Goal: Task Accomplishment & Management: Complete application form

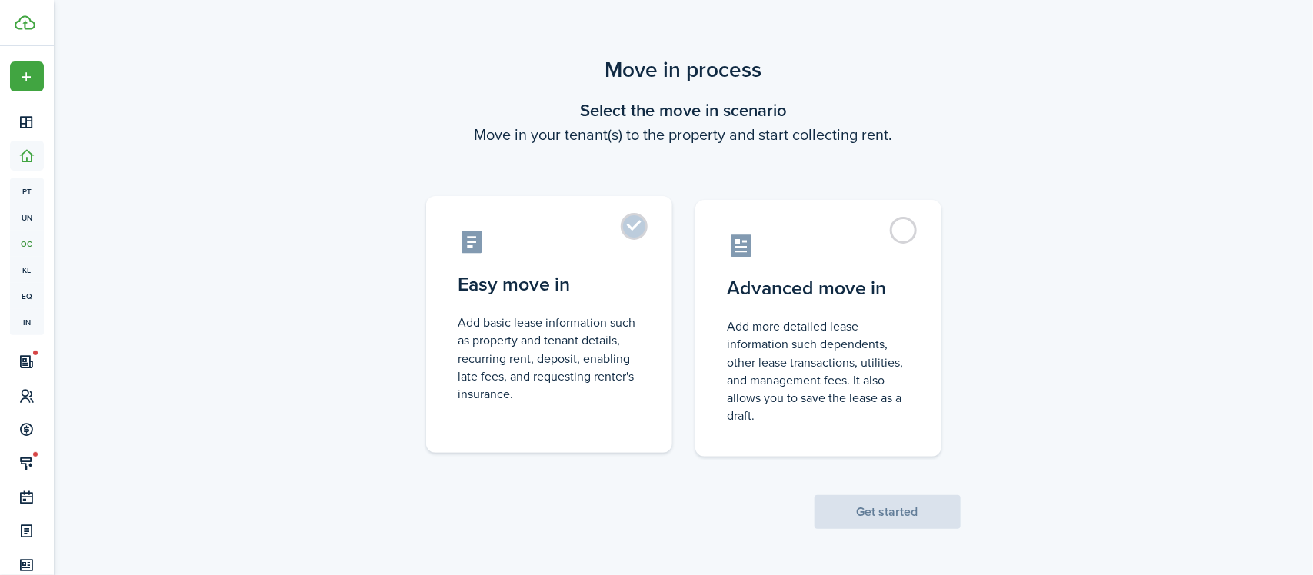
click at [582, 297] on control-radio-card-title "Easy move in" at bounding box center [549, 285] width 182 height 28
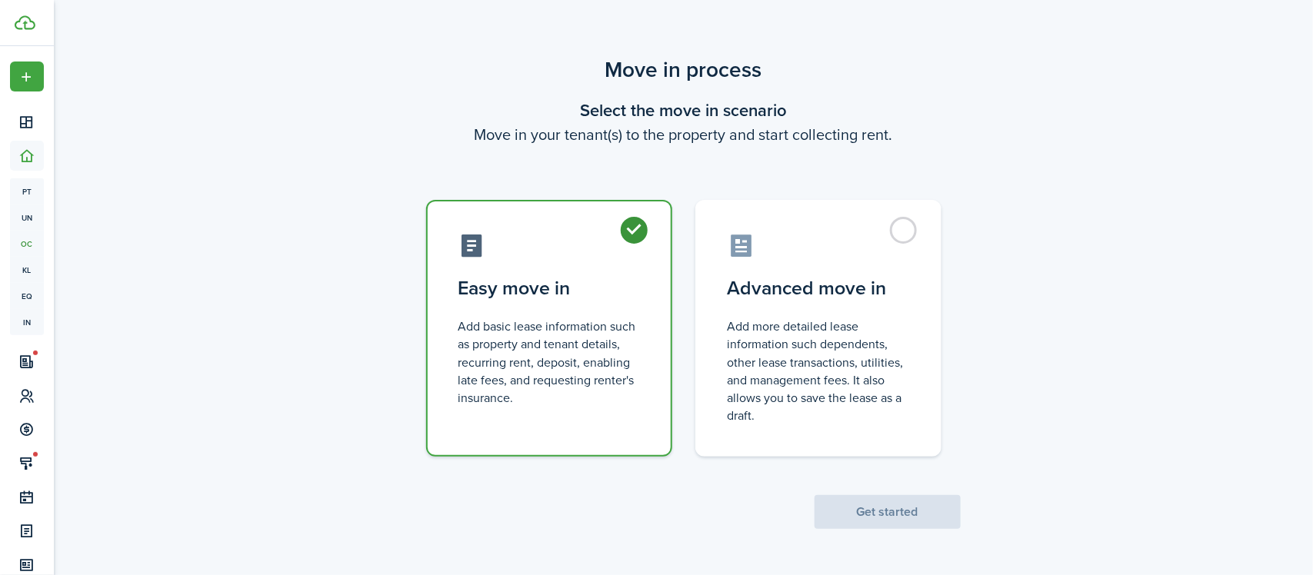
radio input "true"
click at [896, 498] on button "Get started" at bounding box center [888, 512] width 146 height 34
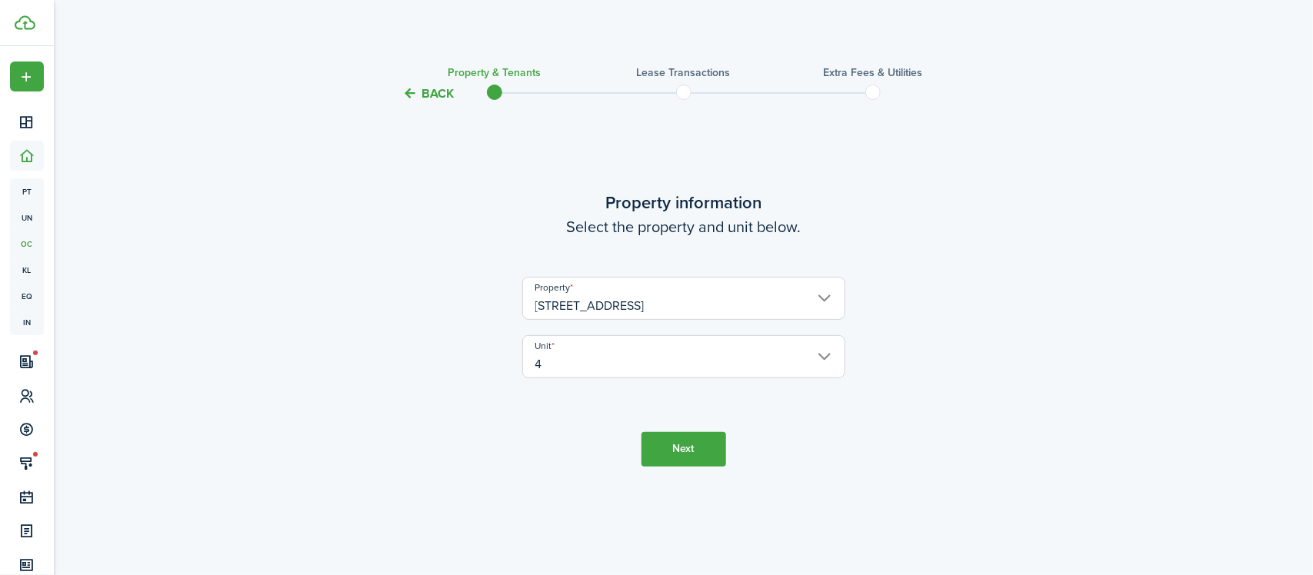
click at [675, 455] on button "Next" at bounding box center [684, 449] width 85 height 35
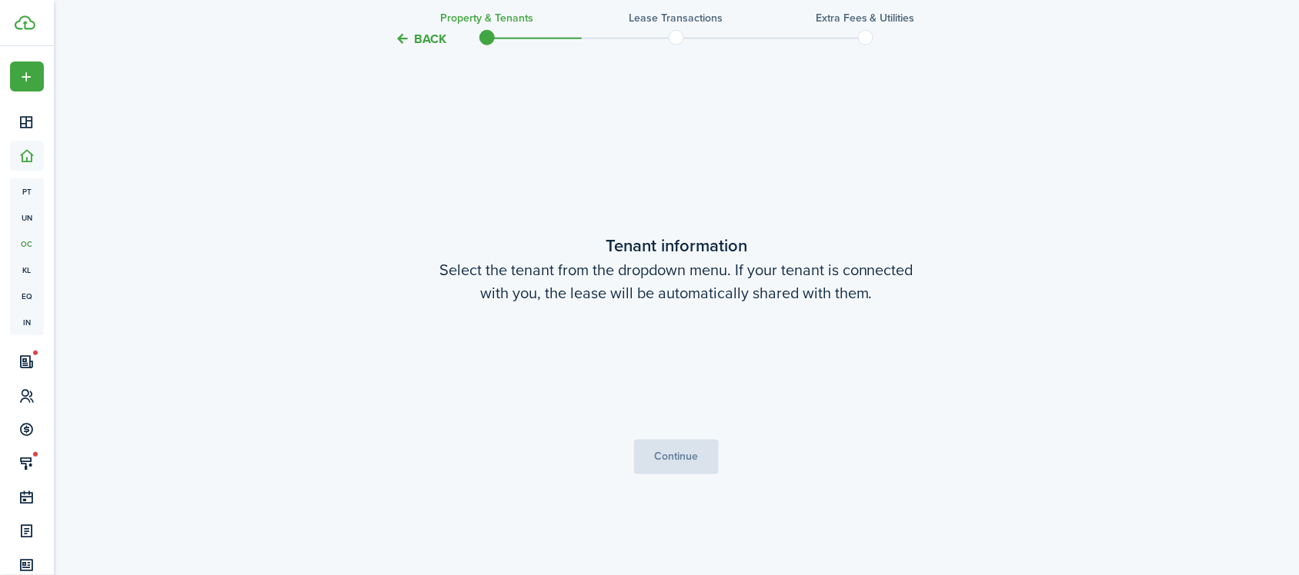
scroll to position [473, 0]
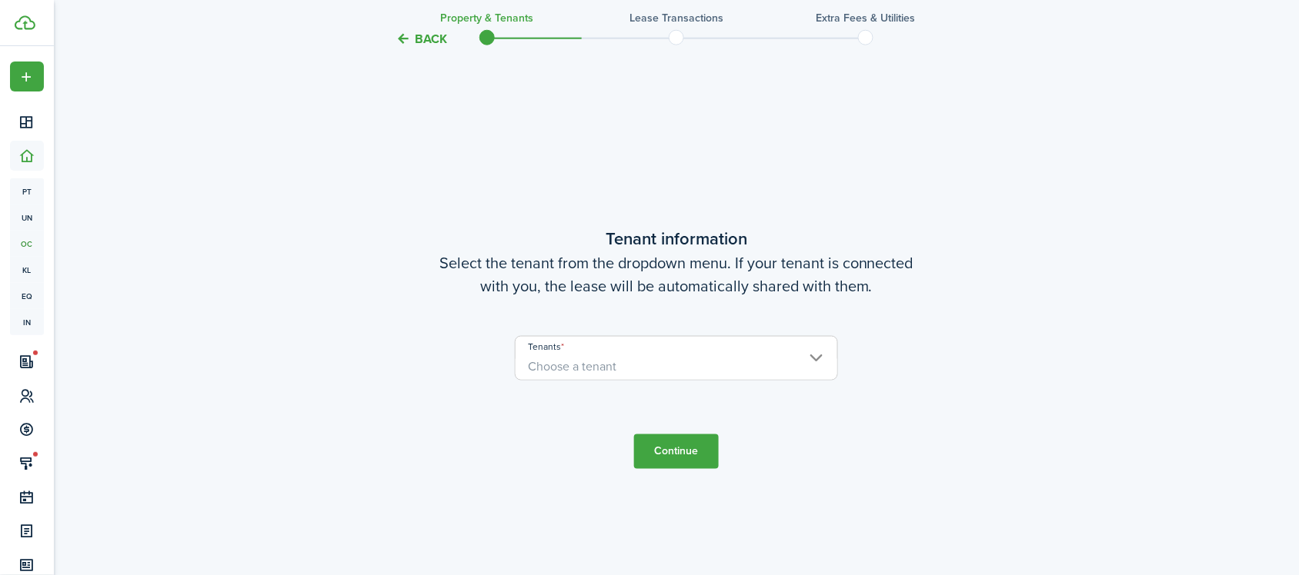
click at [639, 372] on span "Choose a tenant" at bounding box center [676, 367] width 322 height 26
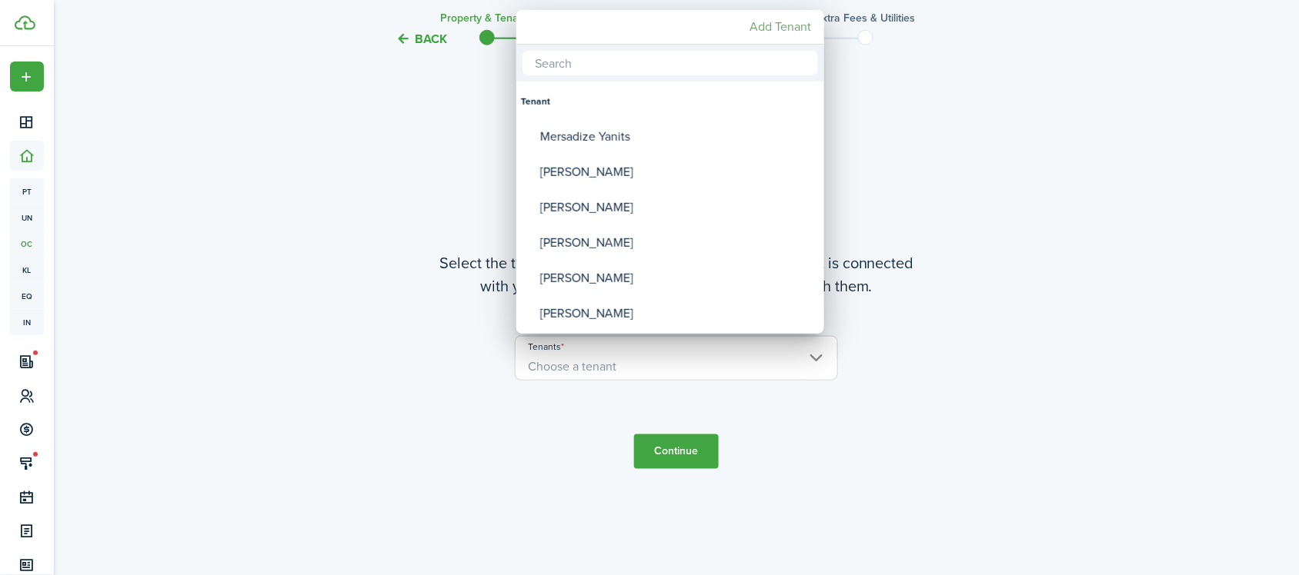
click at [786, 23] on mbsc-button "Add Tenant" at bounding box center [781, 27] width 74 height 28
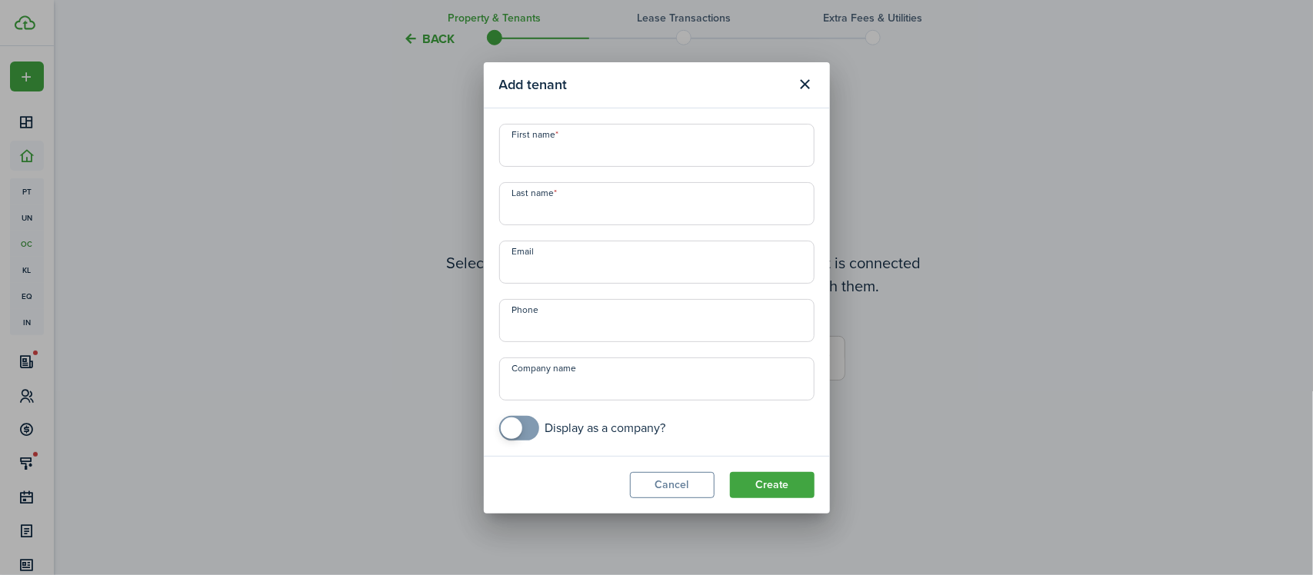
drag, startPoint x: 577, startPoint y: 137, endPoint x: 586, endPoint y: 137, distance: 9.2
click at [577, 137] on input "First name" at bounding box center [656, 145] width 315 height 43
type input "[PERSON_NAME]"
type input "[EMAIL_ADDRESS][DOMAIN_NAME]"
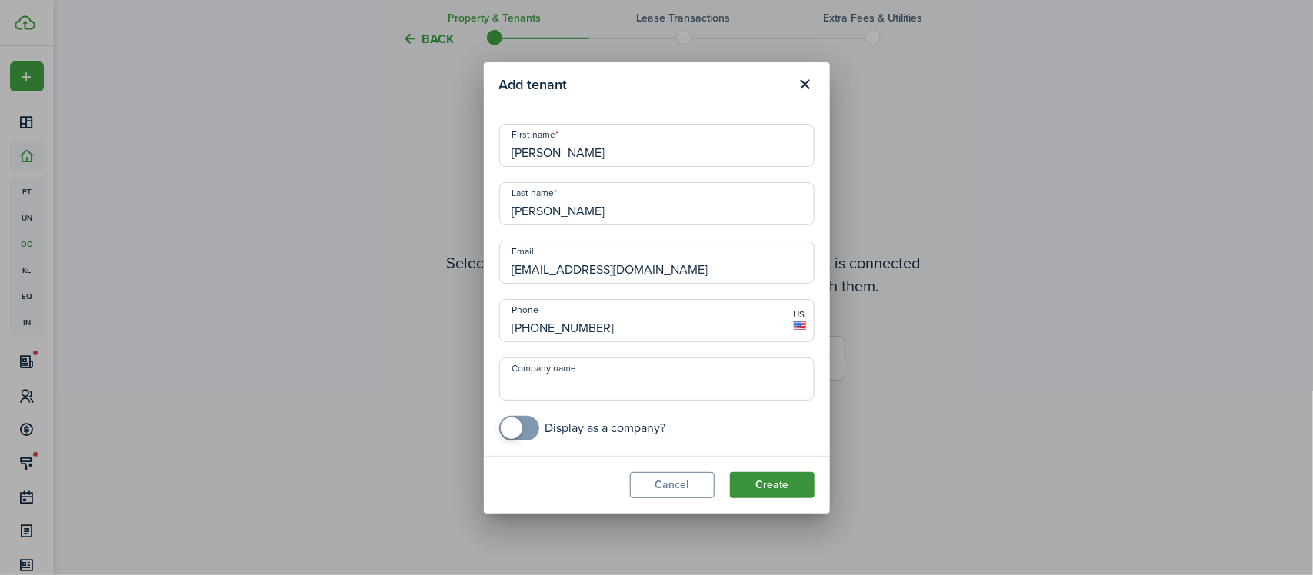
type input "[PHONE_NUMBER]"
click at [758, 485] on button "Create" at bounding box center [772, 485] width 85 height 26
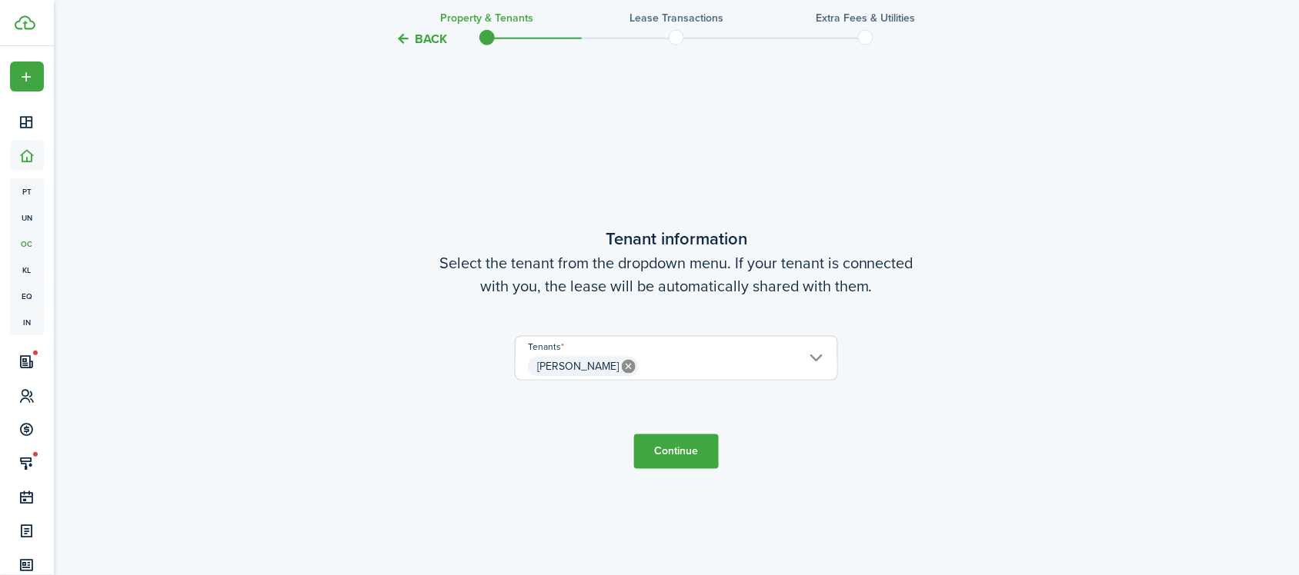
click at [651, 451] on button "Continue" at bounding box center [676, 452] width 85 height 35
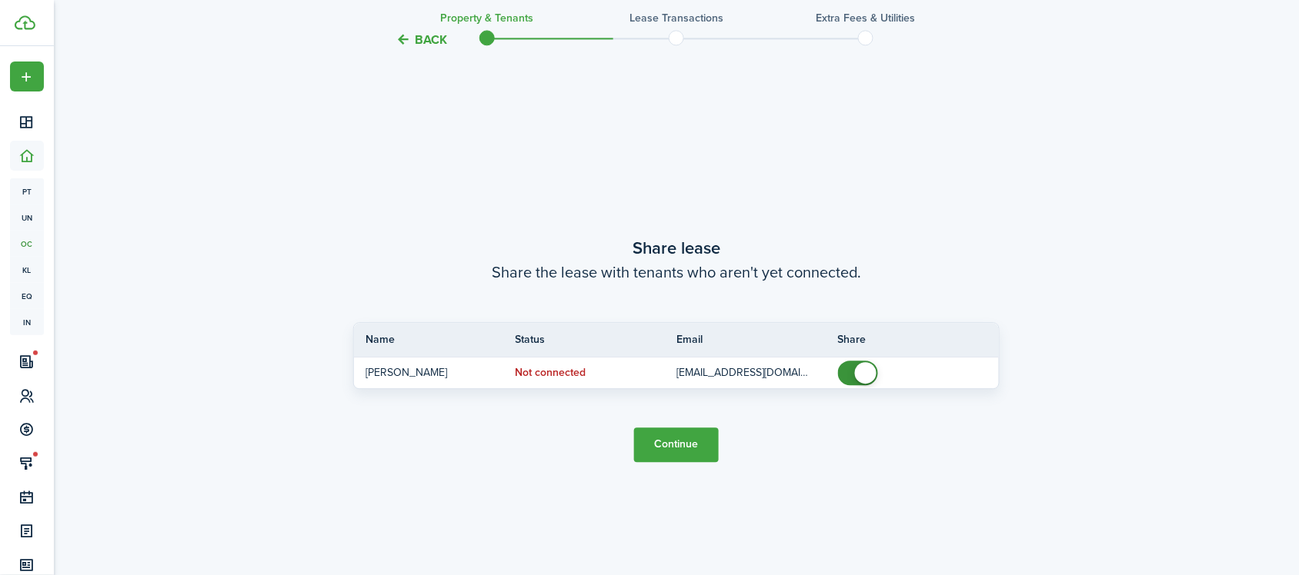
scroll to position [1049, 0]
click at [674, 442] on button "Continue" at bounding box center [676, 444] width 85 height 35
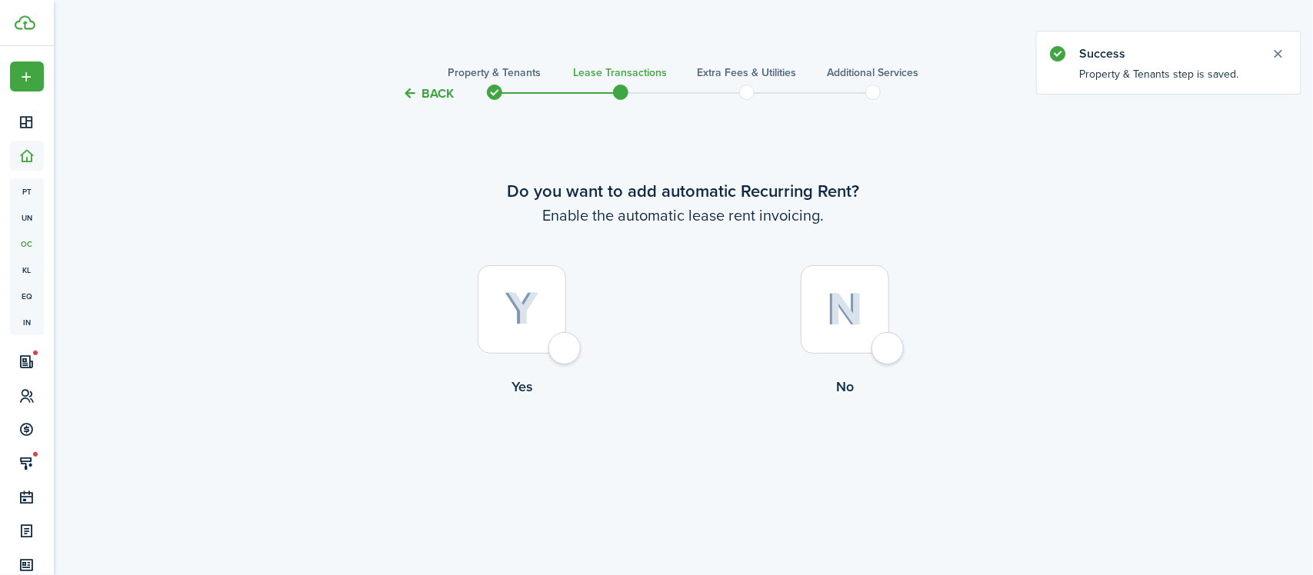
click at [521, 348] on div at bounding box center [522, 309] width 88 height 88
radio input "true"
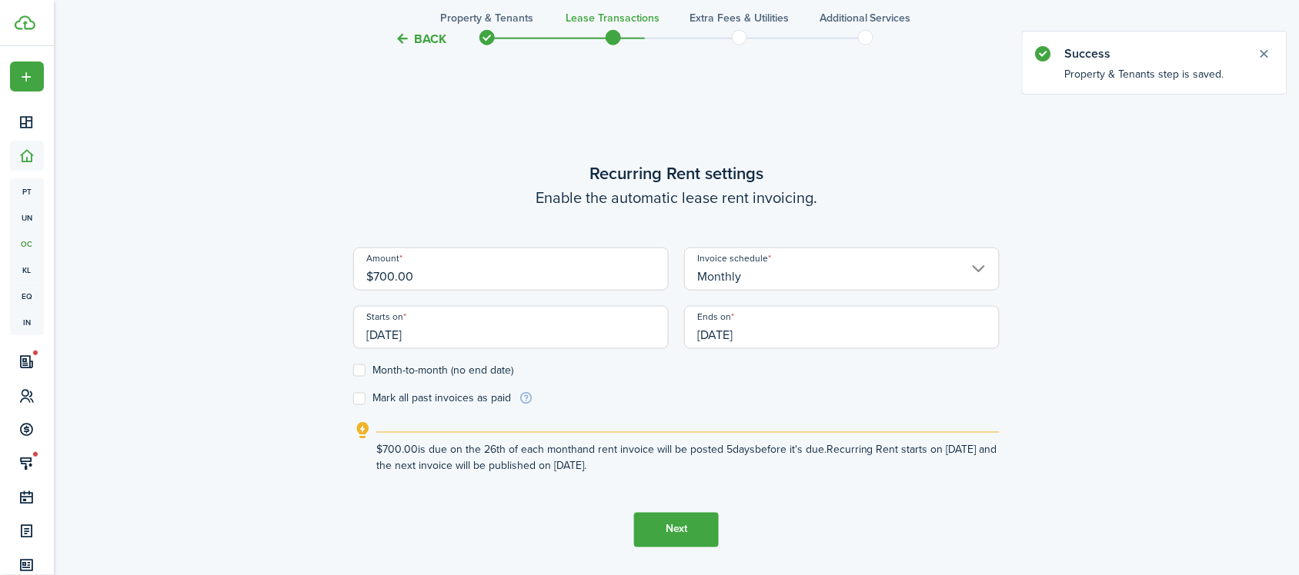
scroll to position [473, 0]
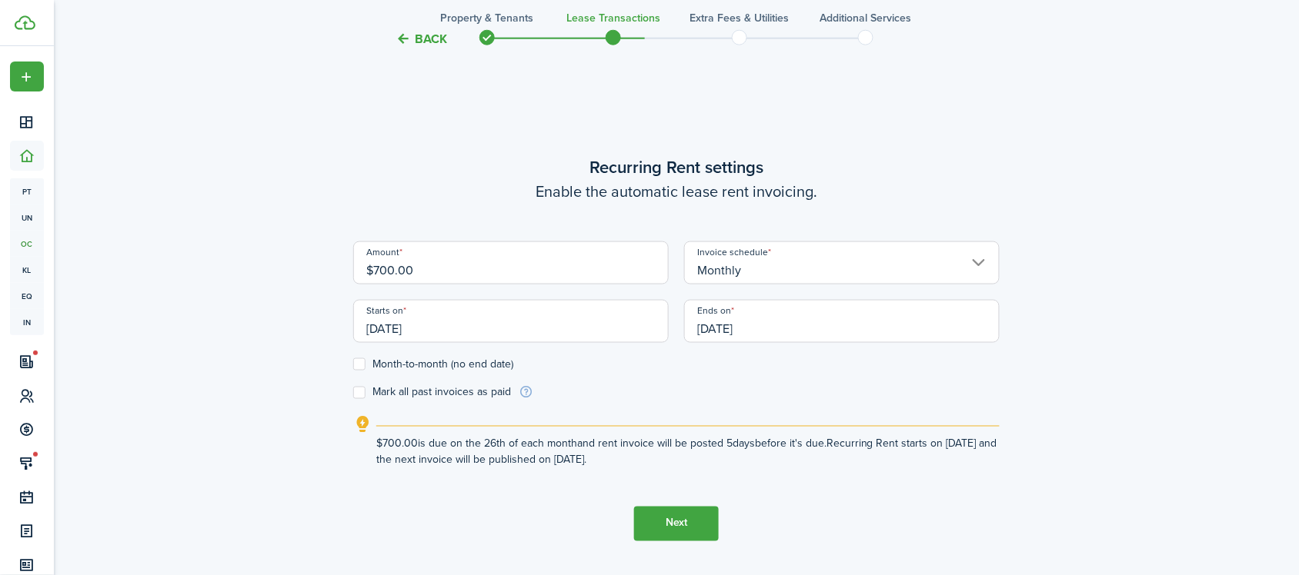
click at [742, 324] on input "[DATE]" at bounding box center [841, 321] width 315 height 43
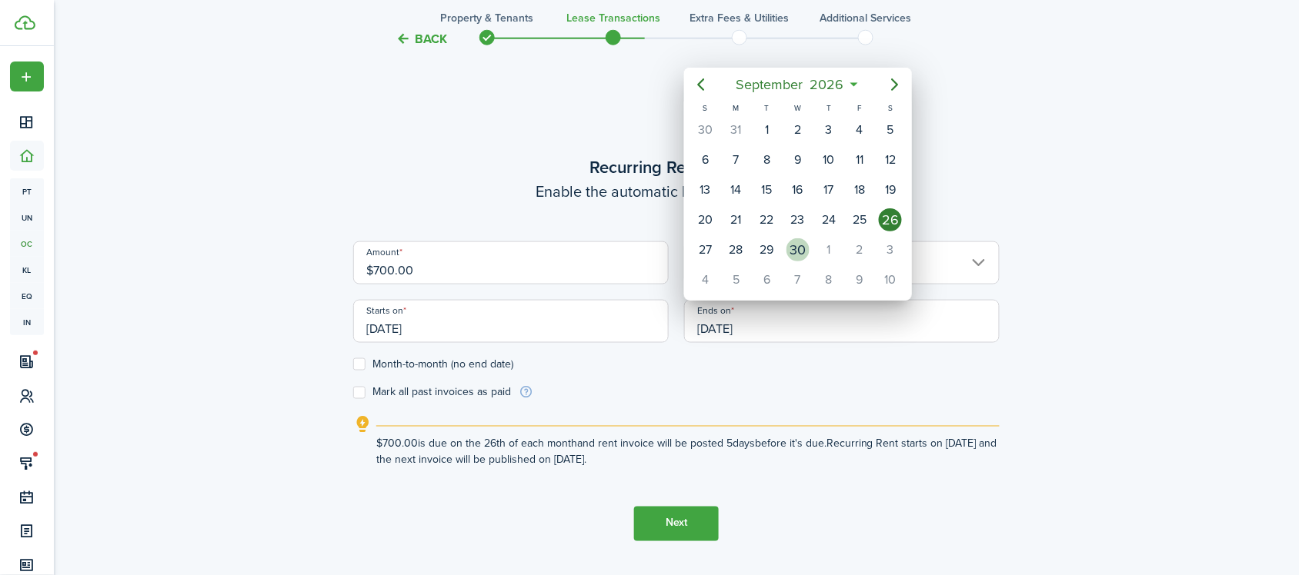
click at [797, 242] on div "30" at bounding box center [797, 249] width 23 height 23
type input "[DATE]"
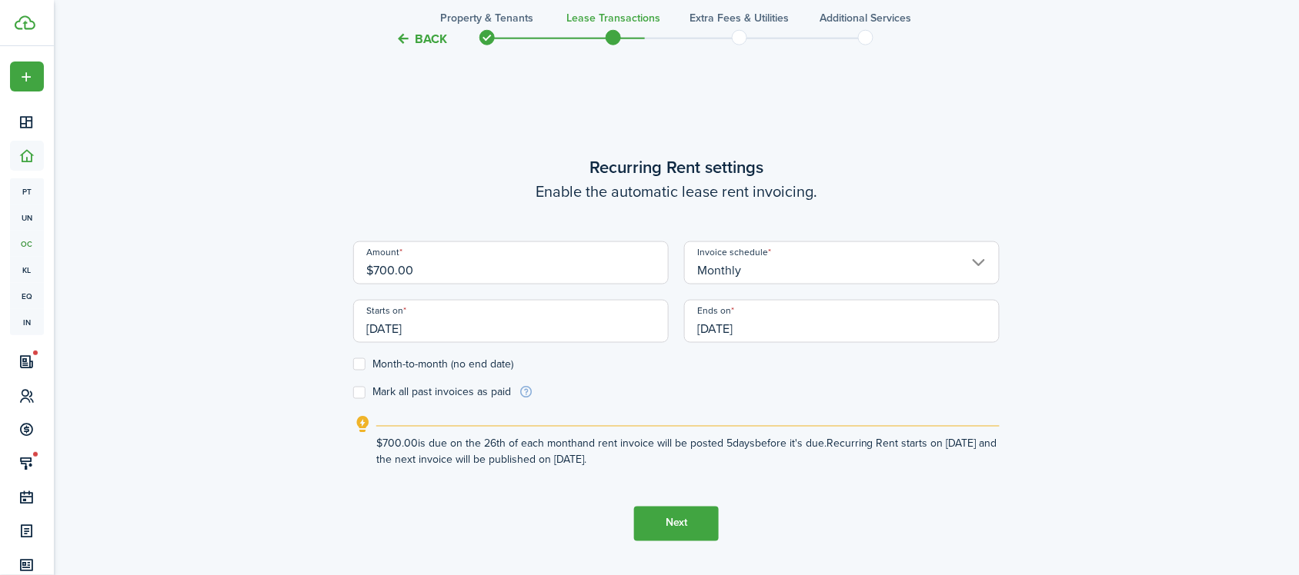
click at [677, 513] on button "Next" at bounding box center [676, 524] width 85 height 35
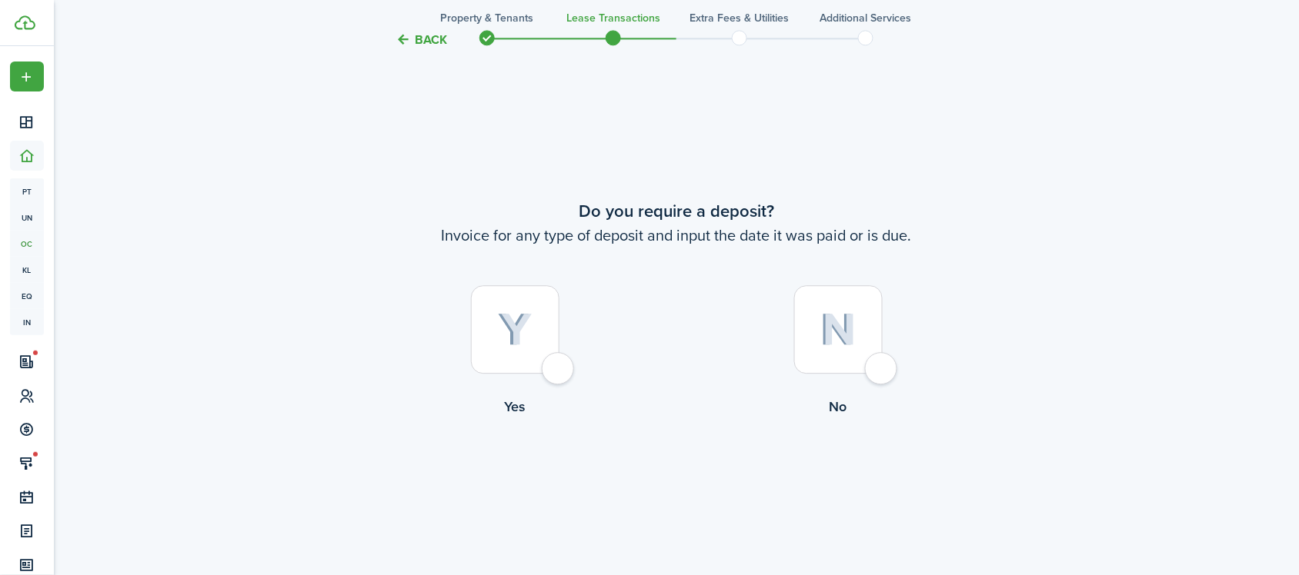
scroll to position [1049, 0]
click at [519, 314] on img at bounding box center [515, 329] width 35 height 34
radio input "true"
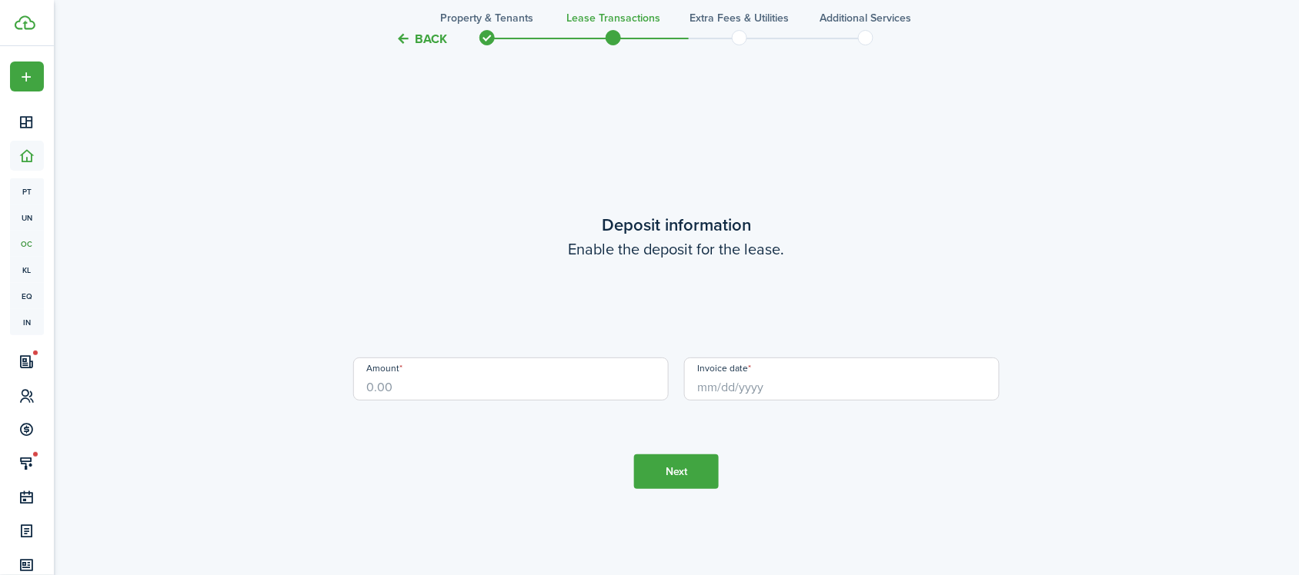
scroll to position [1625, 0]
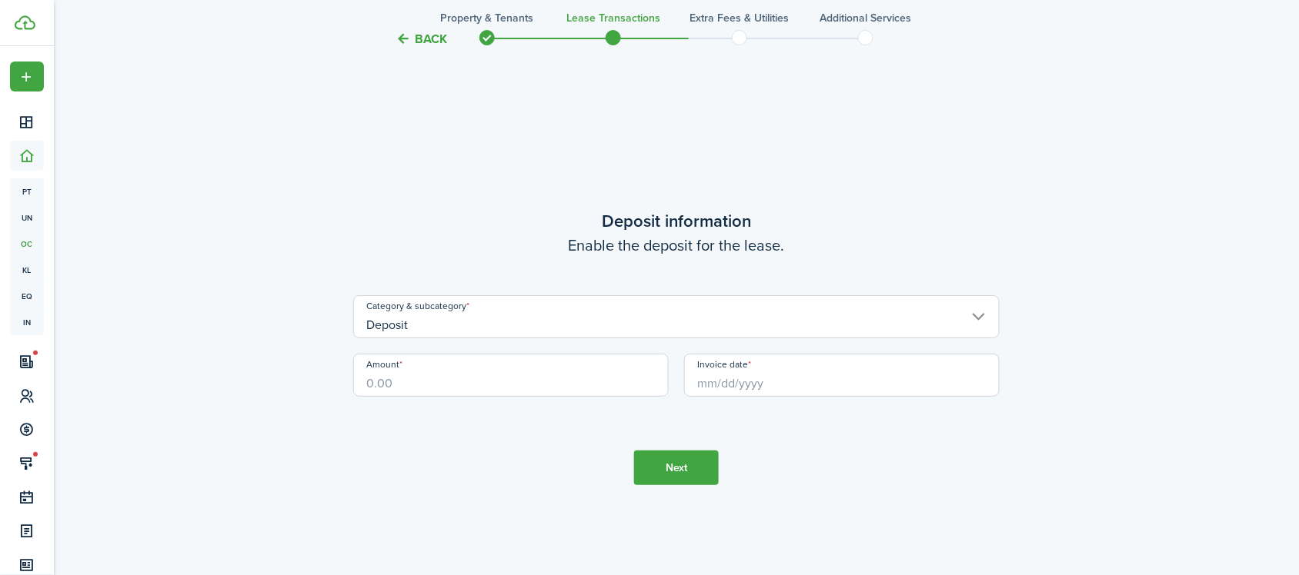
click at [464, 381] on input "Amount" at bounding box center [510, 375] width 315 height 43
click at [752, 369] on input "Invoice date" at bounding box center [841, 375] width 315 height 43
type input "$700.00"
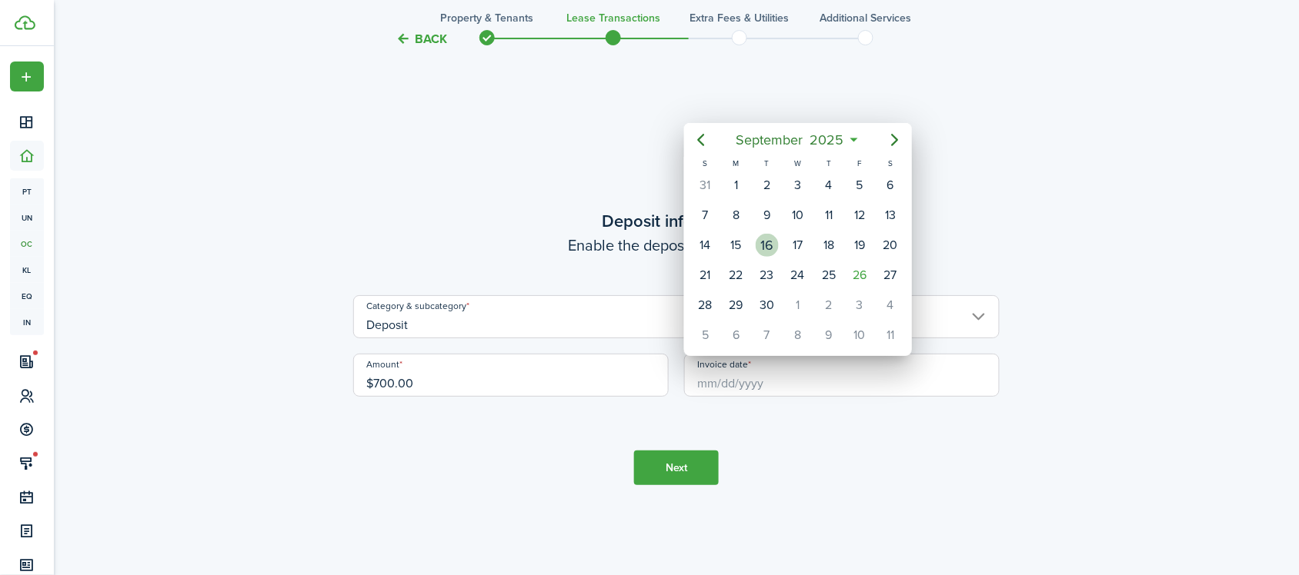
click at [762, 242] on div "16" at bounding box center [766, 245] width 23 height 23
type input "[DATE]"
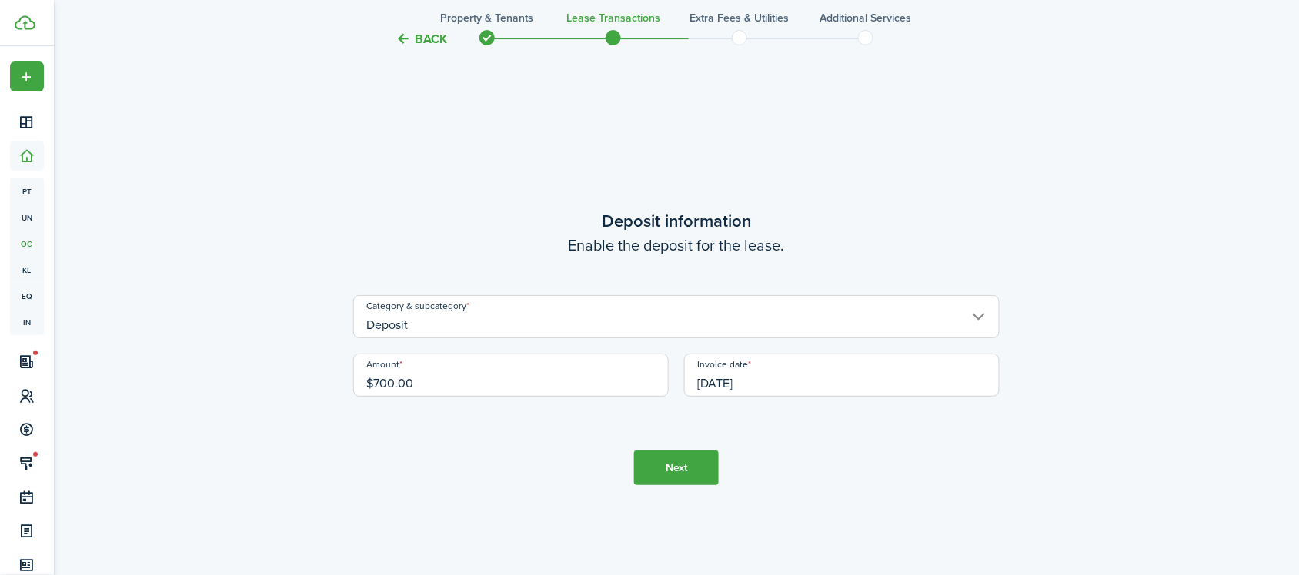
drag, startPoint x: 675, startPoint y: 488, endPoint x: 674, endPoint y: 469, distance: 19.3
click at [675, 478] on tc-wizard-step "Deposit information Enable the deposit for the lease. Category & subcategory De…" at bounding box center [676, 346] width 646 height 575
click at [672, 458] on button "Next" at bounding box center [676, 468] width 85 height 35
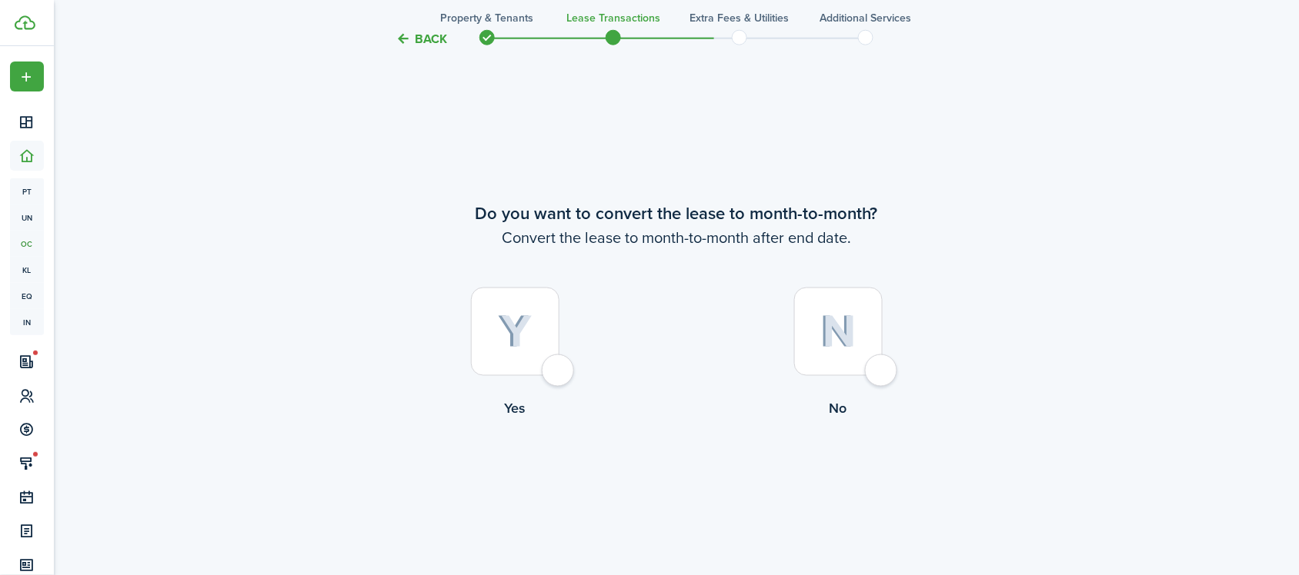
scroll to position [2201, 0]
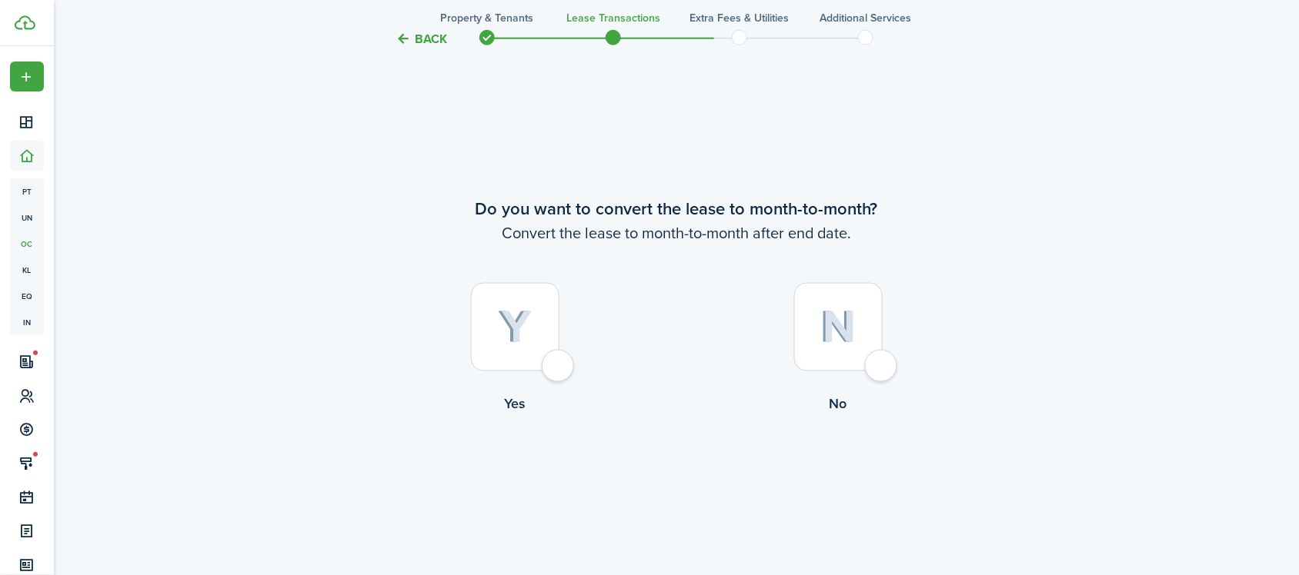
click at [501, 338] on img at bounding box center [515, 328] width 35 height 34
radio input "true"
click at [678, 493] on button "Continue" at bounding box center [676, 479] width 85 height 35
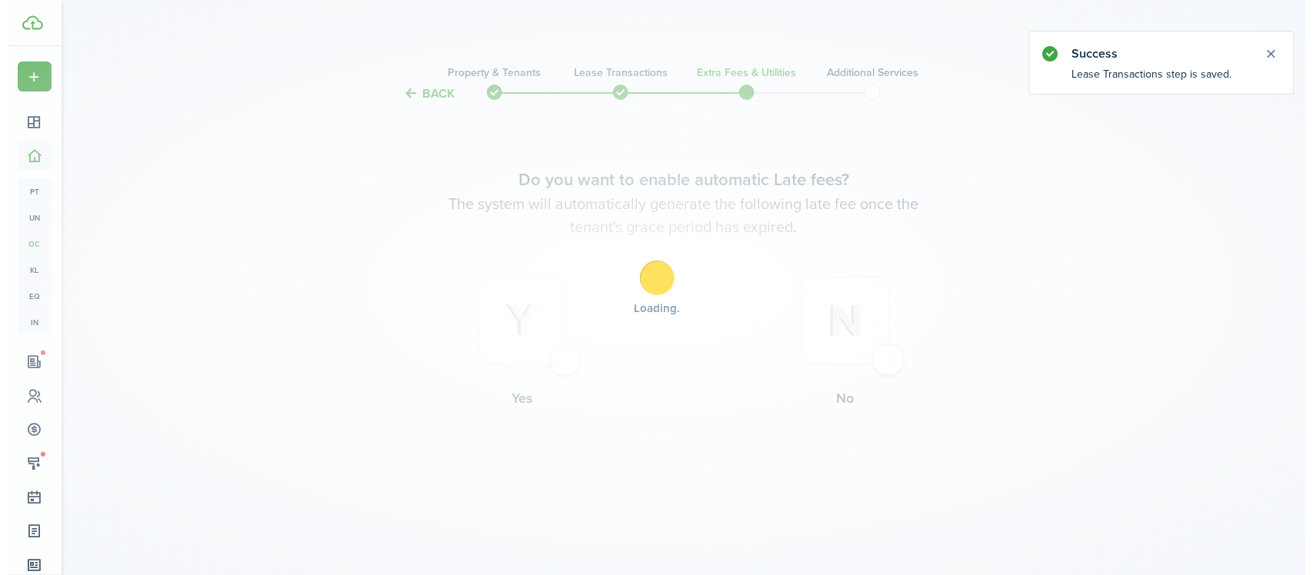
scroll to position [0, 0]
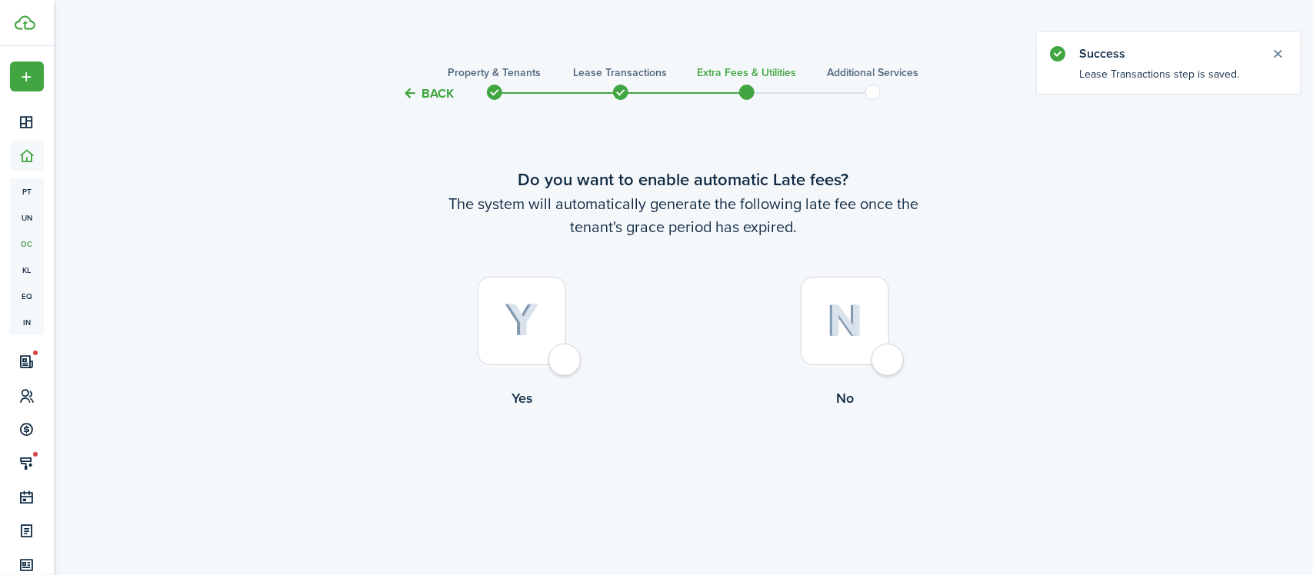
click at [563, 337] on div at bounding box center [522, 321] width 88 height 88
radio input "true"
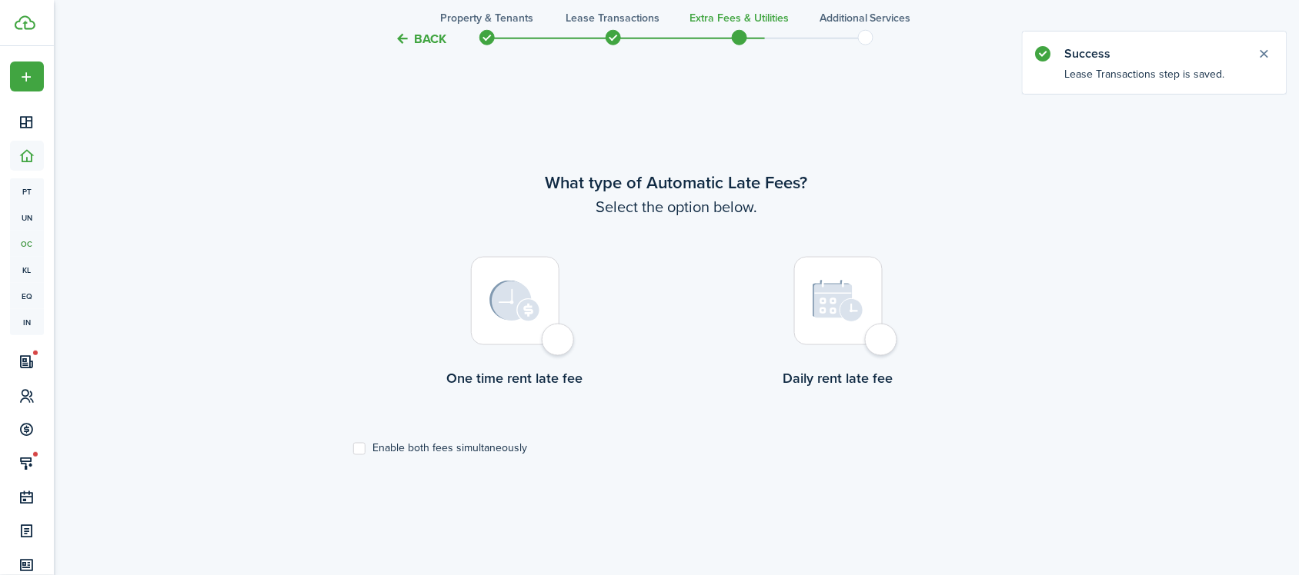
scroll to position [473, 0]
click at [498, 445] on label "Enable both fees simultaneously" at bounding box center [440, 448] width 174 height 12
click at [353, 447] on input "Enable both fees simultaneously" at bounding box center [352, 447] width 1 height 1
checkbox input "true"
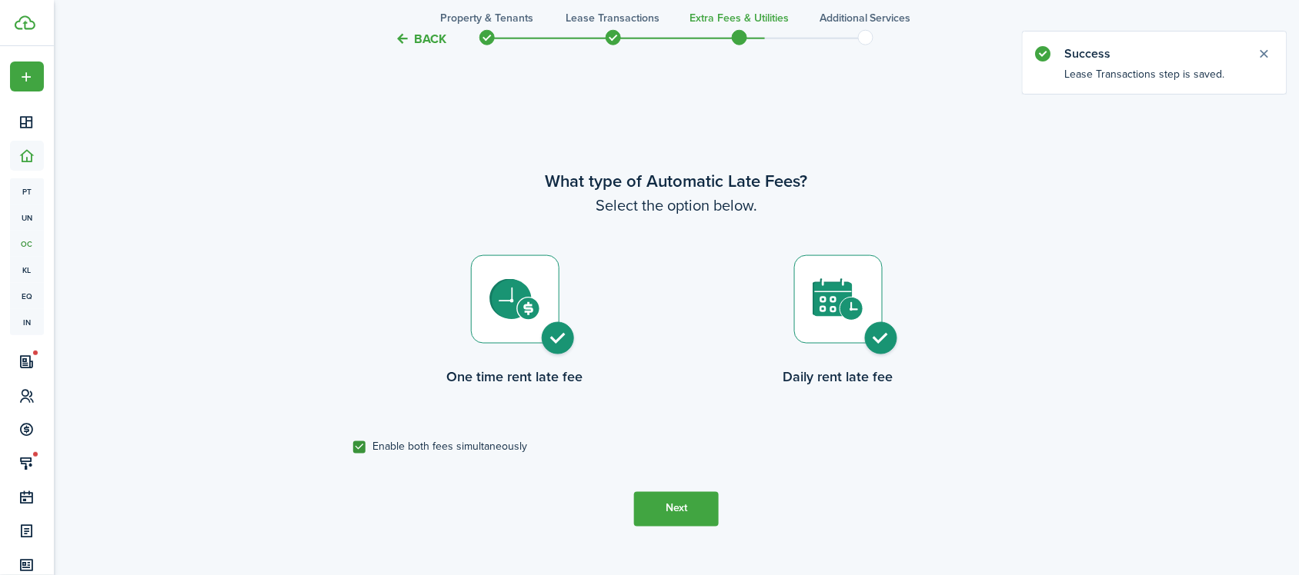
click at [652, 504] on button "Next" at bounding box center [676, 509] width 85 height 35
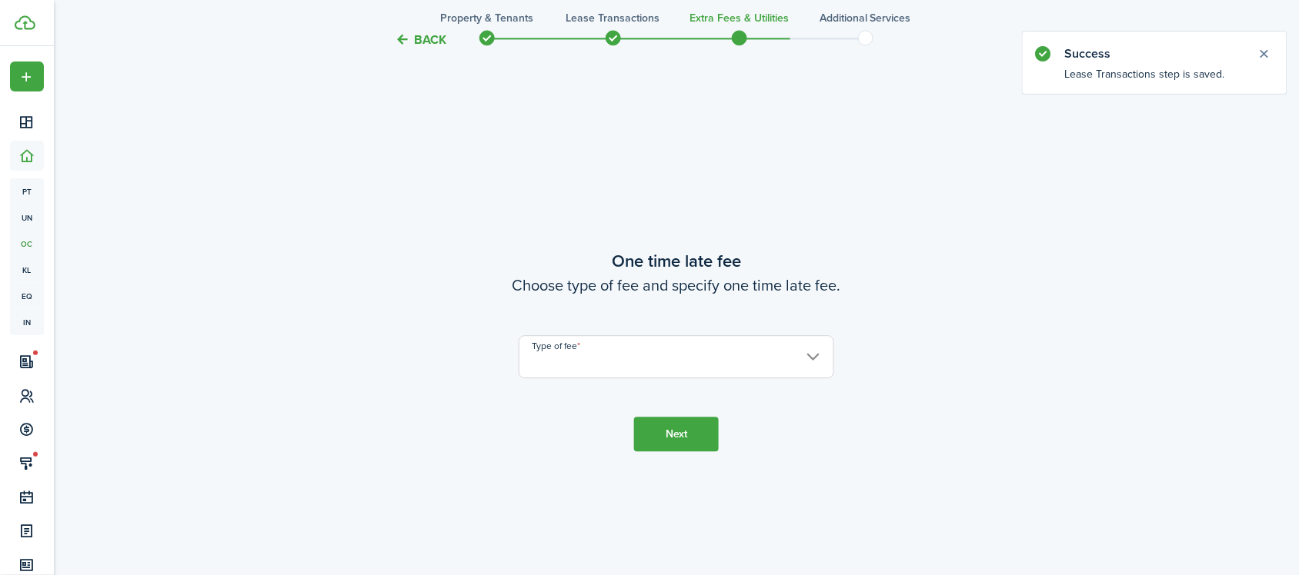
scroll to position [1049, 0]
click at [622, 355] on input "Type of fee" at bounding box center [675, 354] width 315 height 43
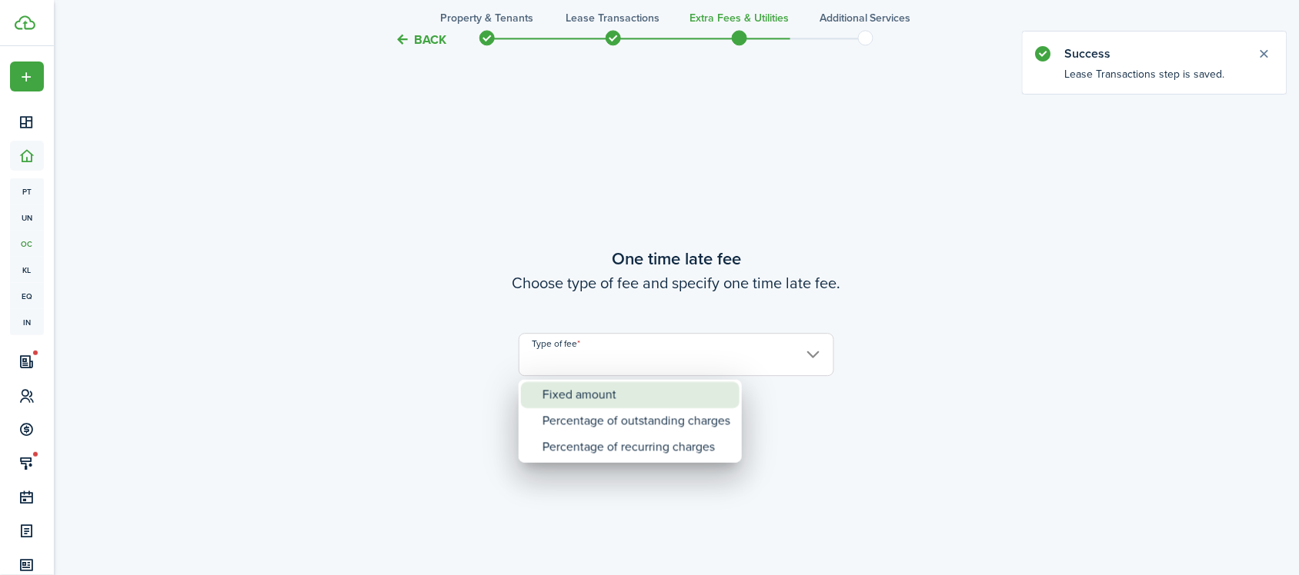
click at [627, 390] on div "Fixed amount" at bounding box center [636, 395] width 188 height 26
type input "Fixed amount"
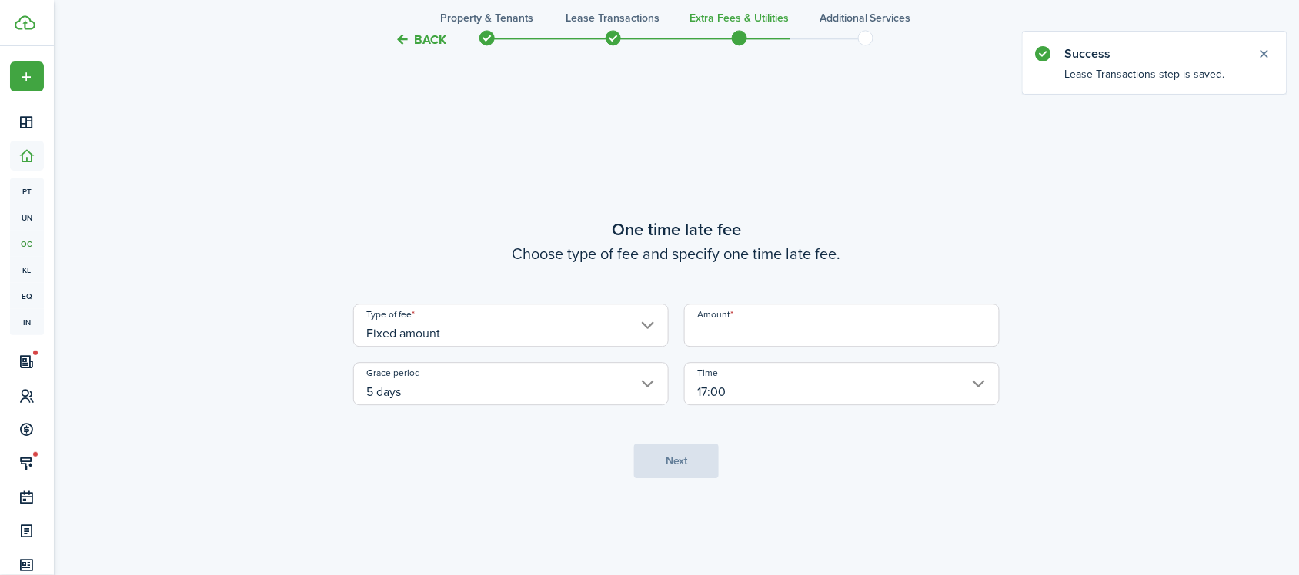
click at [769, 314] on input "Amount" at bounding box center [841, 325] width 315 height 43
type input "$60.00"
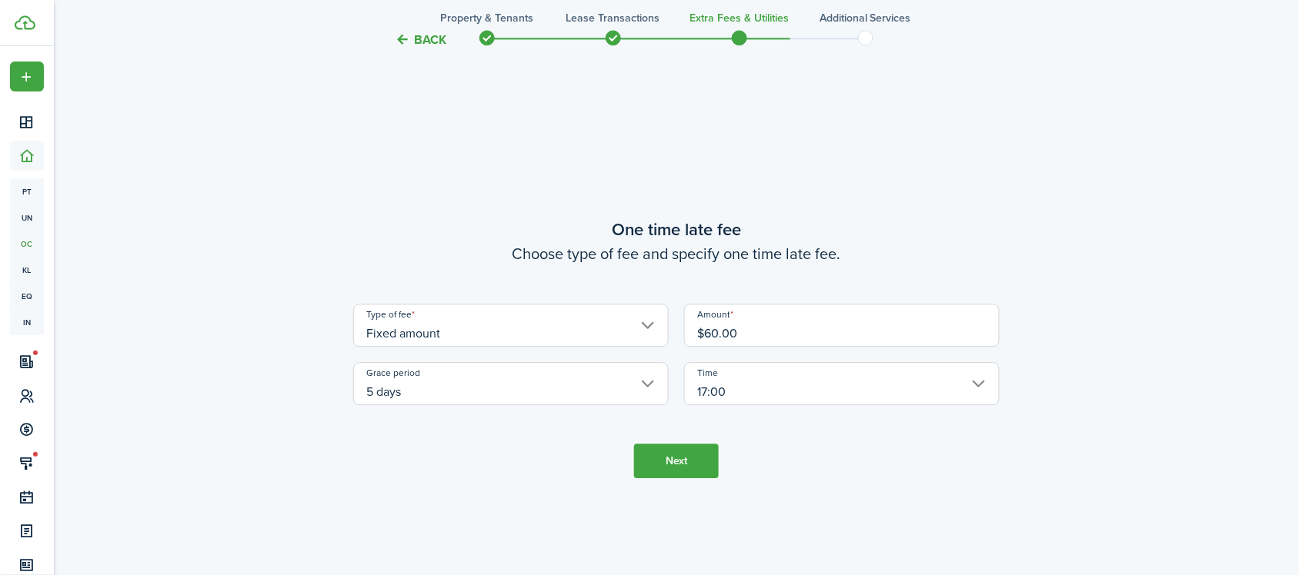
click at [733, 388] on input "17:00" at bounding box center [841, 383] width 315 height 43
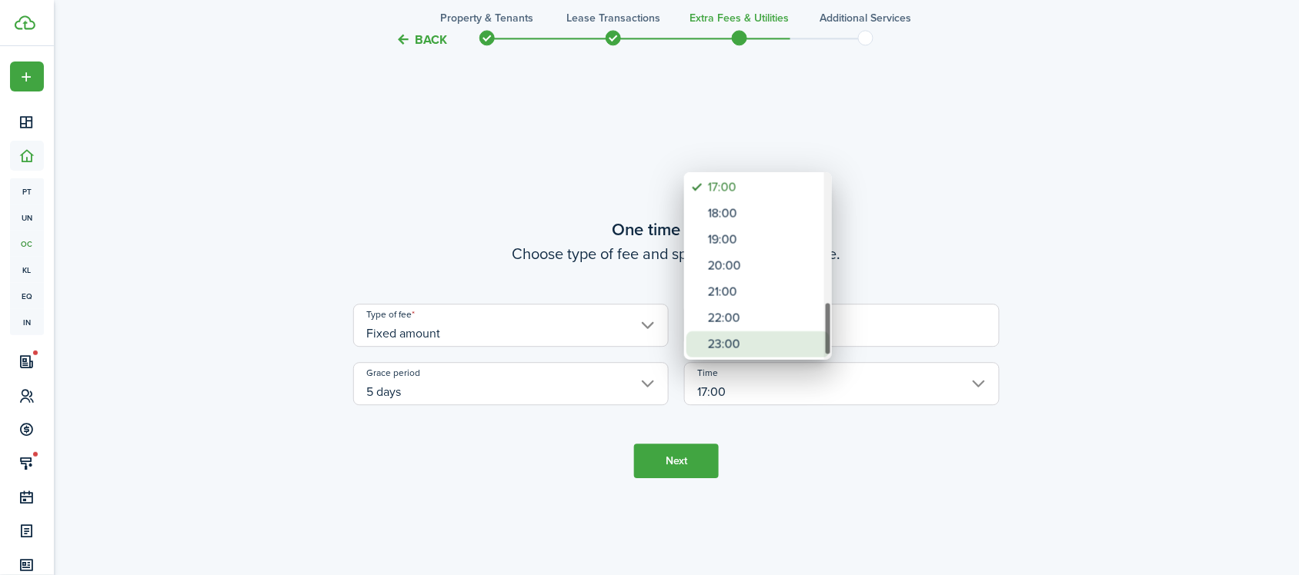
click at [771, 346] on div "23:00" at bounding box center [764, 345] width 112 height 26
type input "23:00"
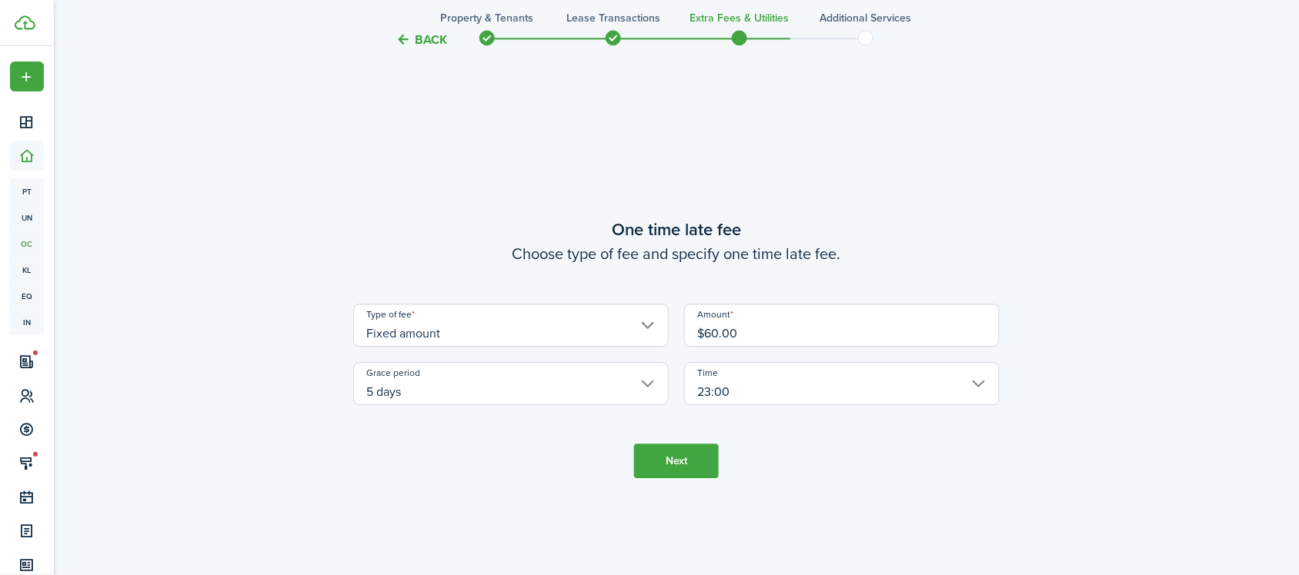
click at [564, 394] on input "5 days" at bounding box center [510, 383] width 315 height 43
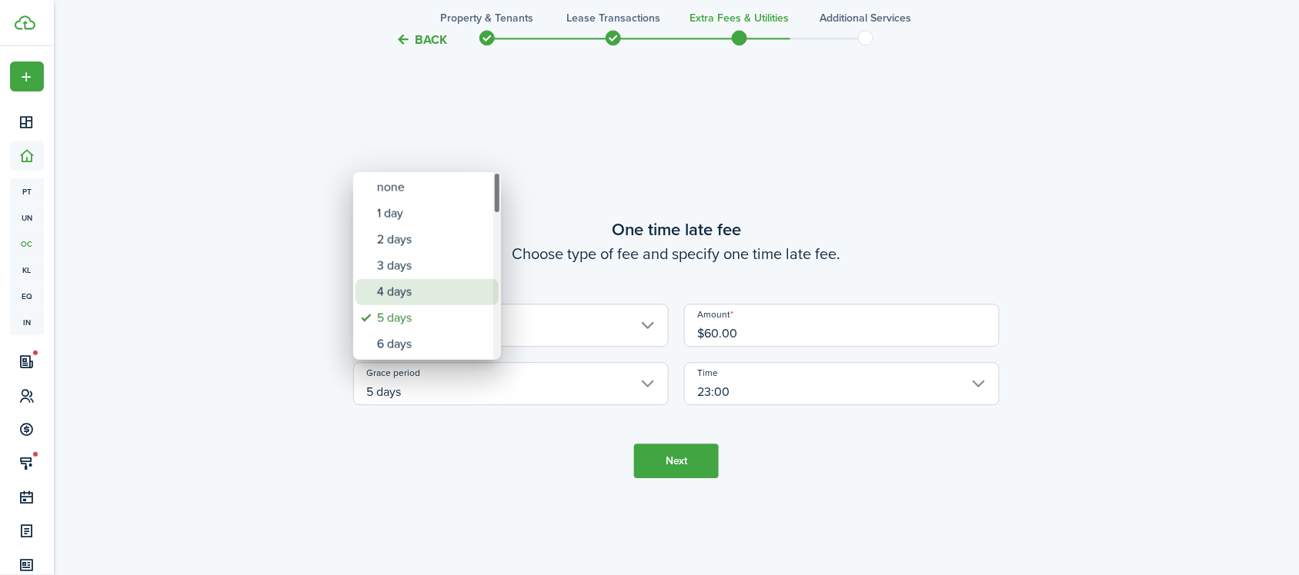
click at [451, 301] on div "4 days" at bounding box center [433, 292] width 112 height 26
type input "4 days"
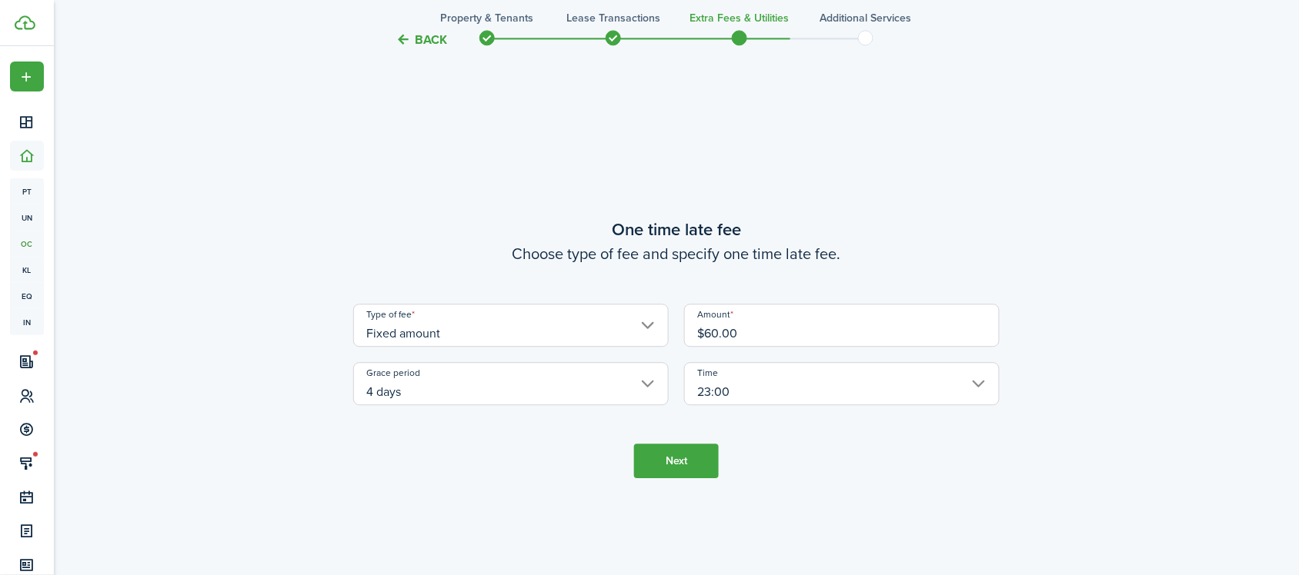
click at [623, 441] on tc-wizard-step "One time late fee Choose type of fee and specify one time late fee. Type of fee…" at bounding box center [676, 347] width 646 height 575
click at [662, 465] on button "Next" at bounding box center [676, 461] width 85 height 35
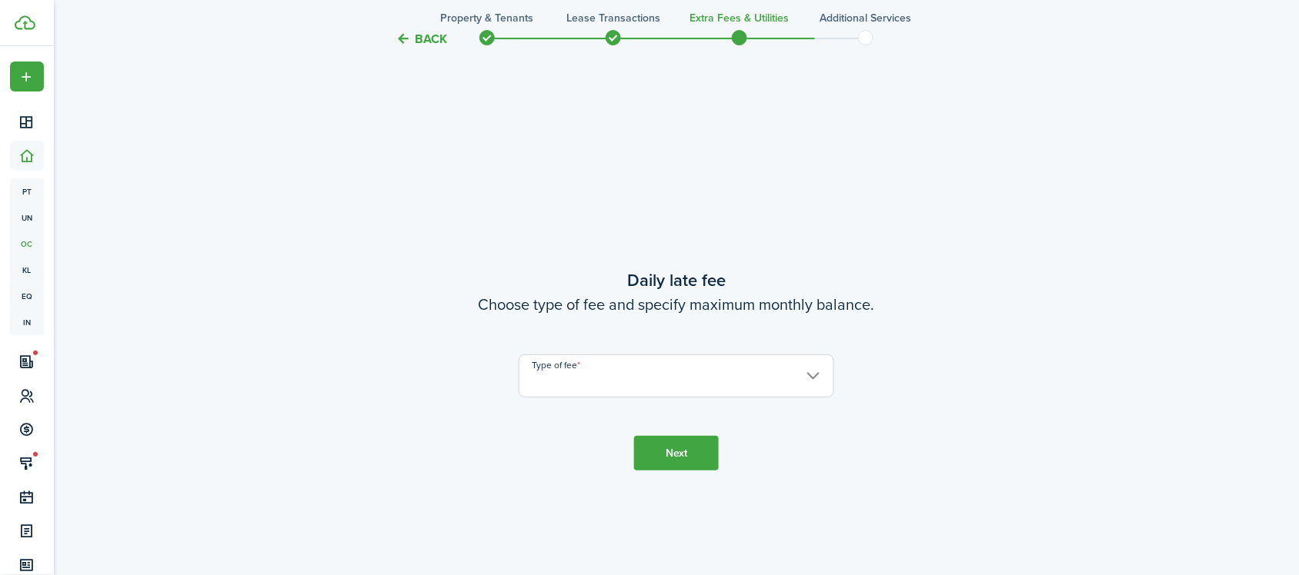
scroll to position [1625, 0]
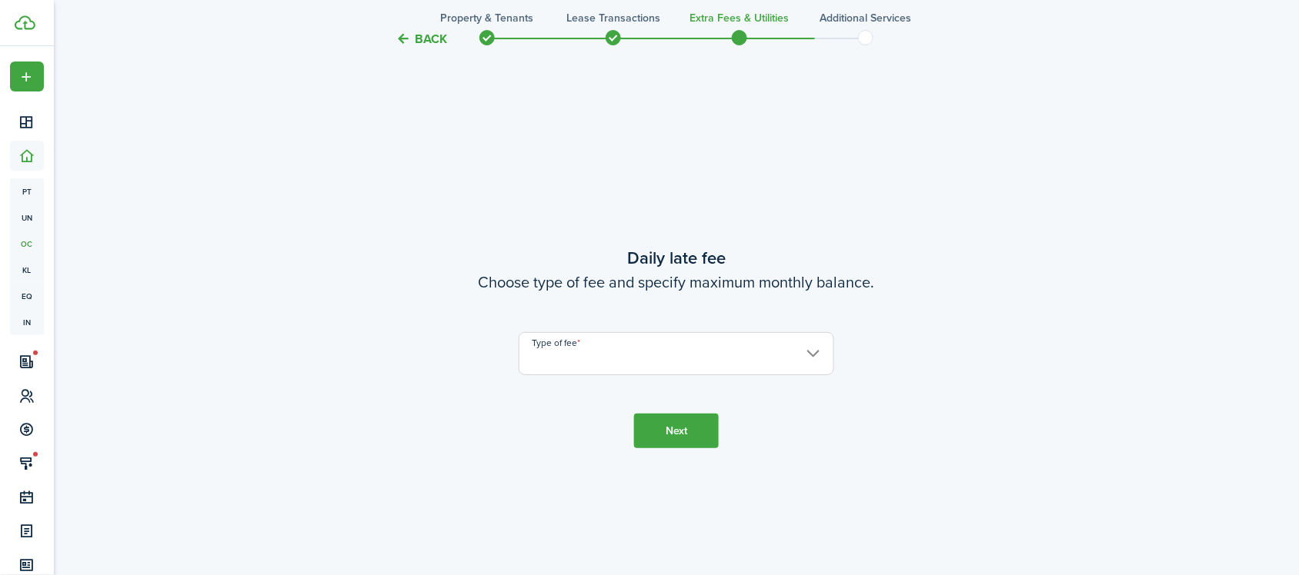
click at [629, 374] on input "Type of fee" at bounding box center [675, 353] width 315 height 43
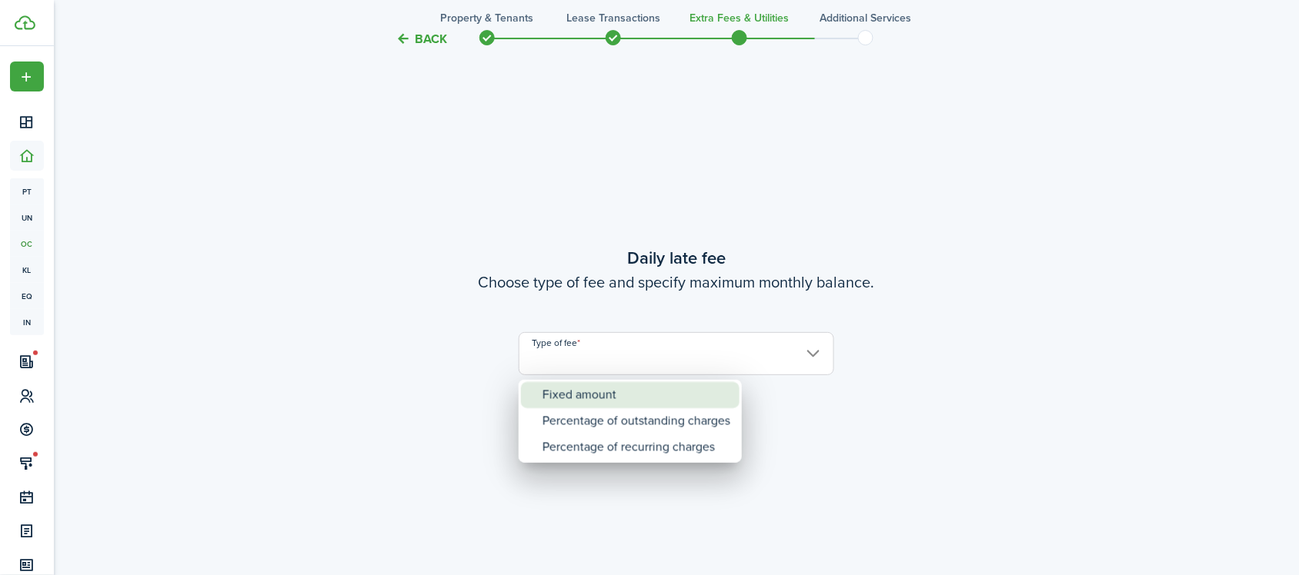
drag, startPoint x: 642, startPoint y: 391, endPoint x: 694, endPoint y: 388, distance: 51.6
click at [643, 391] on div "Fixed amount" at bounding box center [636, 395] width 188 height 26
type input "Fixed amount"
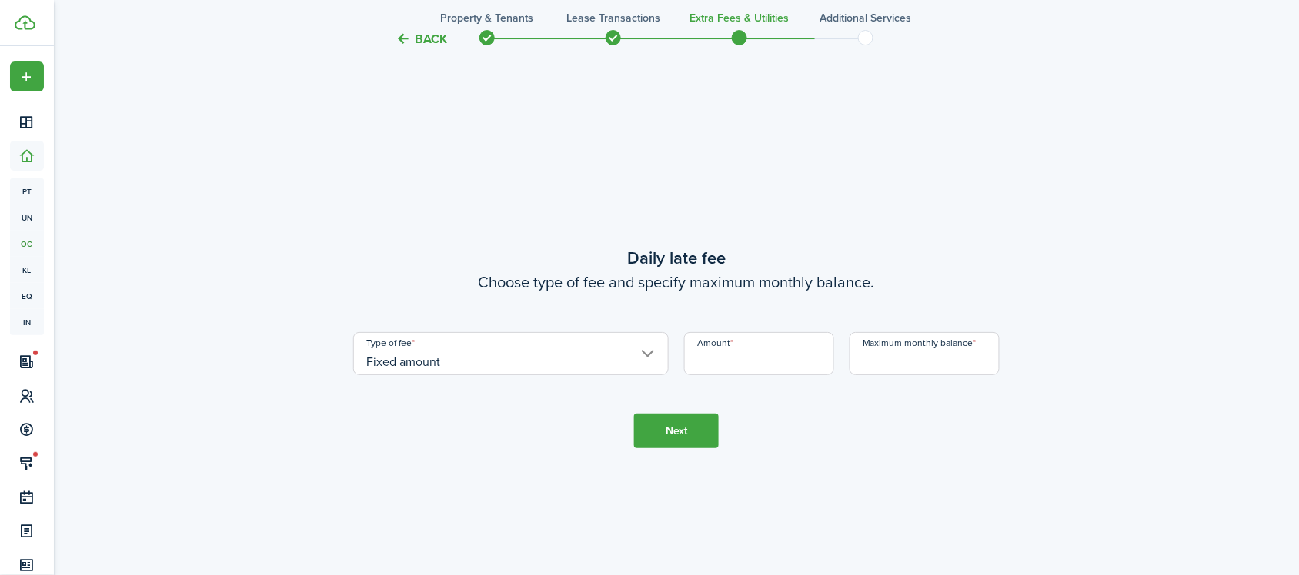
click at [805, 355] on input "Amount" at bounding box center [759, 353] width 150 height 43
type input "$10.00"
drag, startPoint x: 890, startPoint y: 362, endPoint x: 902, endPoint y: 374, distance: 16.3
click at [890, 362] on input "Maximum monthly balance" at bounding box center [924, 353] width 150 height 43
type input "$310.00"
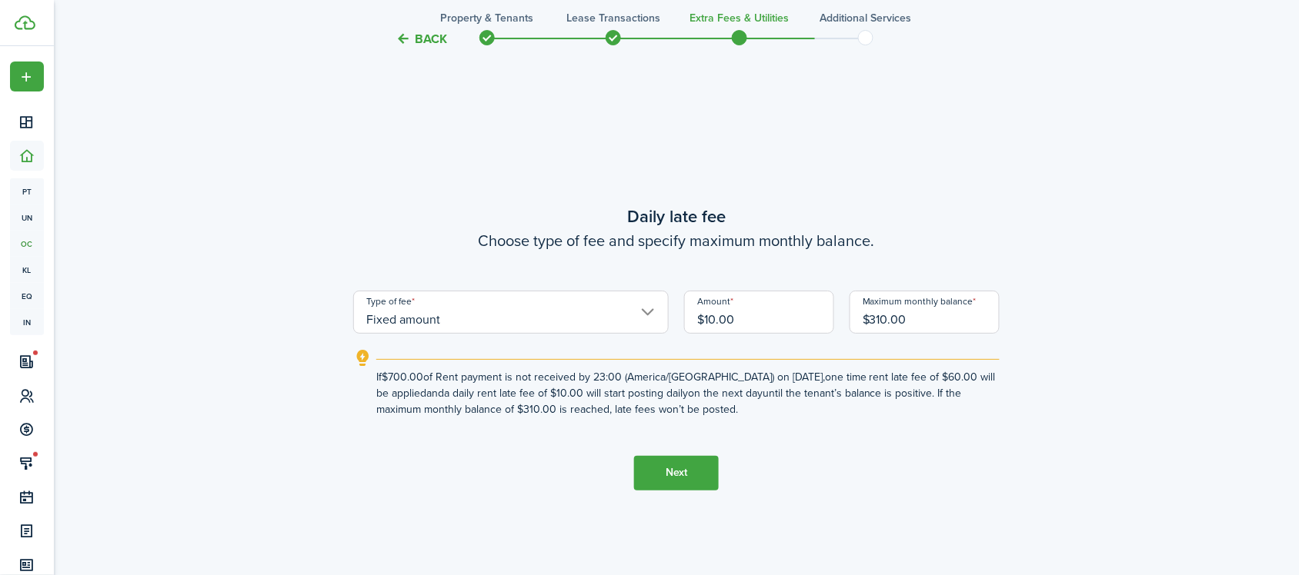
click at [681, 477] on button "Next" at bounding box center [676, 473] width 85 height 35
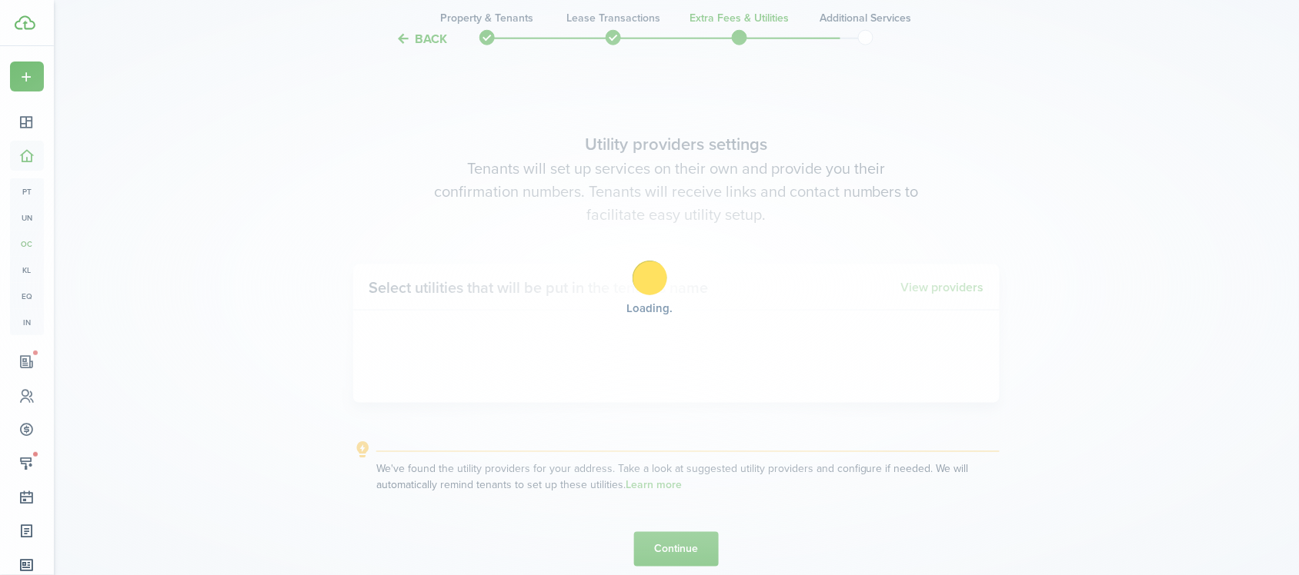
scroll to position [2201, 0]
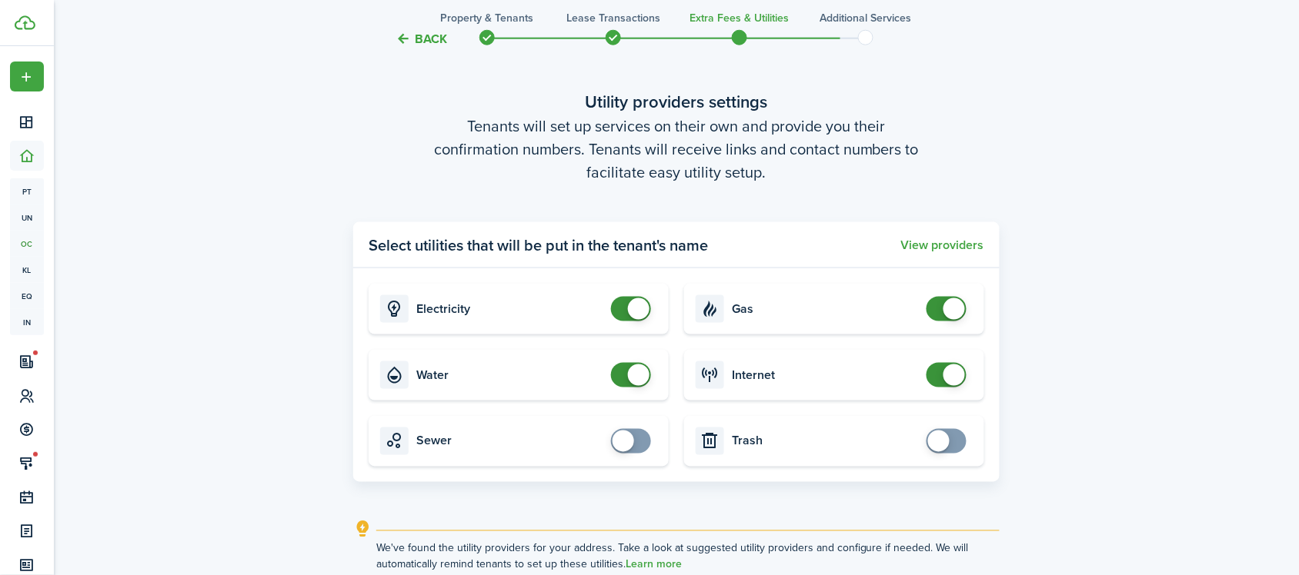
checkbox input "false"
click at [633, 375] on span at bounding box center [639, 376] width 22 height 22
click at [944, 379] on span at bounding box center [954, 376] width 22 height 22
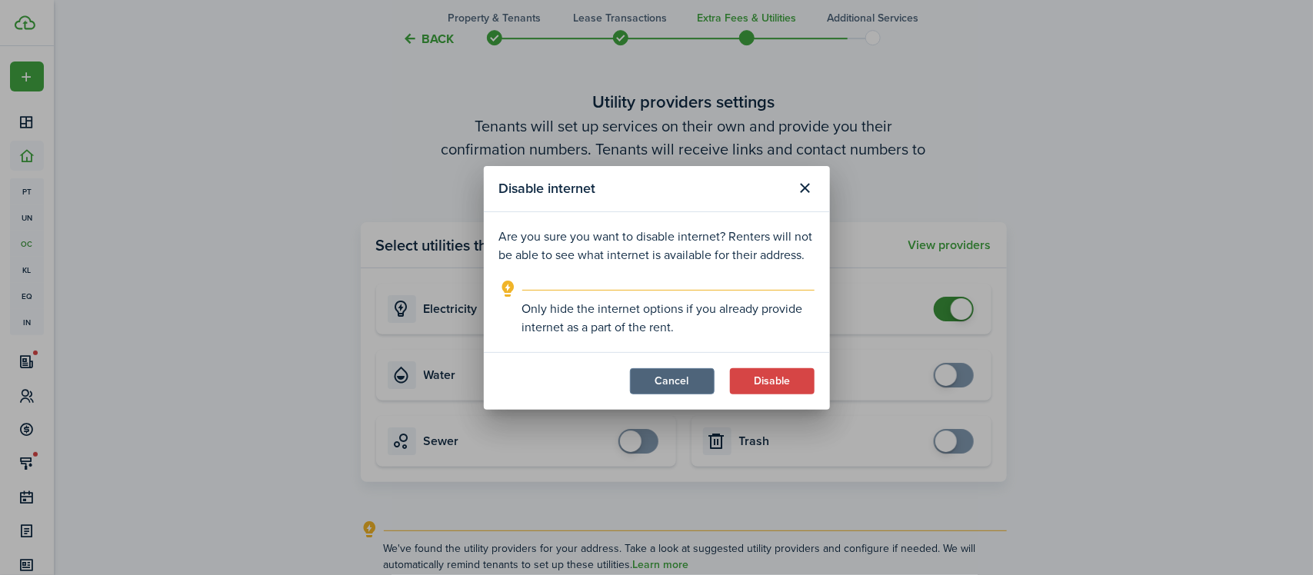
click at [673, 377] on button "Cancel" at bounding box center [672, 381] width 85 height 26
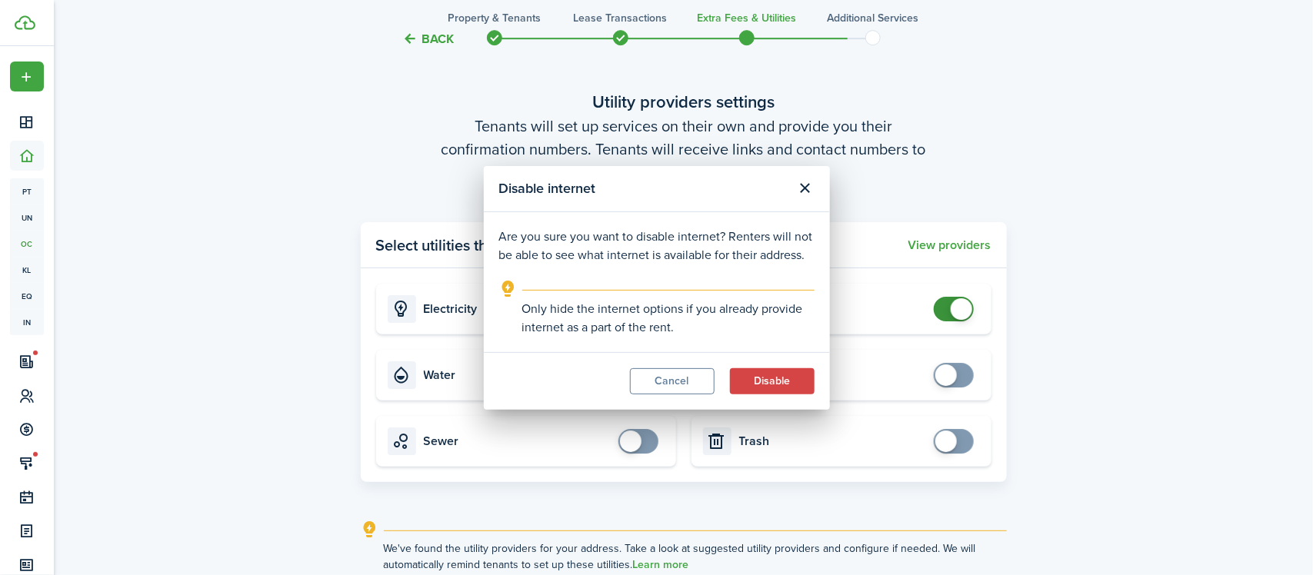
checkbox input "true"
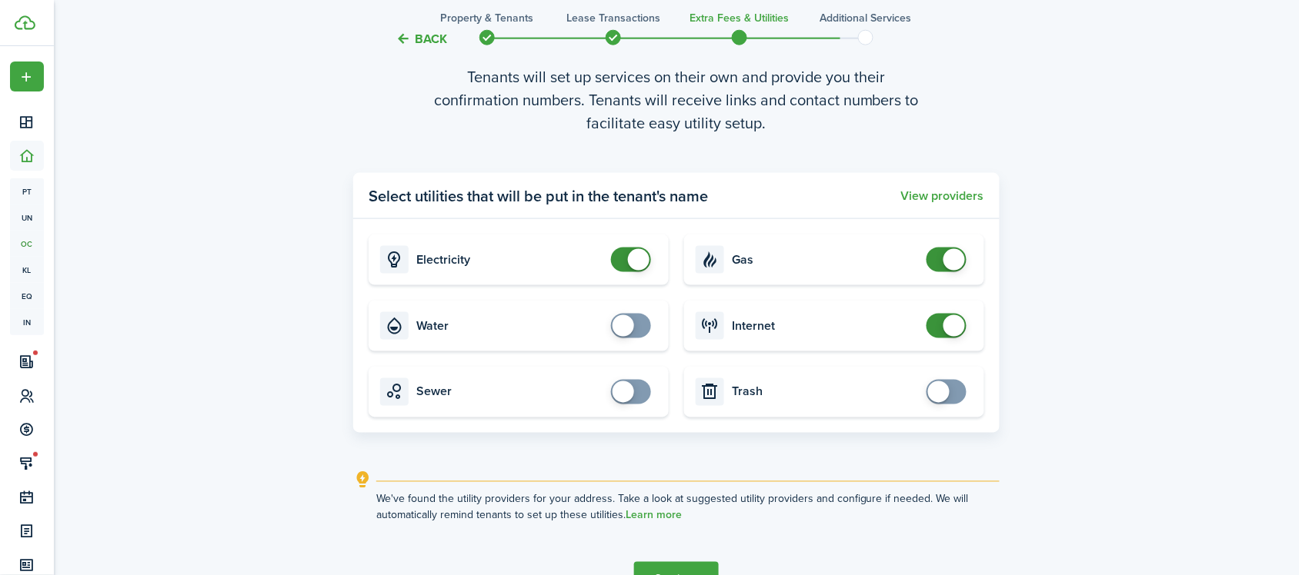
scroll to position [2346, 0]
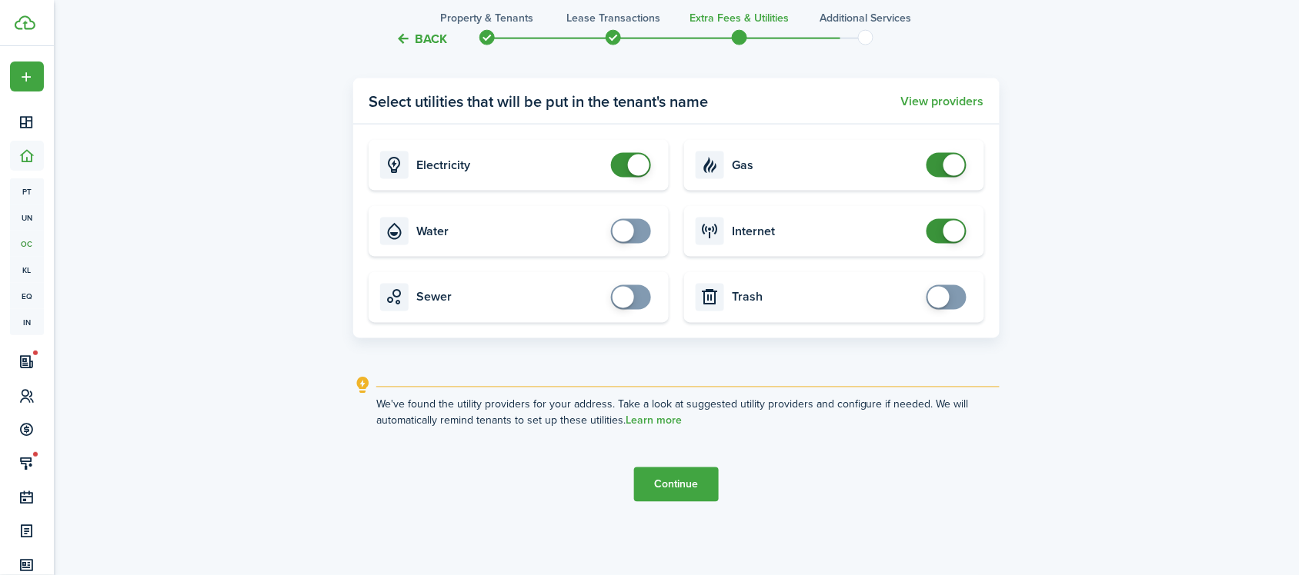
click at [698, 477] on button "Continue" at bounding box center [676, 485] width 85 height 35
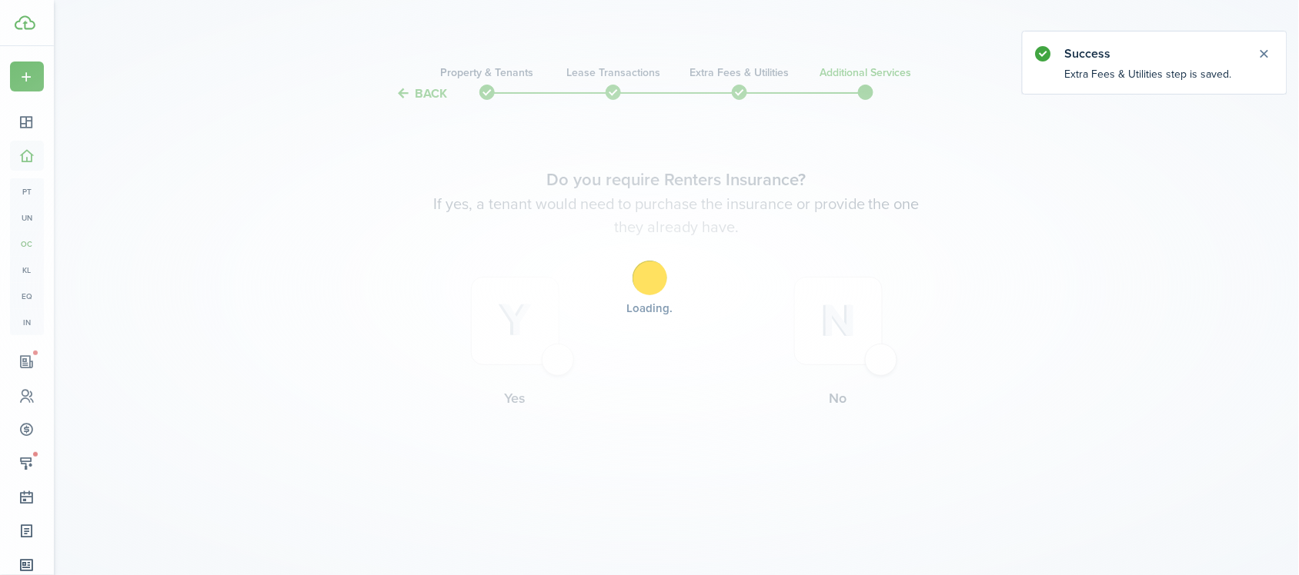
scroll to position [0, 0]
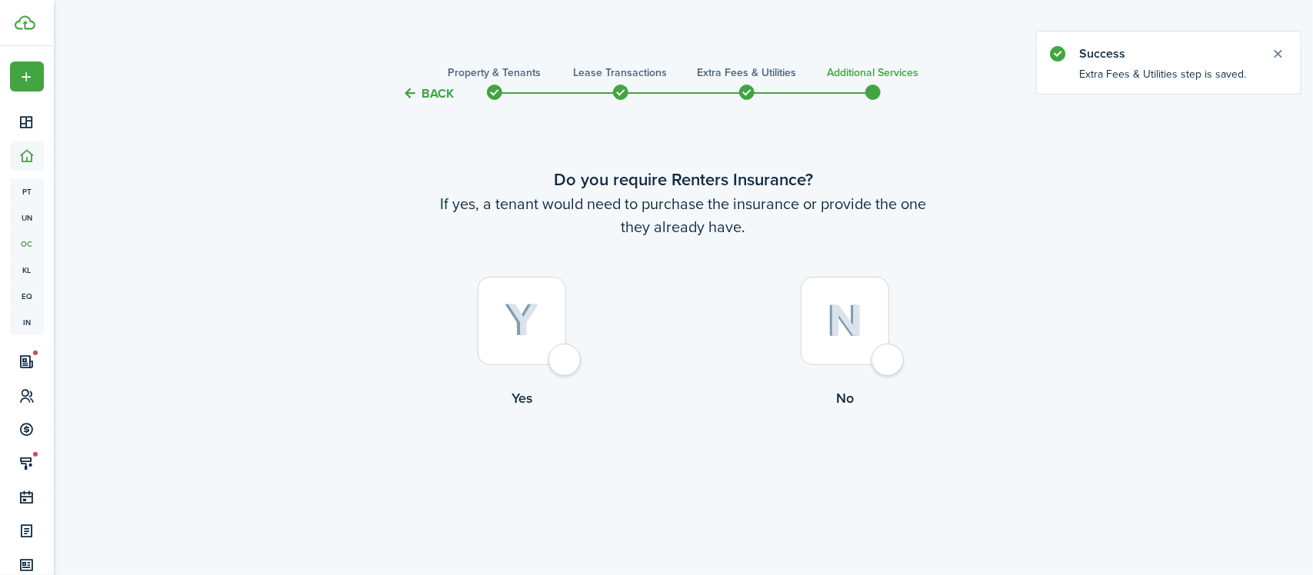
click at [835, 321] on img at bounding box center [845, 321] width 36 height 33
radio input "true"
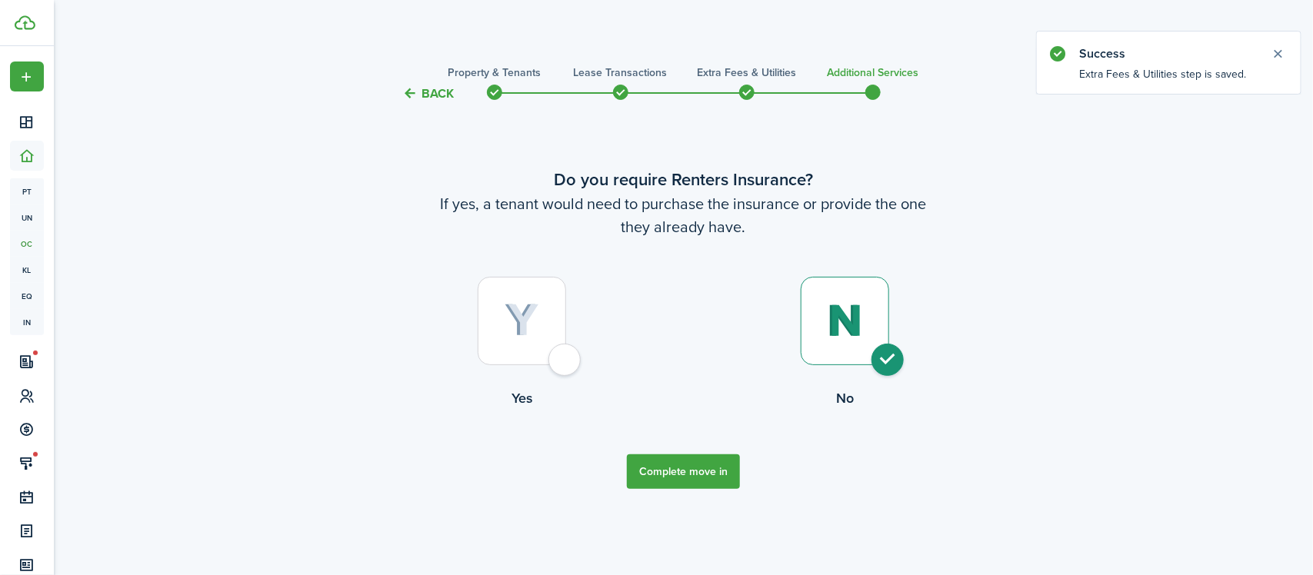
click at [692, 470] on button "Complete move in" at bounding box center [683, 472] width 113 height 35
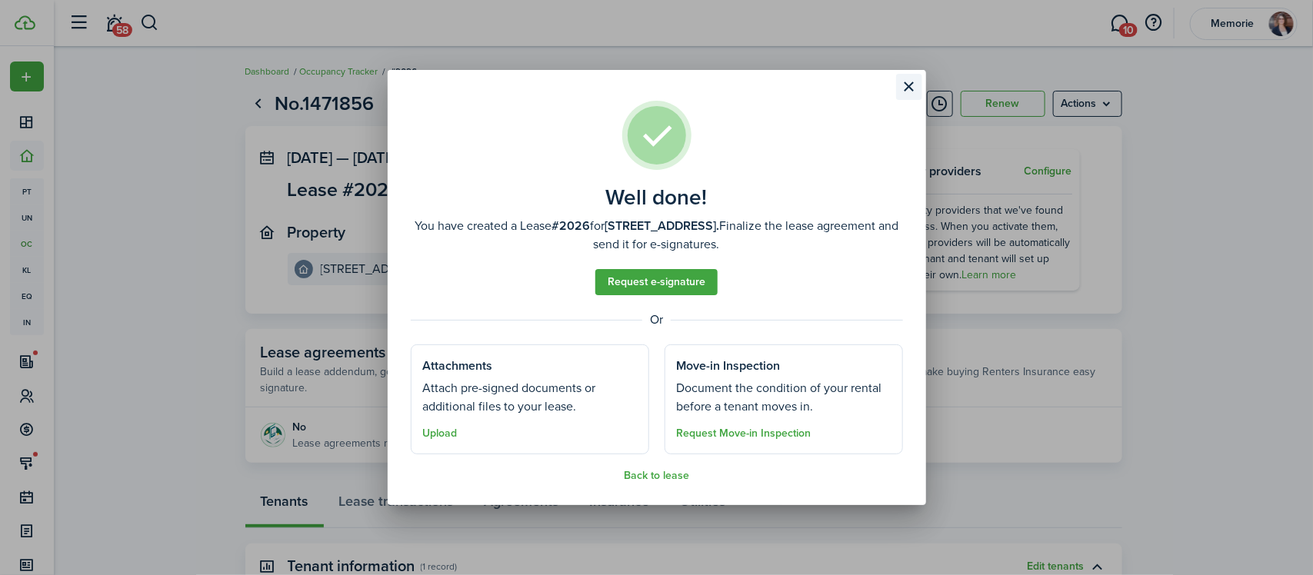
click at [910, 88] on button "Close modal" at bounding box center [909, 87] width 26 height 26
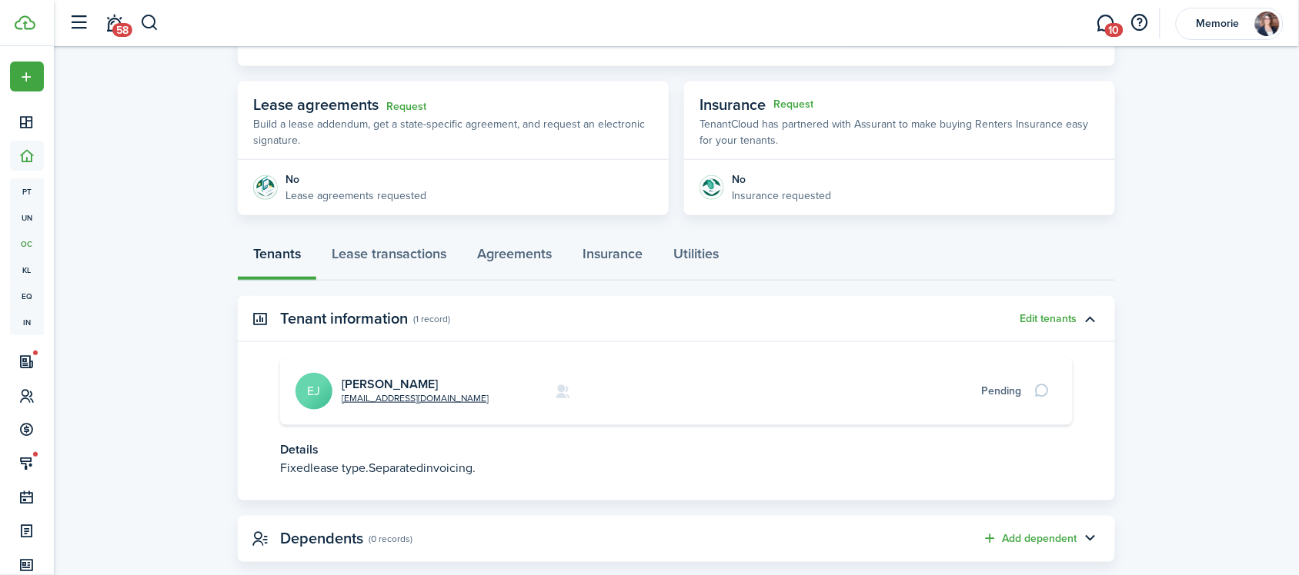
scroll to position [275, 0]
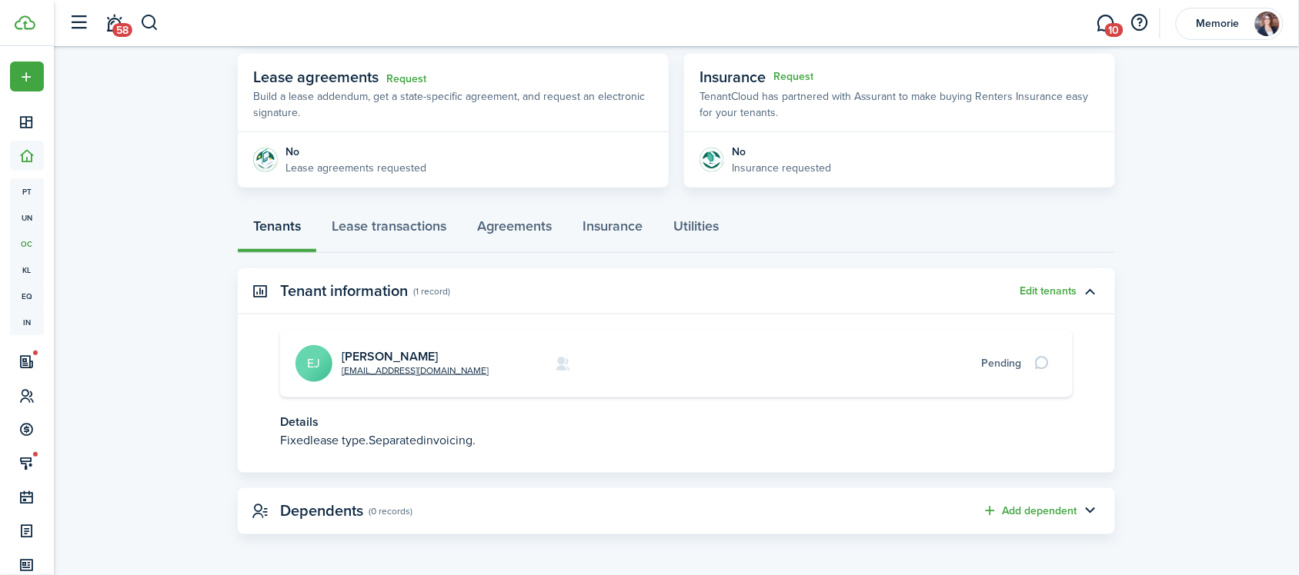
click at [358, 346] on card "[EMAIL_ADDRESS][DOMAIN_NAME] [PERSON_NAME] EJ Pending" at bounding box center [676, 364] width 792 height 68
click at [358, 348] on card "[EMAIL_ADDRESS][DOMAIN_NAME] [PERSON_NAME] EJ Pending" at bounding box center [676, 364] width 792 height 68
click at [358, 354] on link "[PERSON_NAME]" at bounding box center [390, 357] width 96 height 18
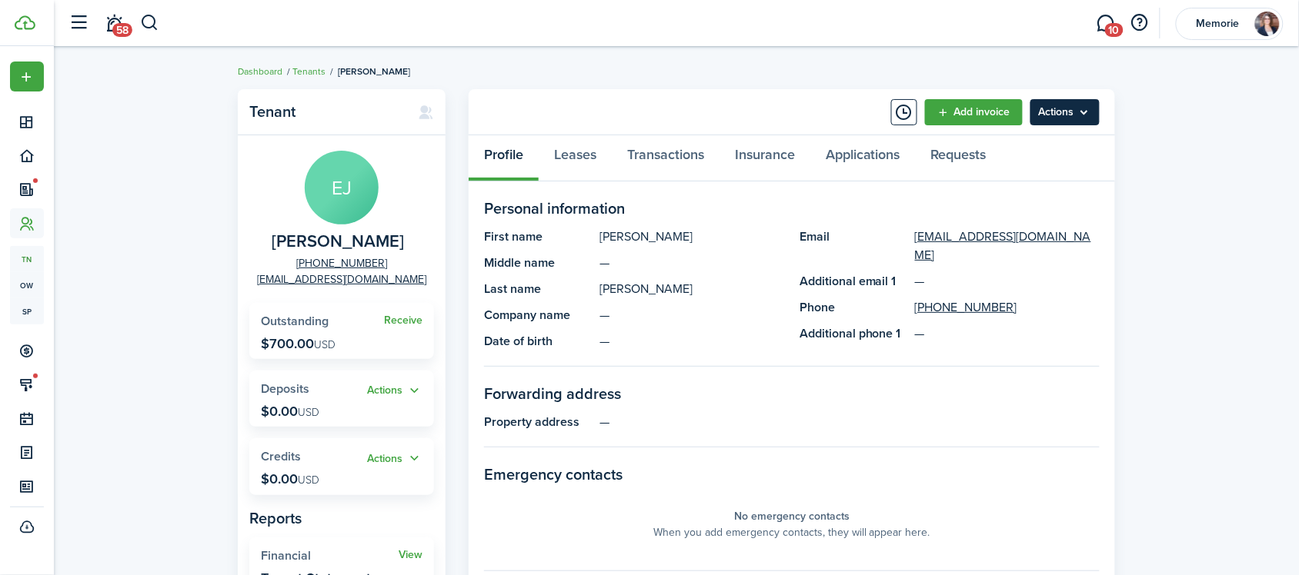
click at [1085, 106] on menu-btn "Actions" at bounding box center [1064, 112] width 69 height 26
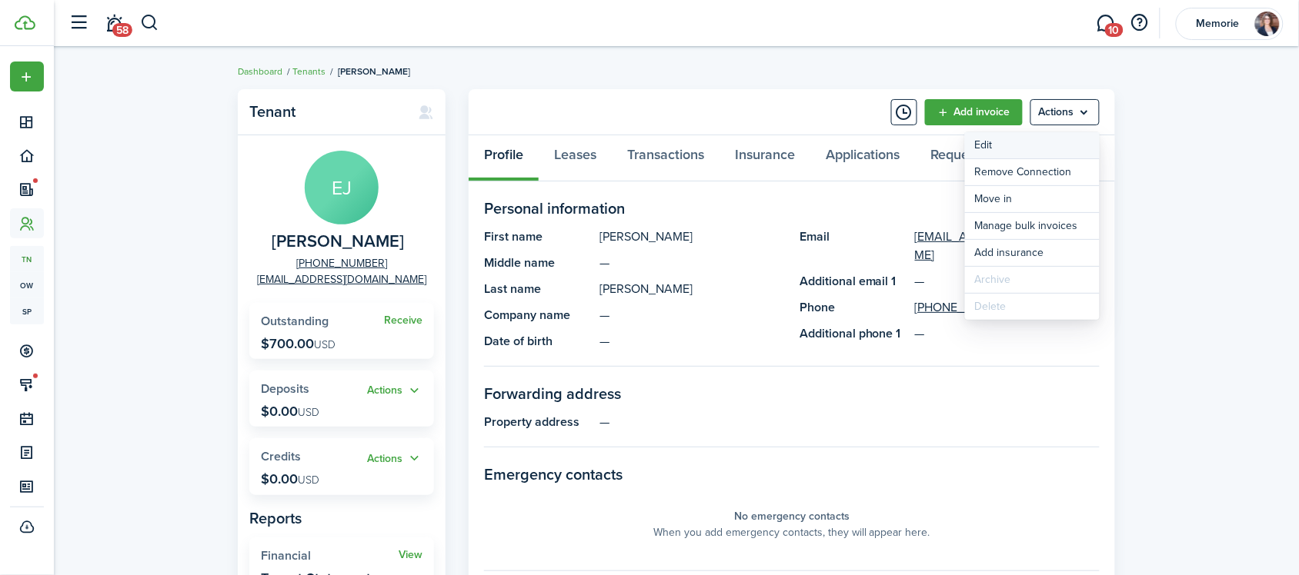
click at [1036, 146] on link "Edit" at bounding box center [1032, 145] width 135 height 26
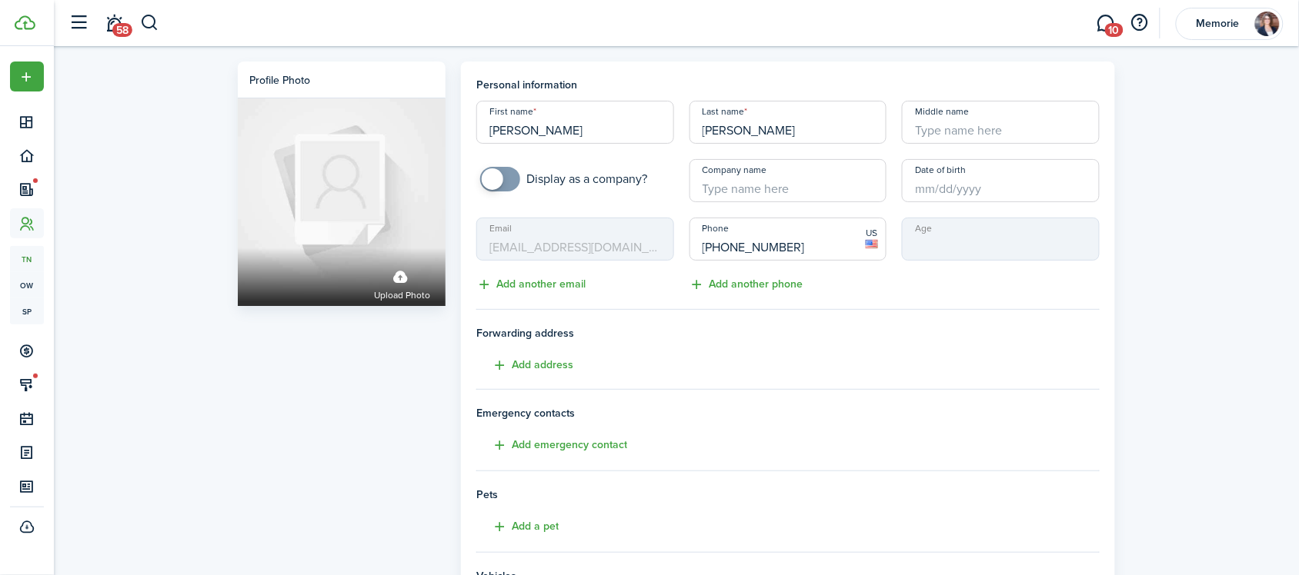
click at [1010, 182] on input "Date of birth" at bounding box center [1001, 180] width 198 height 43
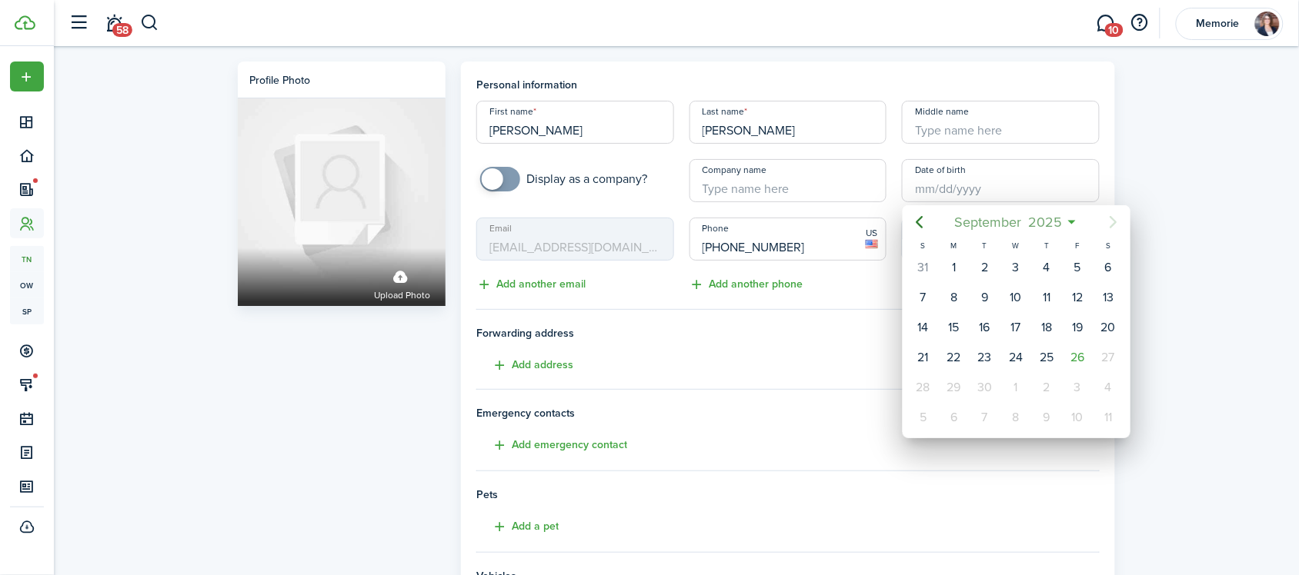
click at [996, 224] on span "September" at bounding box center [988, 222] width 74 height 28
click at [995, 223] on span "2025" at bounding box center [1008, 222] width 41 height 28
click at [915, 225] on icon "Previous page" at bounding box center [919, 222] width 18 height 18
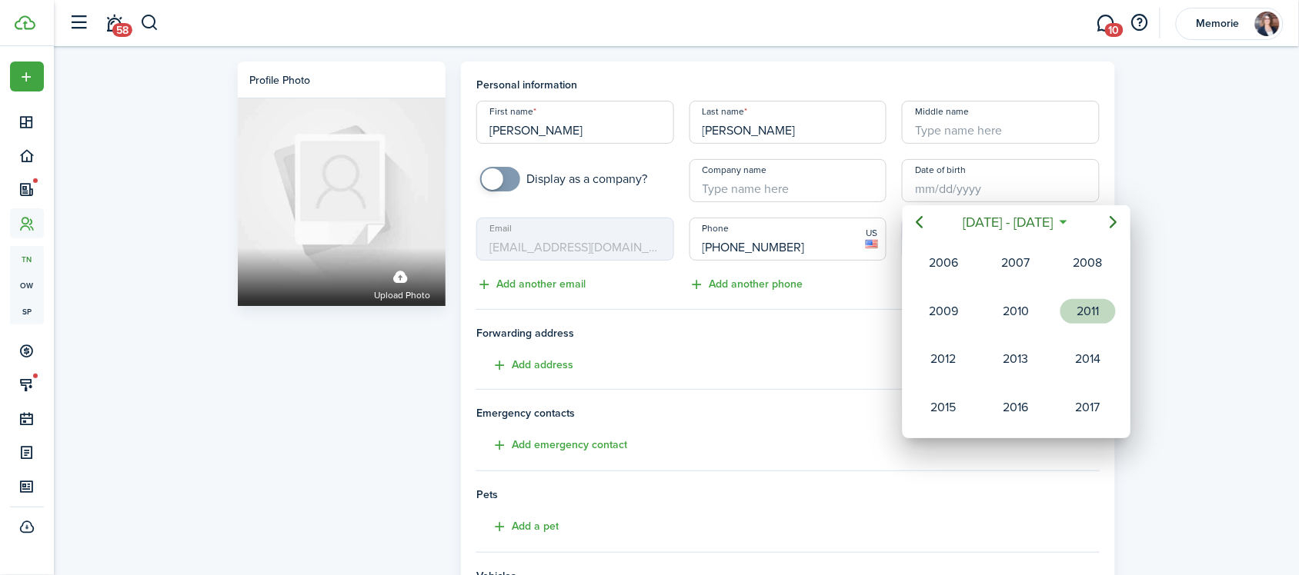
click at [1082, 317] on div "2011" at bounding box center [1087, 311] width 55 height 25
click at [943, 352] on div "[DATE]" at bounding box center [943, 359] width 55 height 25
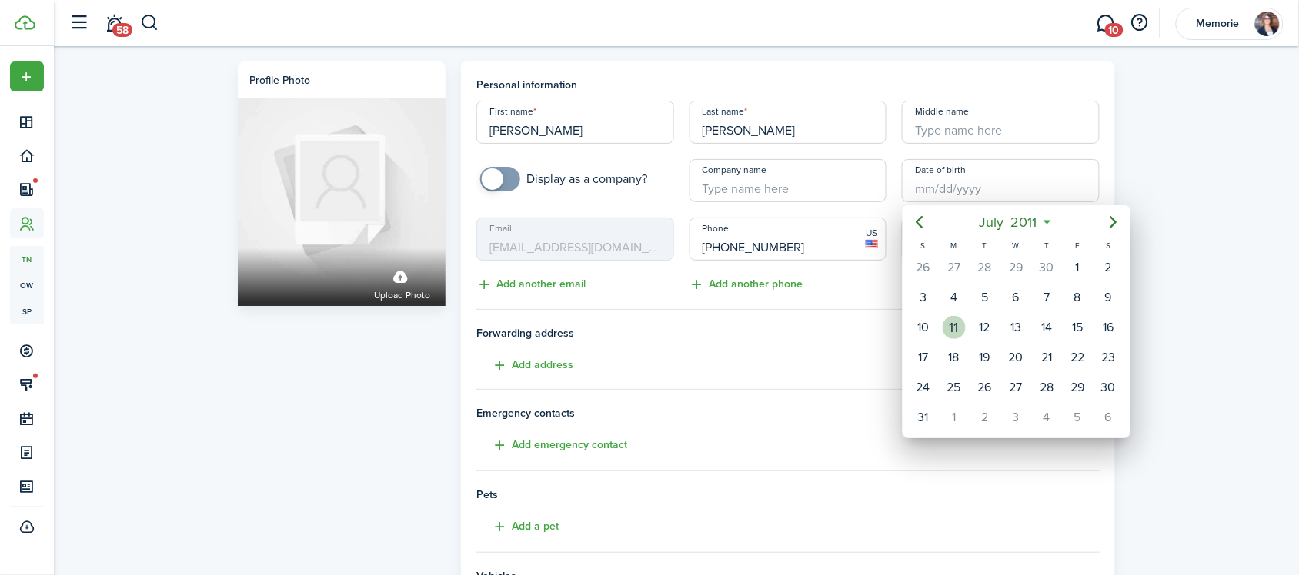
click at [964, 316] on div "11" at bounding box center [954, 327] width 31 height 29
type input "[DATE]"
type input "14"
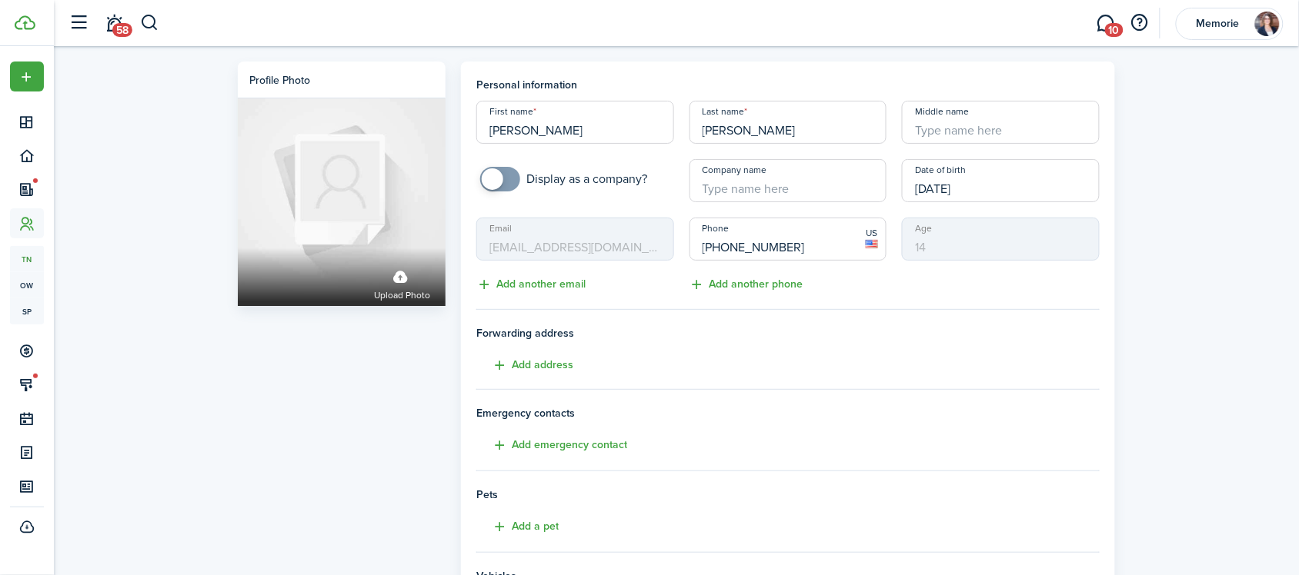
click at [963, 185] on input "[DATE]" at bounding box center [1001, 180] width 198 height 43
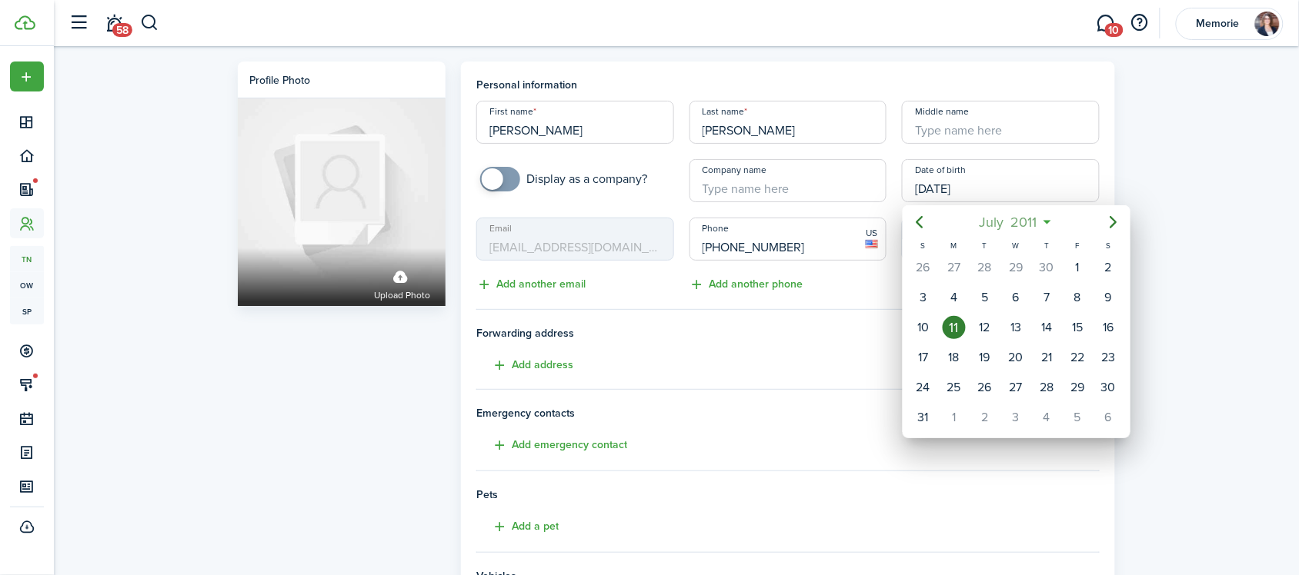
click at [1009, 228] on span "2011" at bounding box center [1023, 222] width 33 height 28
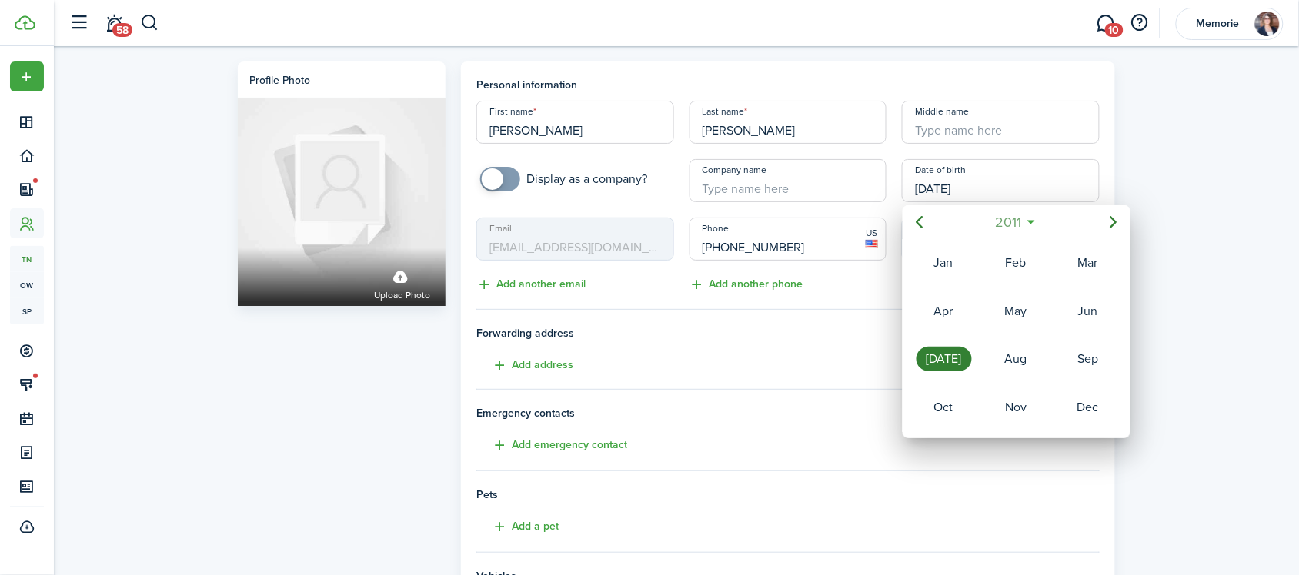
click at [1009, 228] on span "2011" at bounding box center [1008, 222] width 33 height 28
click at [910, 222] on icon "Previous page" at bounding box center [919, 222] width 18 height 18
click at [998, 356] on div "2001" at bounding box center [1015, 359] width 55 height 25
click at [950, 351] on div "[DATE]" at bounding box center [943, 359] width 55 height 25
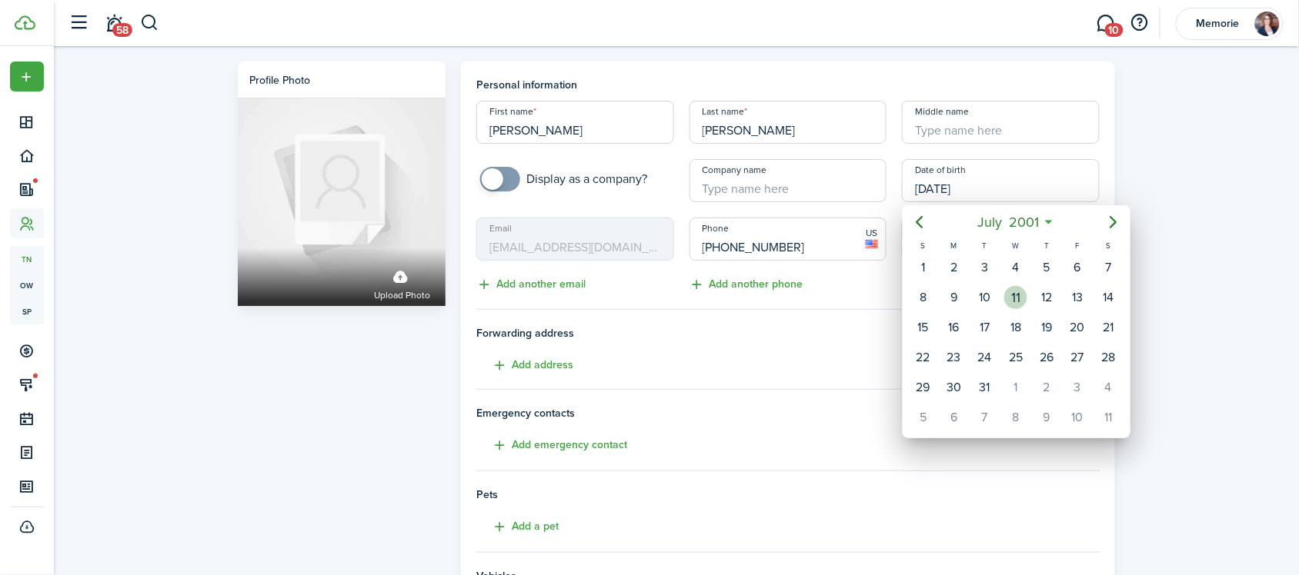
click at [1013, 298] on div "11" at bounding box center [1015, 297] width 23 height 23
type input "[DATE]"
type input "24"
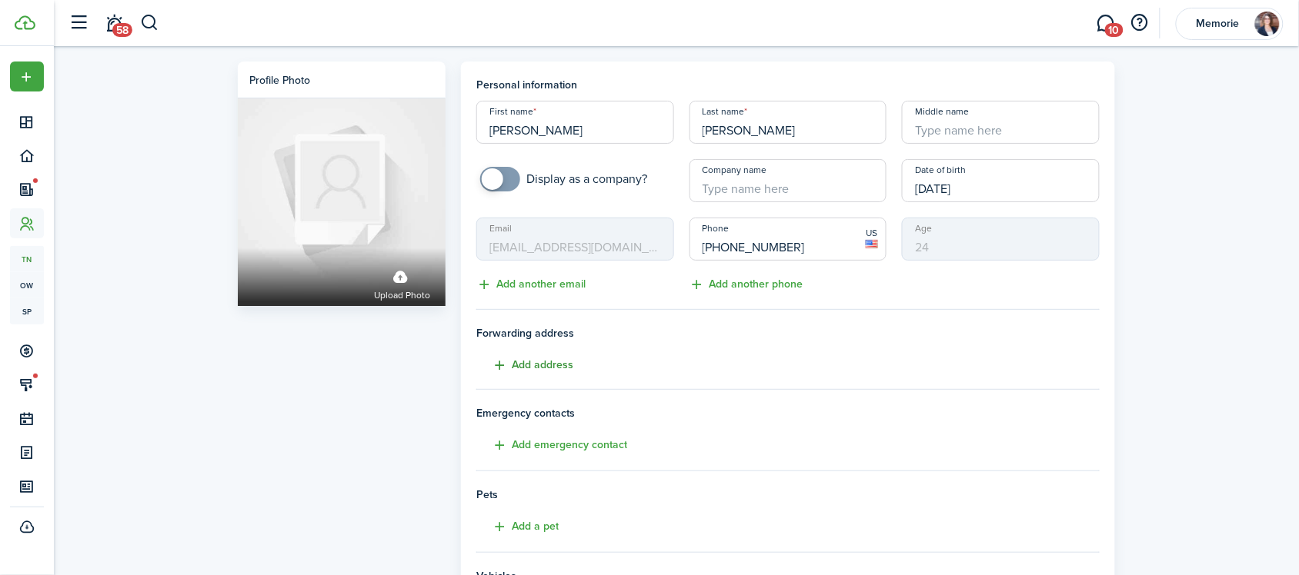
click at [552, 364] on button "Add address" at bounding box center [524, 366] width 97 height 18
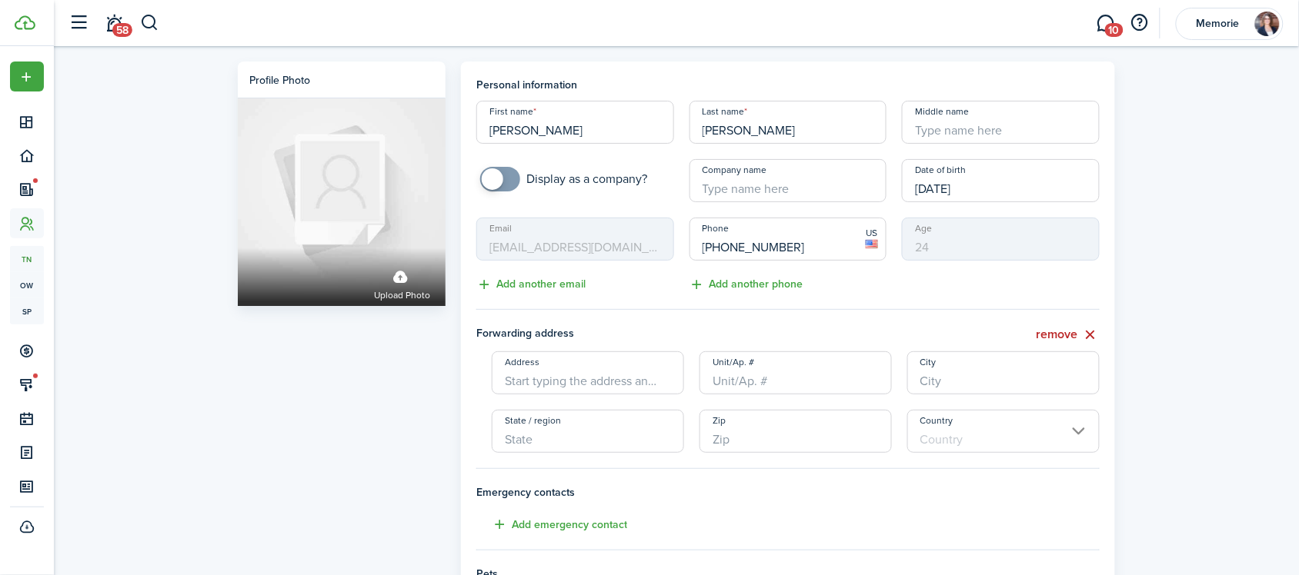
click at [566, 364] on input "Address" at bounding box center [588, 373] width 192 height 43
click at [601, 402] on span "[STREET_ADDRESS]" at bounding box center [565, 407] width 96 height 16
type input "[STREET_ADDRESS]"
type input "Savannah"
type input "MO"
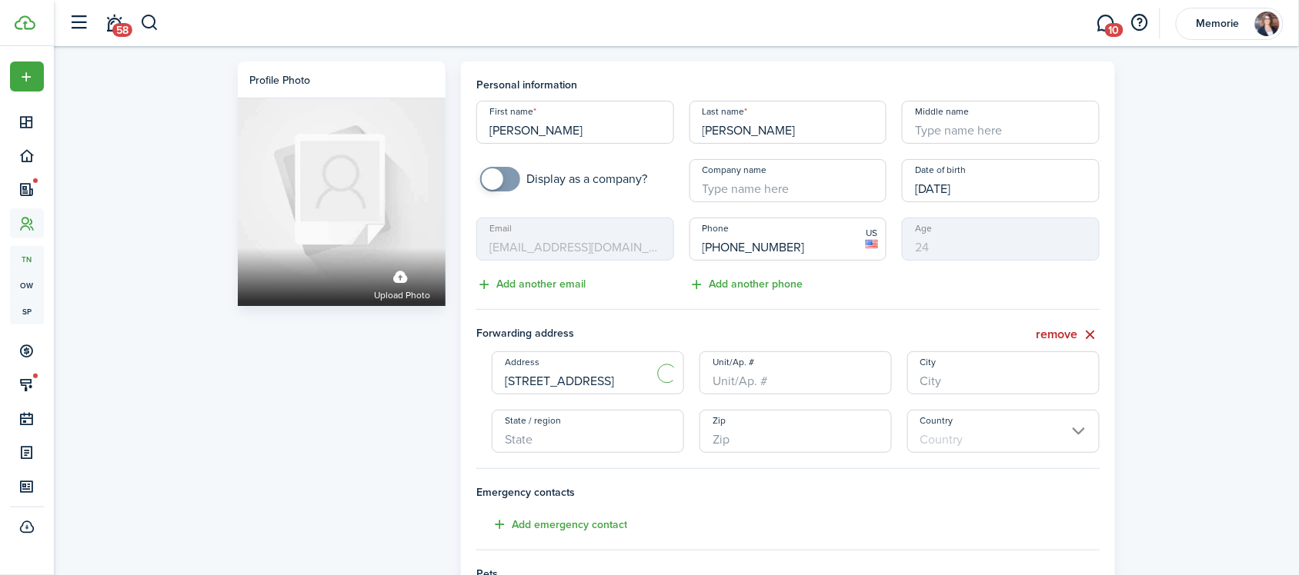
type input "64485"
type input "[GEOGRAPHIC_DATA]"
click at [823, 377] on input "Unit/Ap. #" at bounding box center [795, 373] width 192 height 43
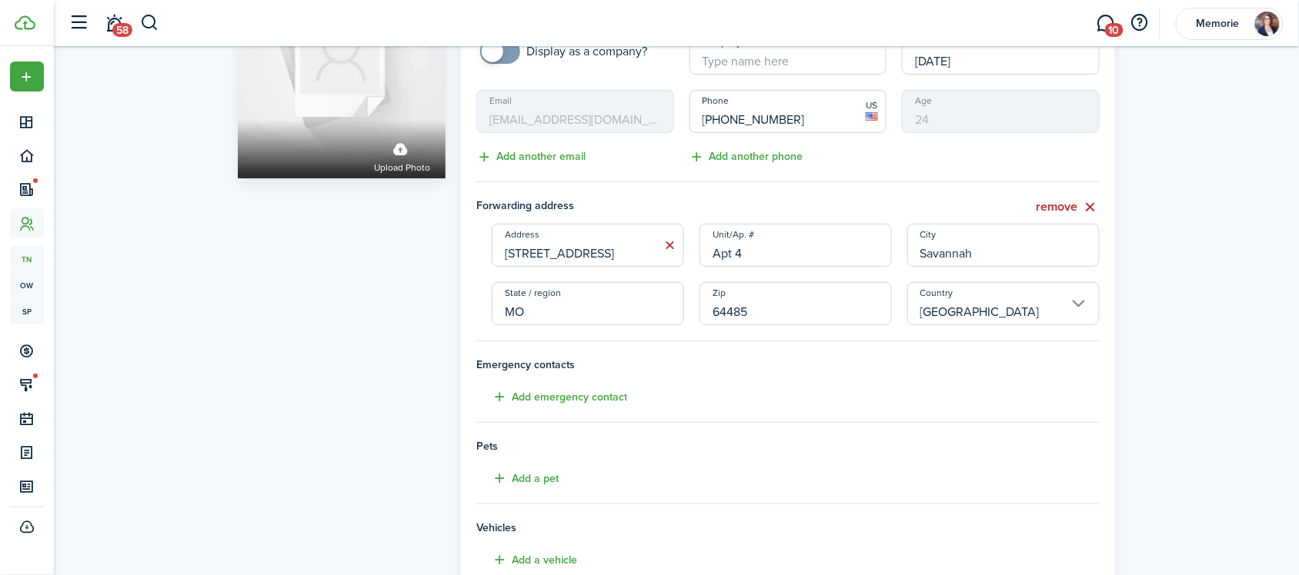
scroll to position [348, 0]
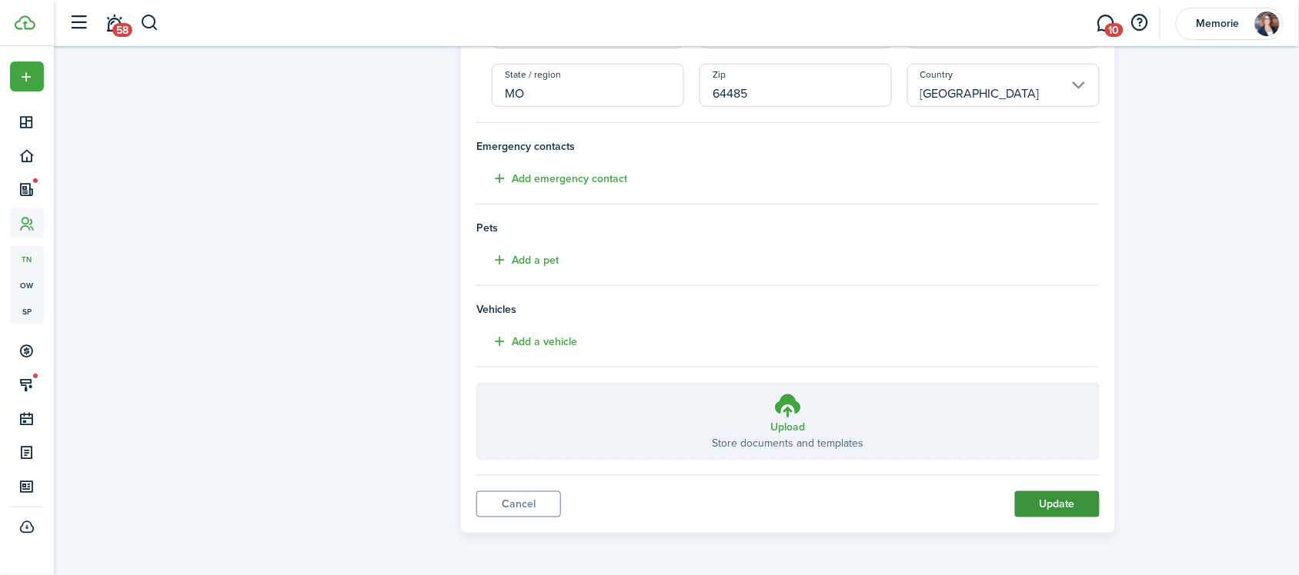
type input "Apt 4"
click at [1052, 505] on button "Update" at bounding box center [1057, 505] width 85 height 26
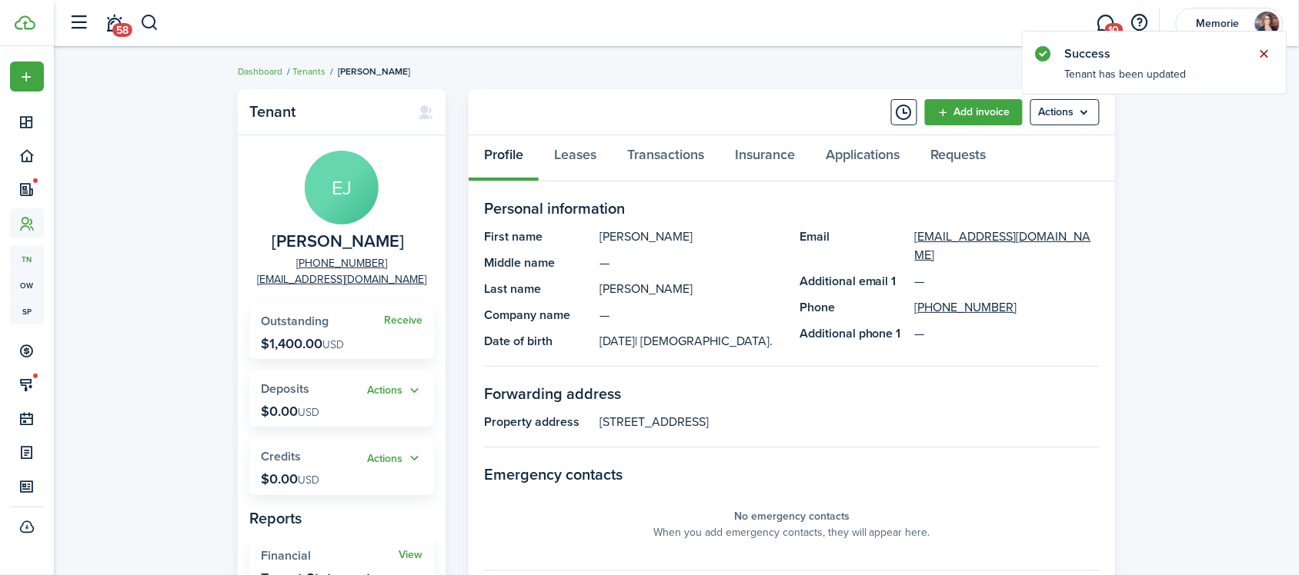
click at [1263, 52] on button "Close notify" at bounding box center [1264, 54] width 22 height 22
click at [659, 151] on link "Transactions" at bounding box center [666, 158] width 108 height 46
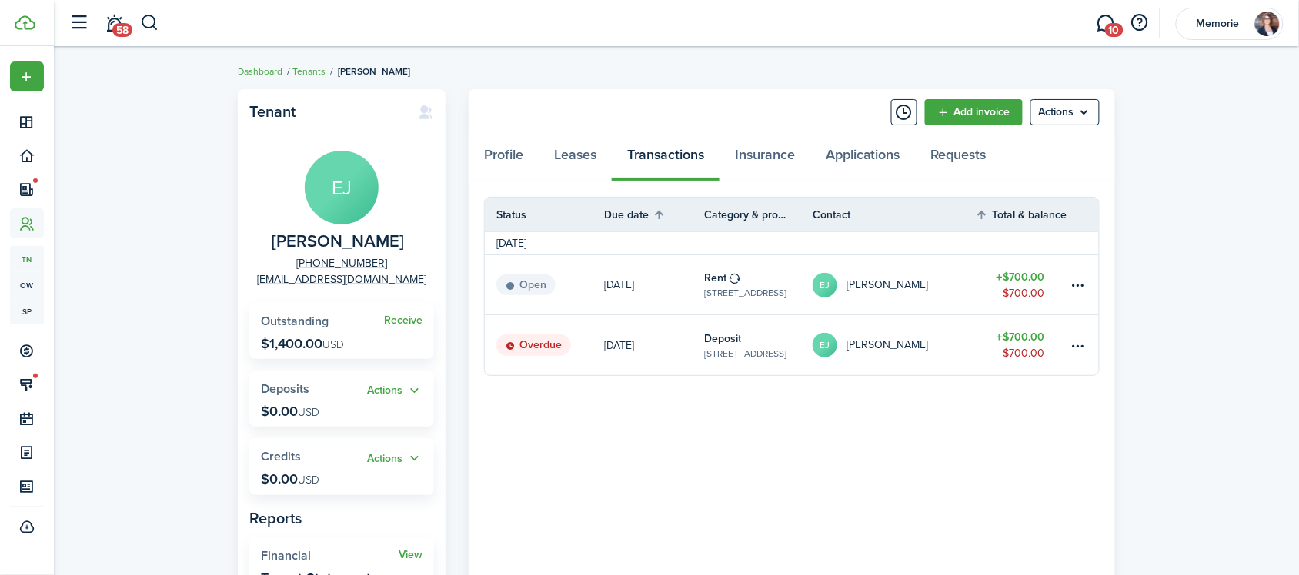
click at [1000, 283] on table-amount-title "$700.00" at bounding box center [1020, 277] width 48 height 16
click at [1023, 336] on table-amount-title "$700.00" at bounding box center [1020, 337] width 48 height 16
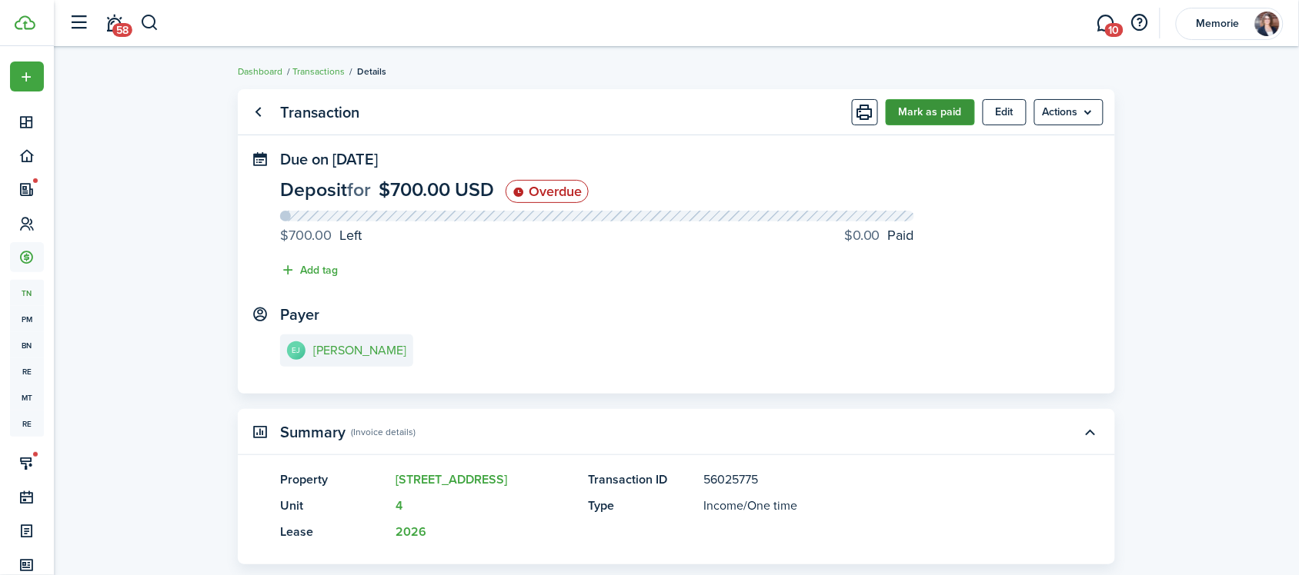
click at [932, 110] on button "Mark as paid" at bounding box center [929, 112] width 89 height 26
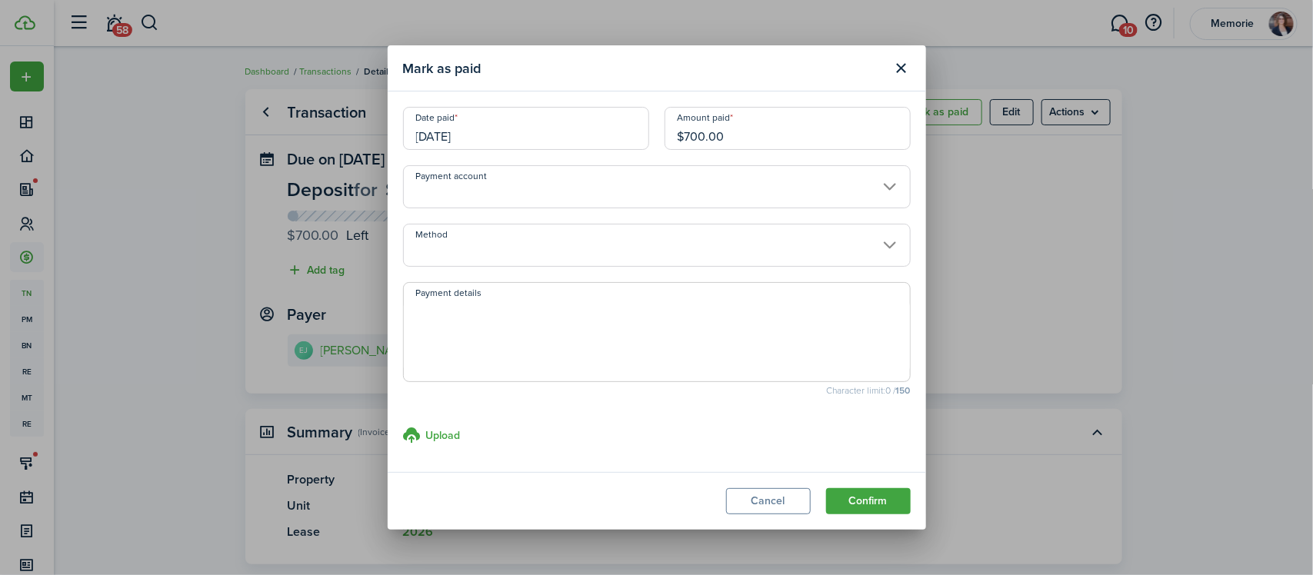
click at [546, 255] on input "Method" at bounding box center [657, 245] width 508 height 43
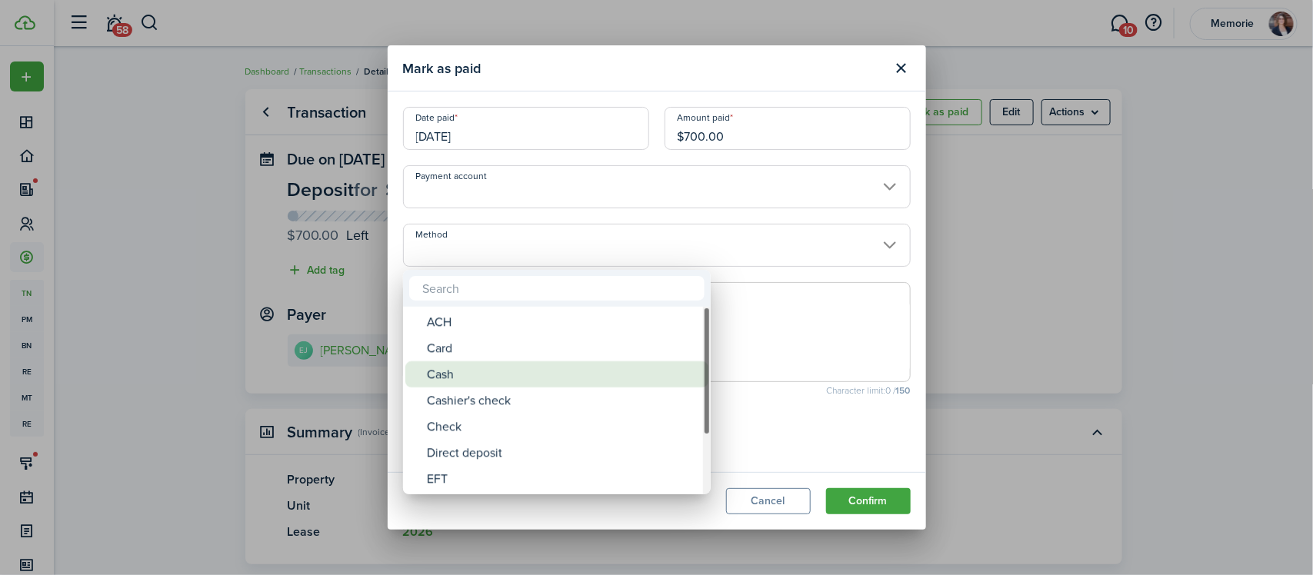
click at [558, 363] on div "Cash" at bounding box center [563, 375] width 272 height 26
type input "Cash"
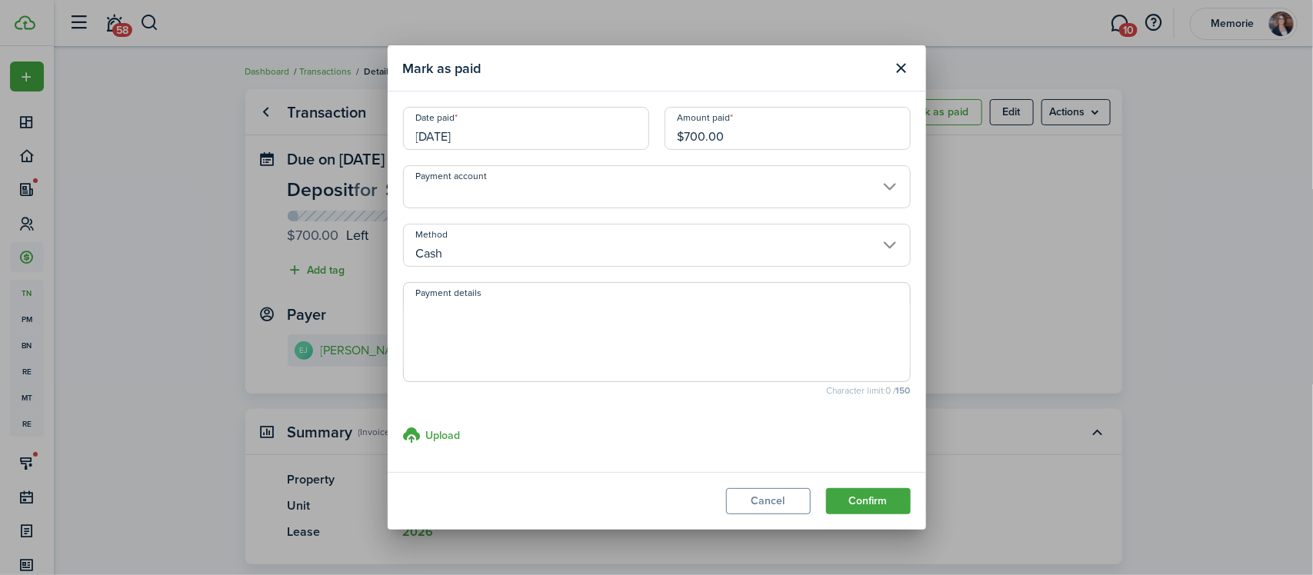
click at [554, 338] on textarea "Payment details" at bounding box center [657, 337] width 506 height 74
type textarea "Rcvd - MJK"
click at [835, 493] on button "Confirm" at bounding box center [868, 501] width 85 height 26
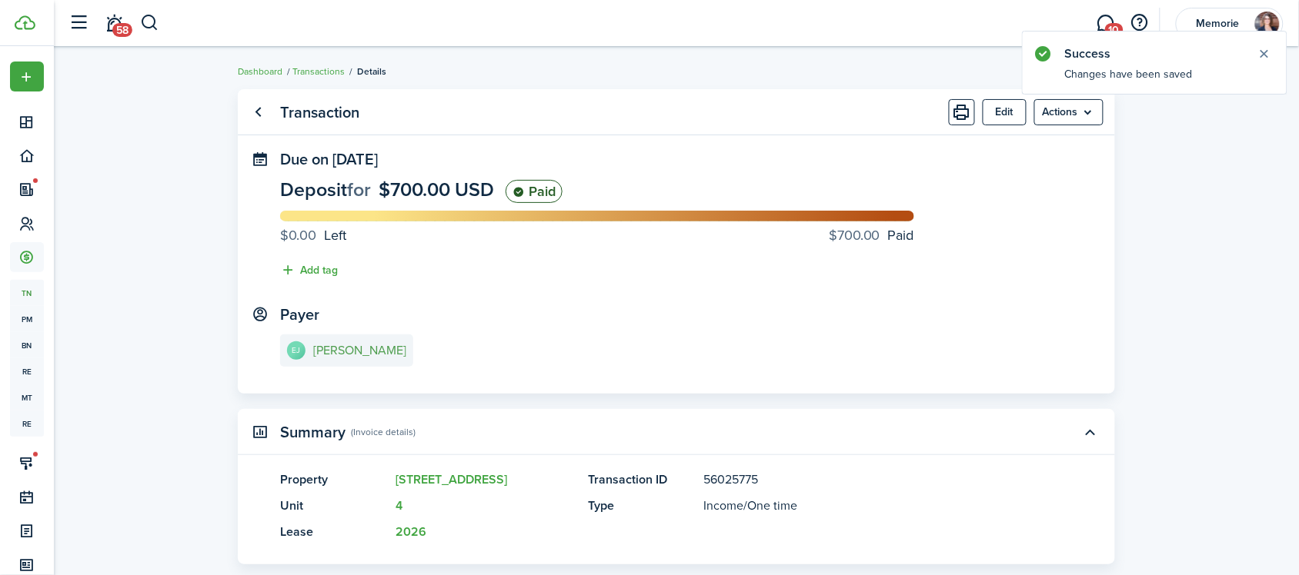
click at [348, 351] on e-details-info-title "[PERSON_NAME]" at bounding box center [359, 351] width 93 height 14
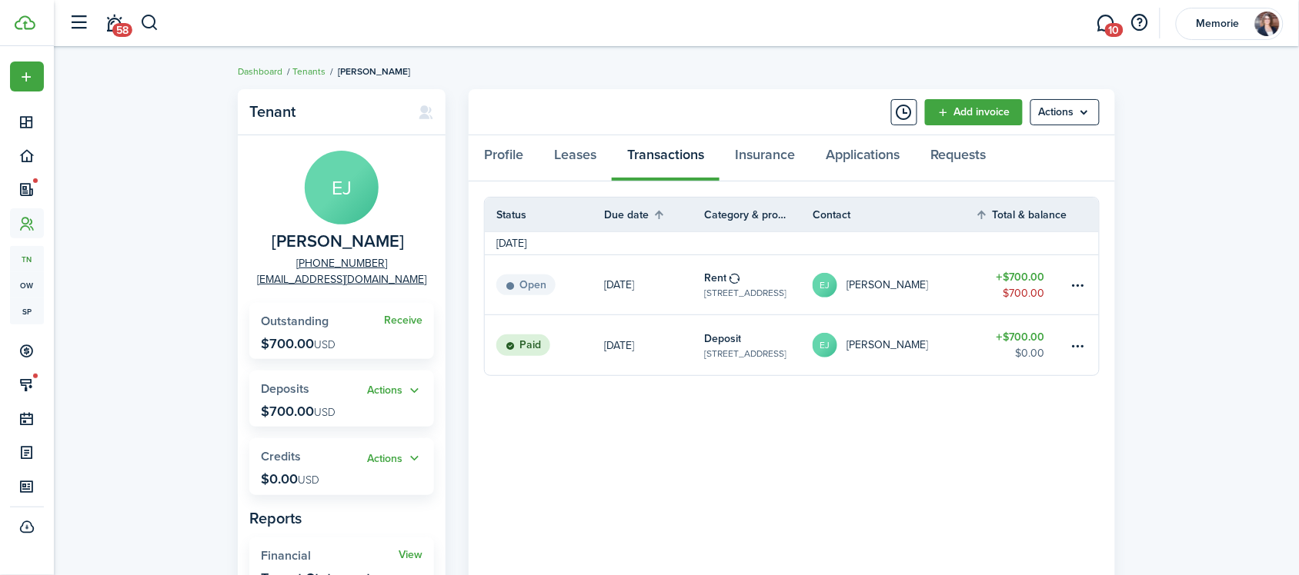
click at [763, 102] on panel-main-header "Add invoice Actions" at bounding box center [791, 112] width 646 height 46
click at [950, 113] on link "Add invoice" at bounding box center [974, 112] width 98 height 26
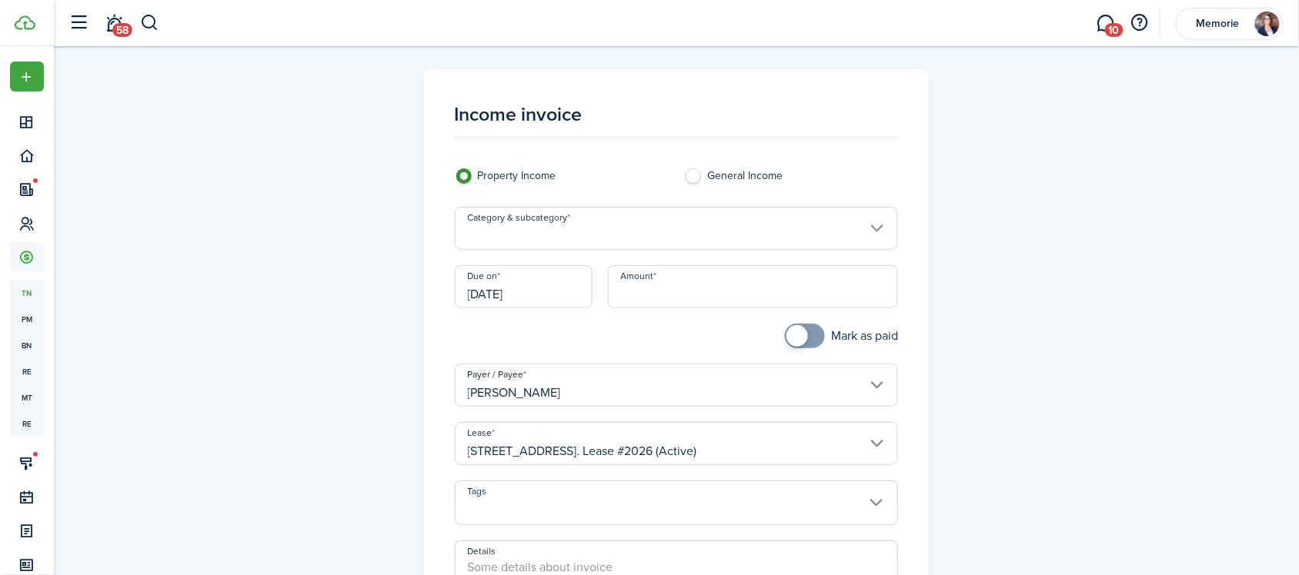
click at [542, 296] on input "[DATE]" at bounding box center [524, 286] width 138 height 43
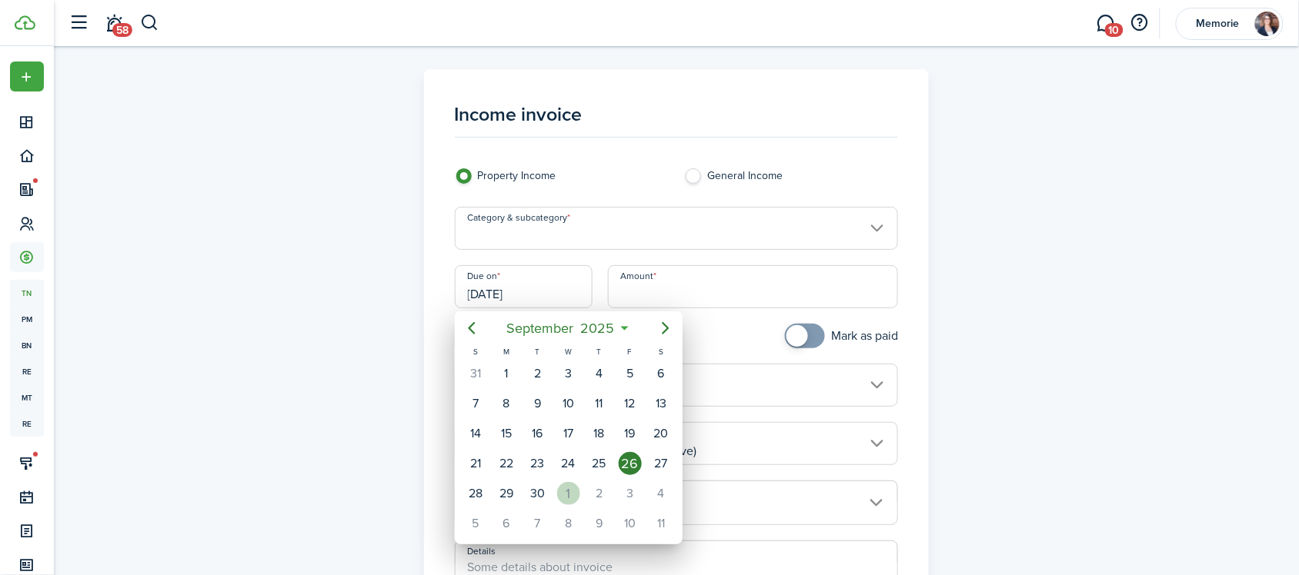
click at [563, 492] on div "1" at bounding box center [568, 493] width 23 height 23
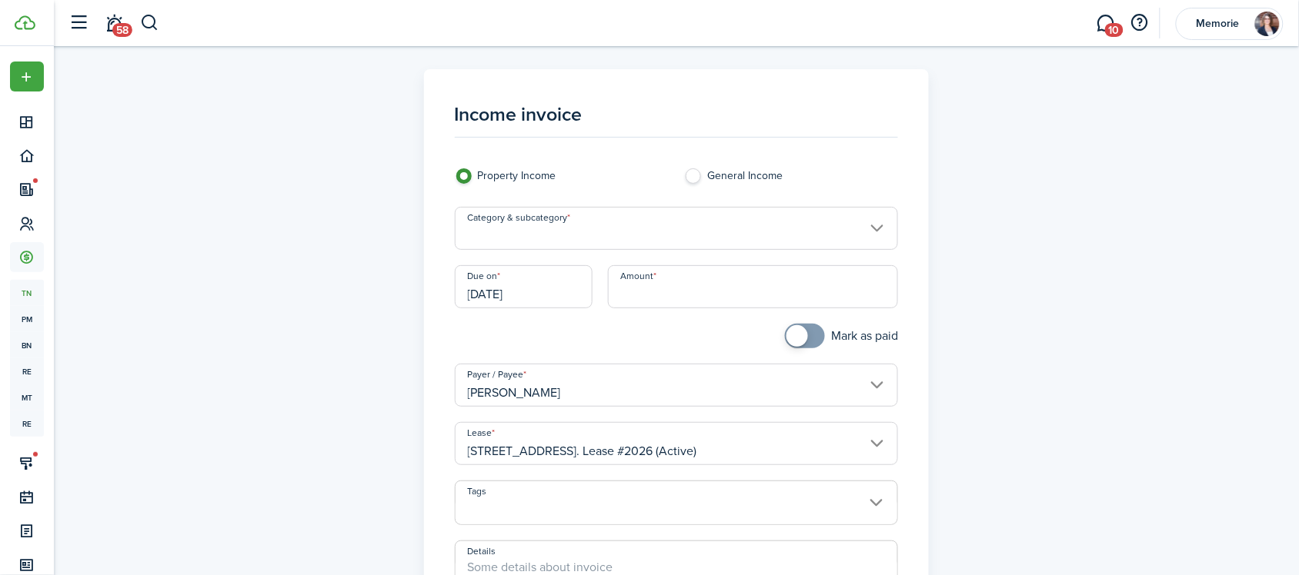
type input "[DATE]"
click at [656, 301] on input "Amount" at bounding box center [753, 286] width 291 height 43
click at [612, 242] on input "Category & subcategory" at bounding box center [677, 228] width 444 height 43
type input "$94.00"
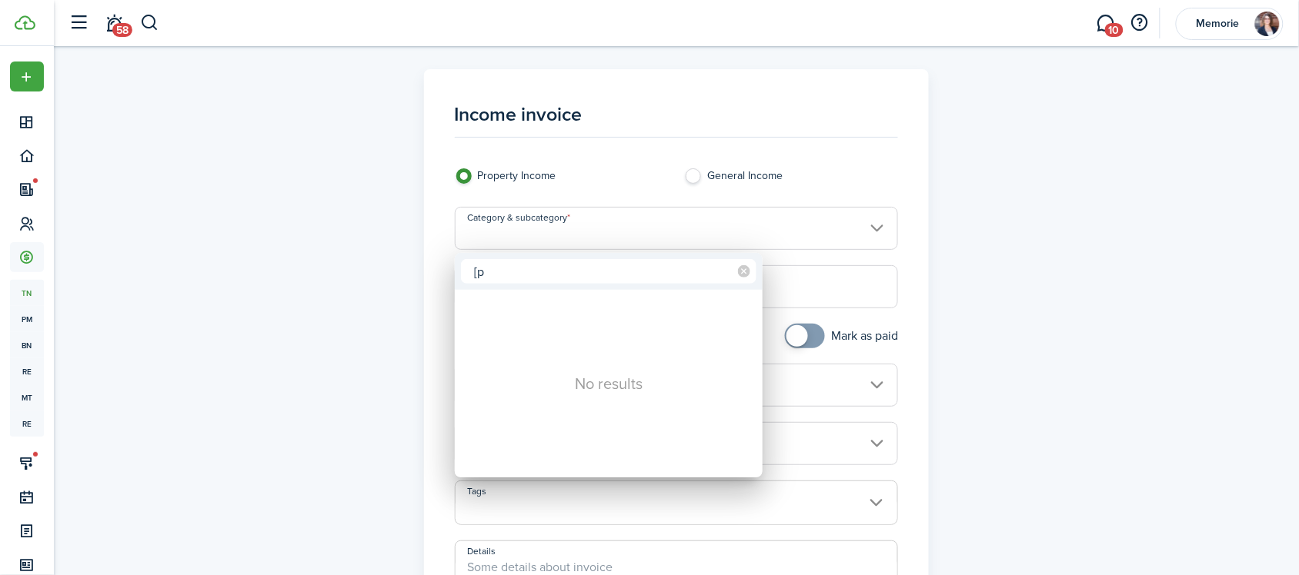
type input "["
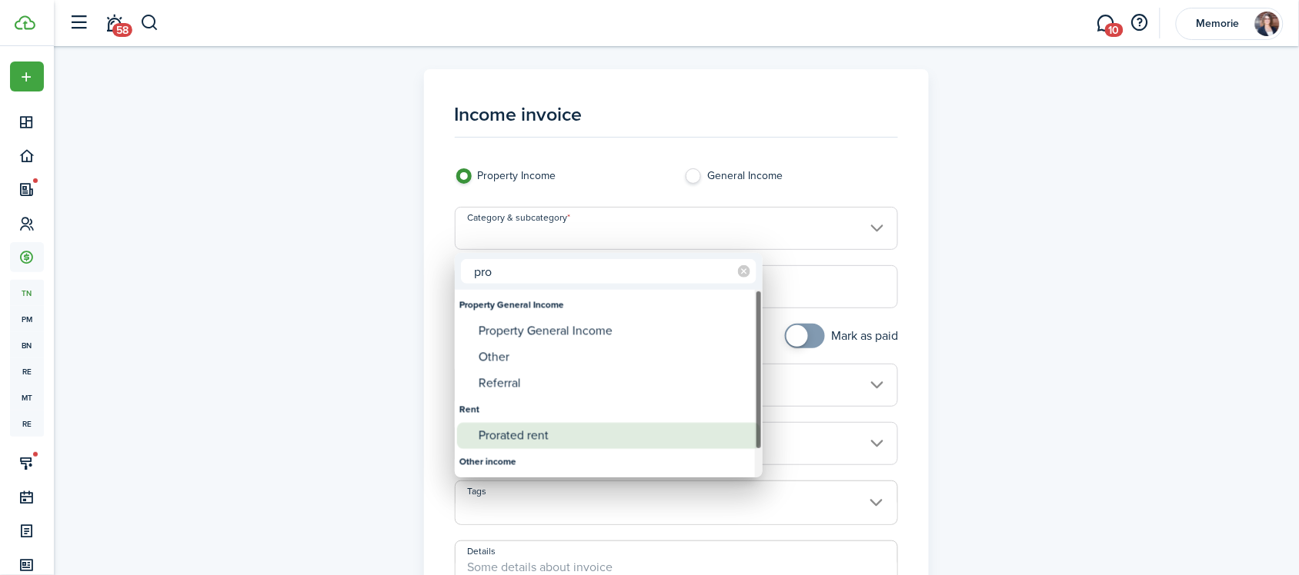
type input "pro"
click at [560, 436] on div "Prorated rent" at bounding box center [614, 436] width 272 height 26
type input "Rent / Prorated rent"
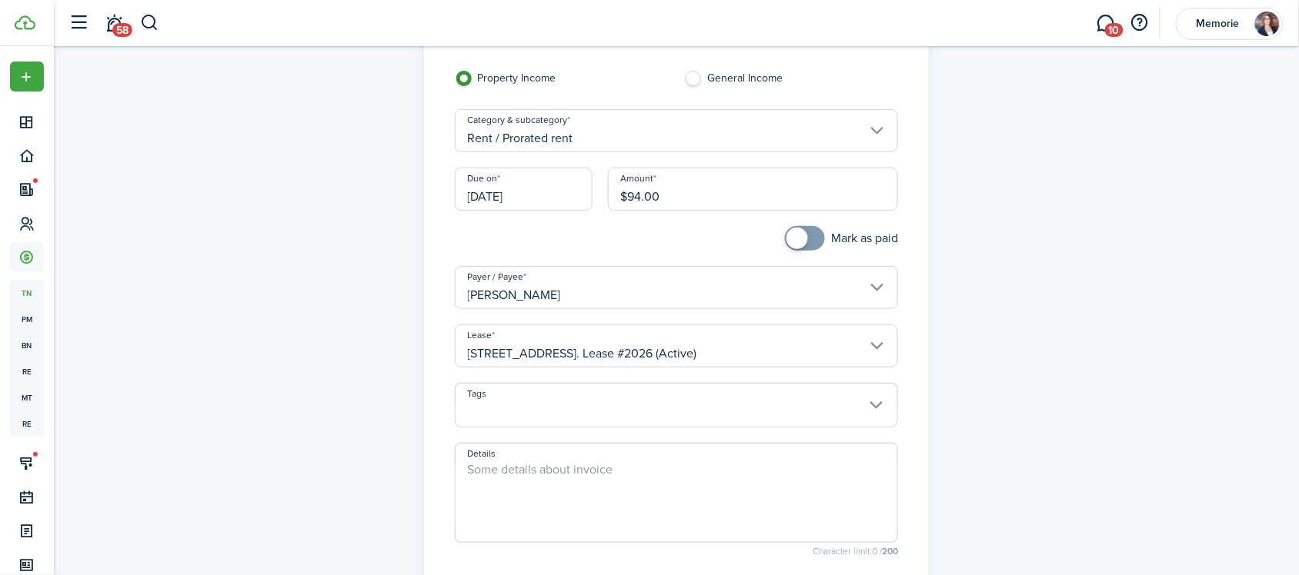
scroll to position [192, 0]
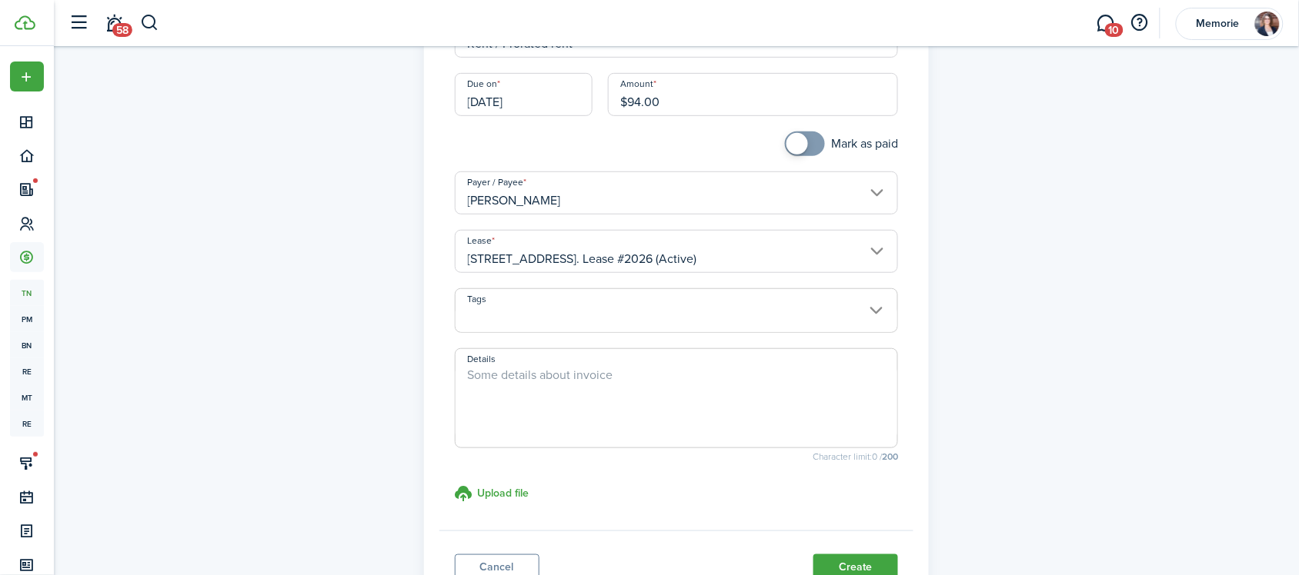
click at [600, 318] on span at bounding box center [676, 319] width 442 height 26
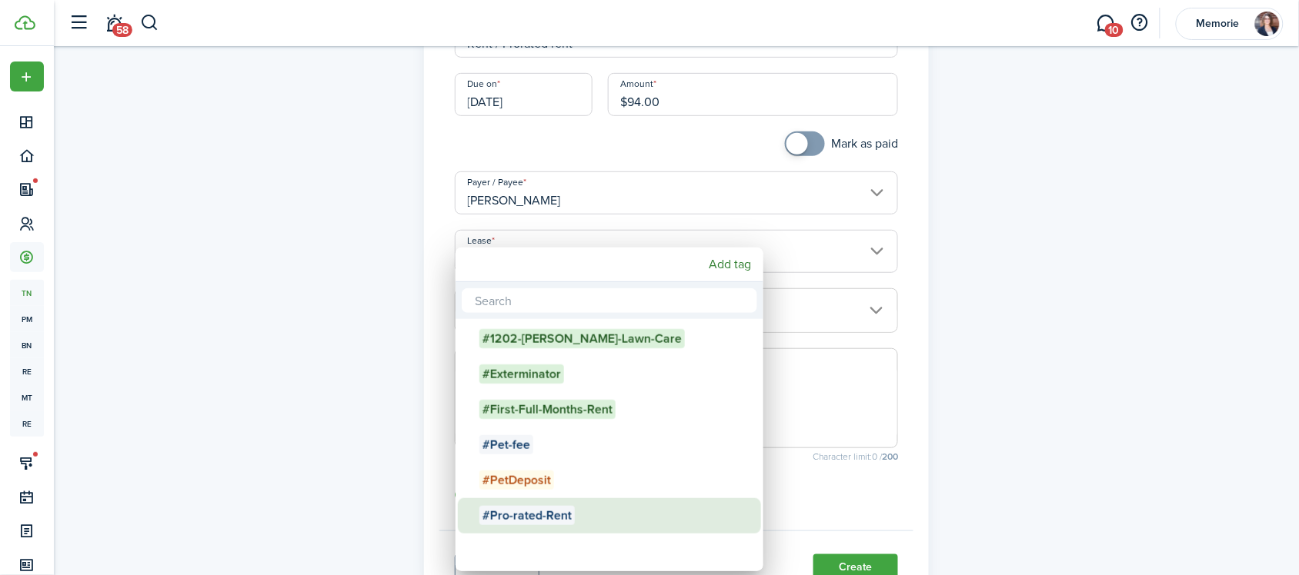
click at [531, 515] on span "#Pro-rated-Rent" at bounding box center [526, 515] width 95 height 19
type input "#Pro-rated-Rent"
click at [783, 402] on div at bounding box center [649, 288] width 1545 height 822
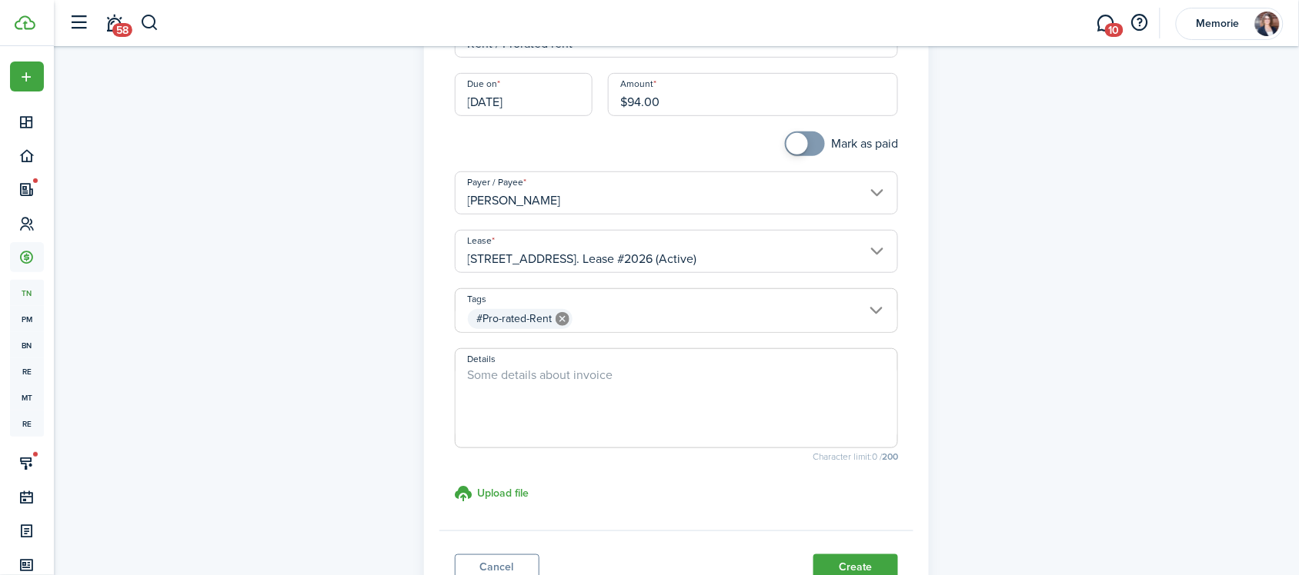
click at [629, 388] on textarea "Details" at bounding box center [676, 403] width 442 height 74
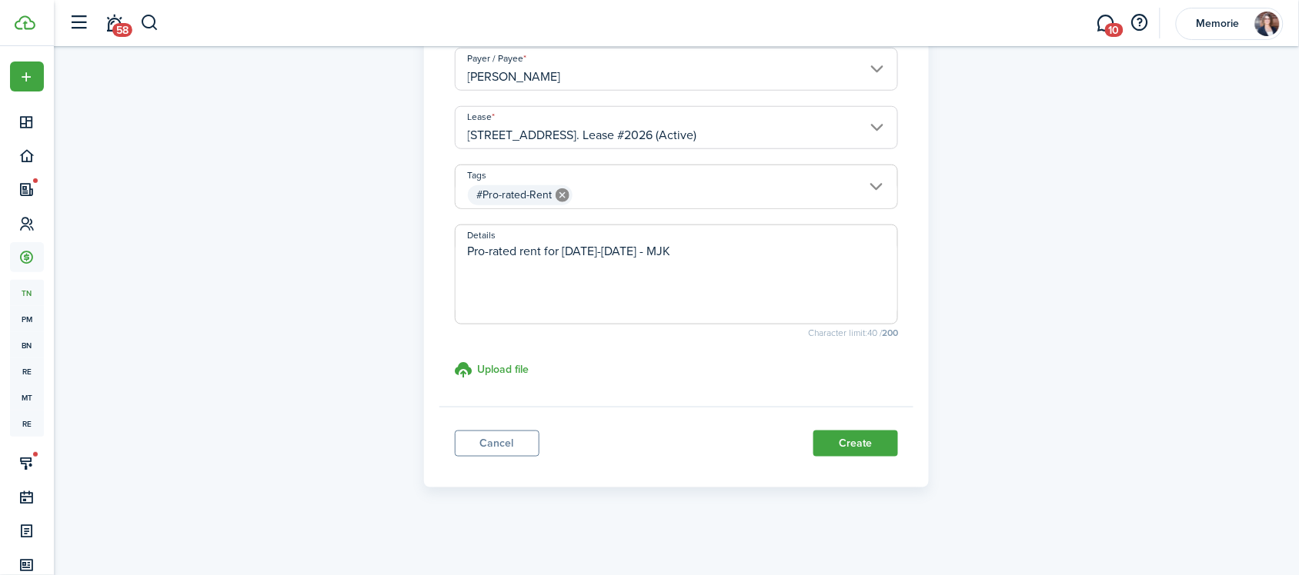
scroll to position [317, 0]
type textarea "Pro-rated rent for [DATE]-[DATE] - MJK"
click at [850, 446] on button "Create" at bounding box center [855, 443] width 85 height 26
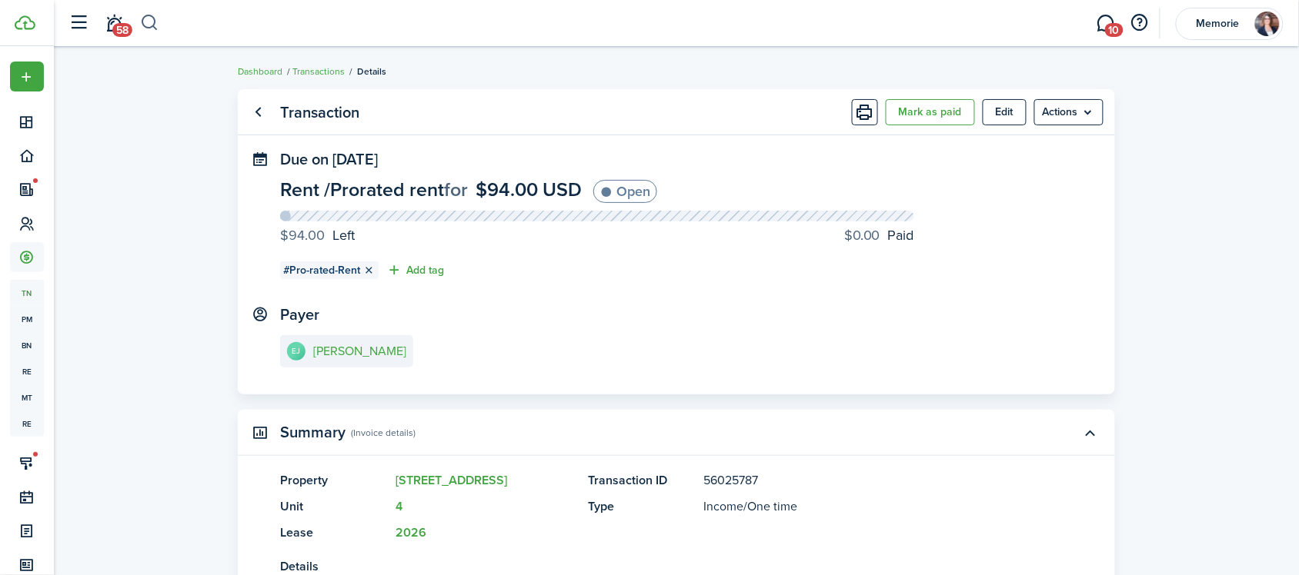
click at [145, 28] on button "button" at bounding box center [149, 23] width 19 height 26
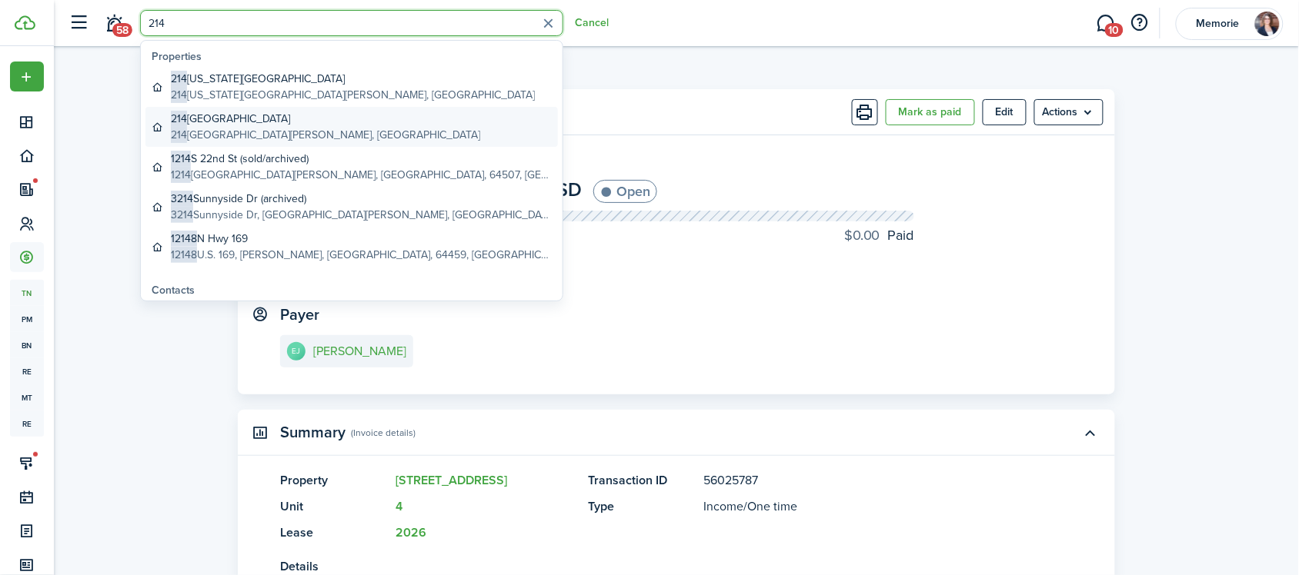
type input "214"
click at [287, 125] on global-search-item-title "[STREET_ADDRESS]" at bounding box center [325, 119] width 309 height 16
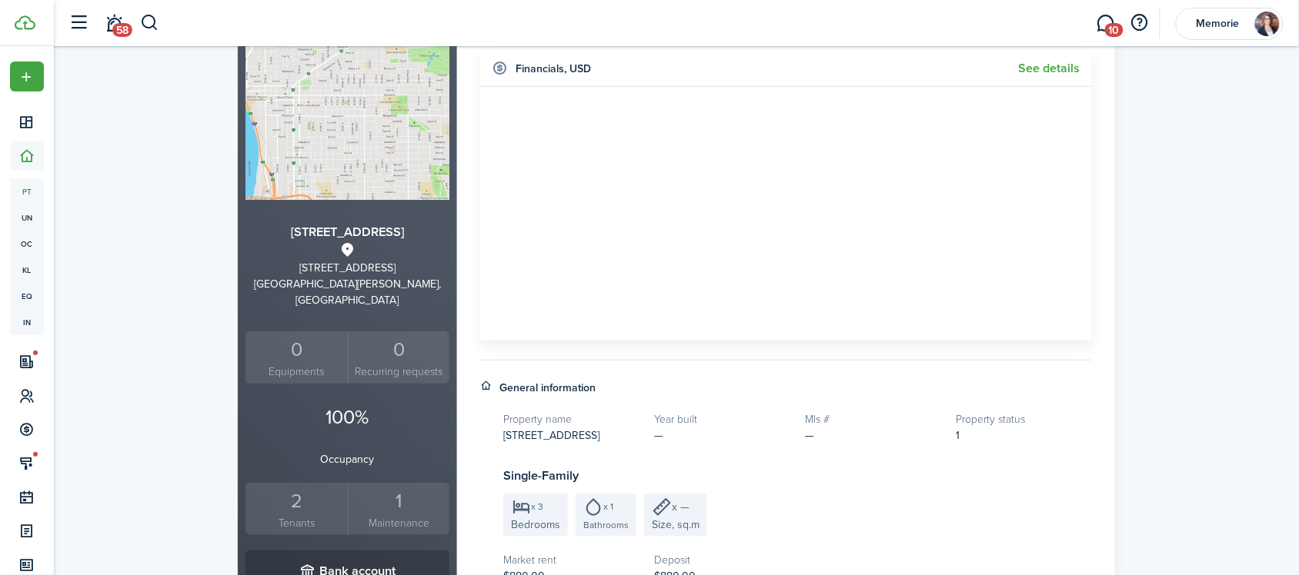
scroll to position [385, 0]
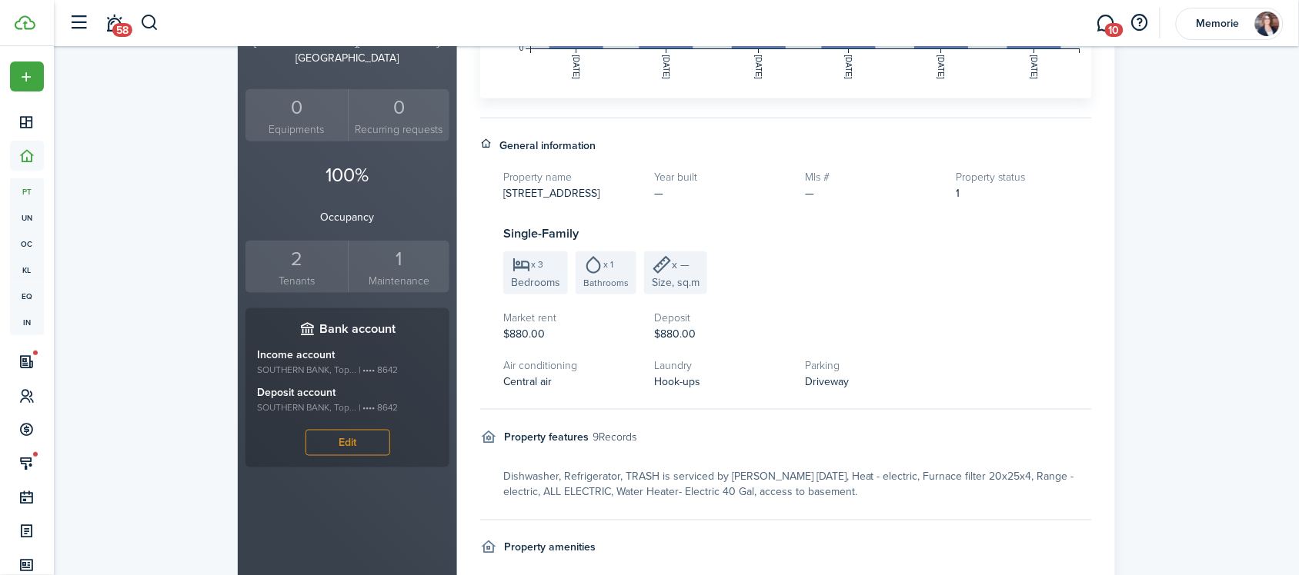
click at [305, 273] on small "Tenants" at bounding box center [296, 281] width 95 height 16
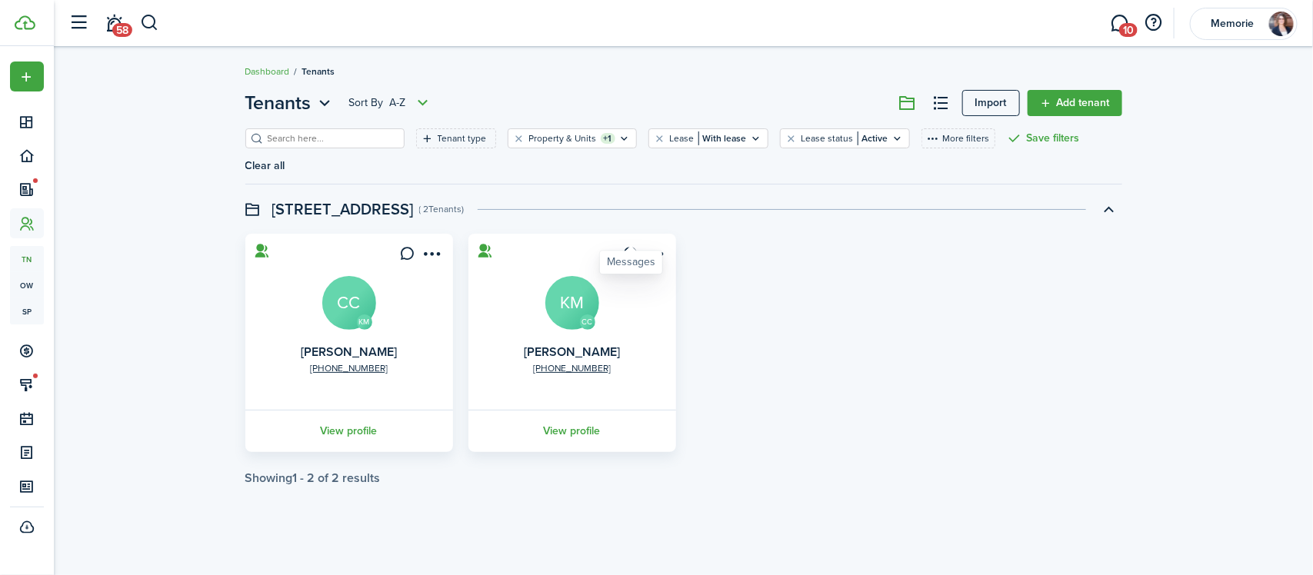
click at [625, 246] on icon at bounding box center [630, 253] width 16 height 15
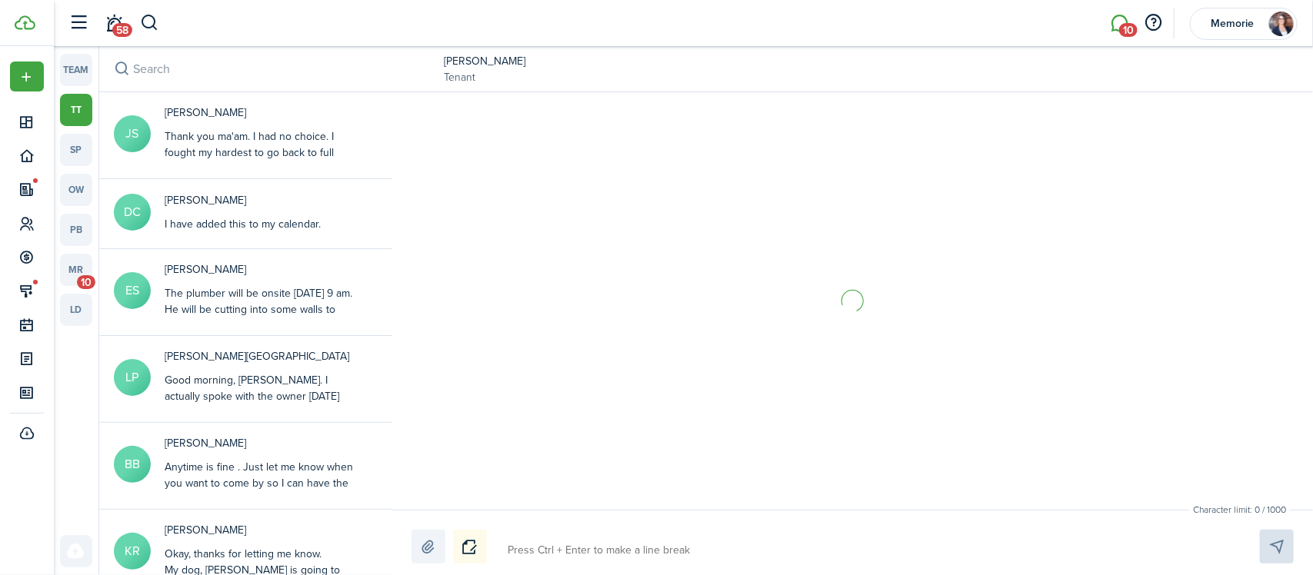
scroll to position [2124, 0]
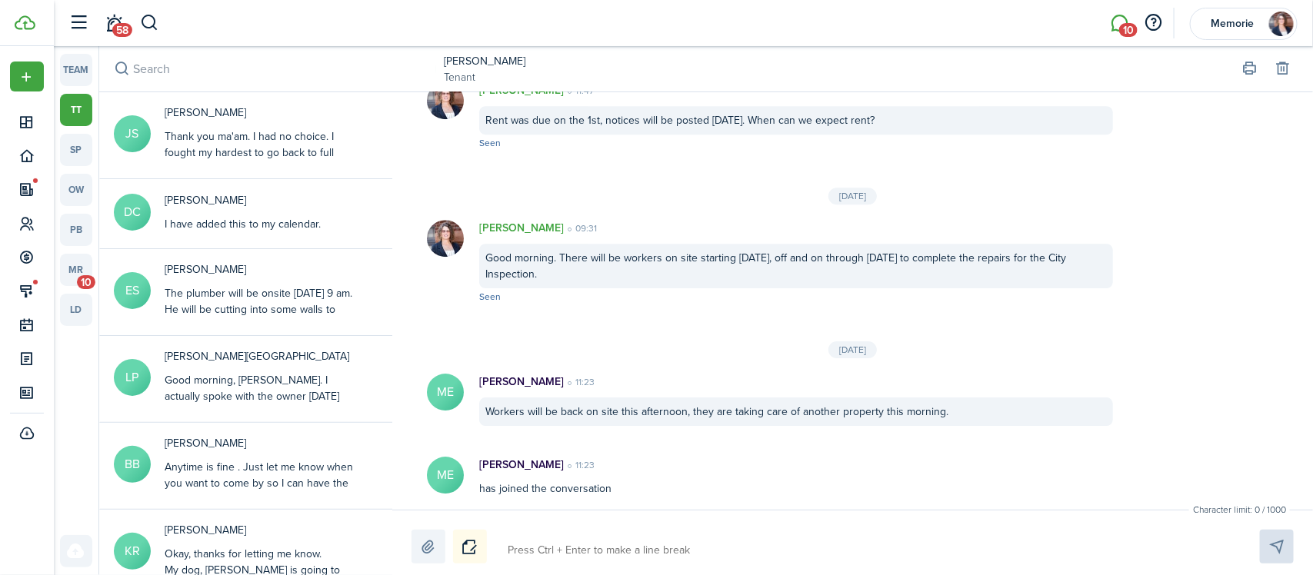
click at [671, 547] on textarea at bounding box center [865, 551] width 727 height 26
type textarea "G"
type textarea "Go"
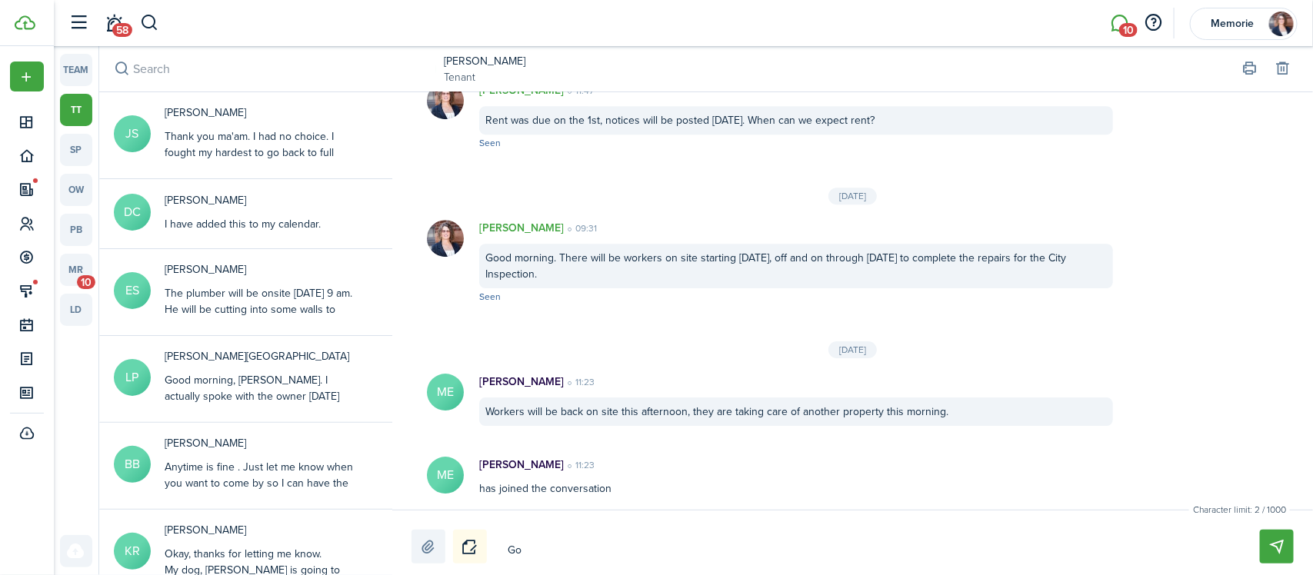
type textarea "Goo"
type textarea "Good"
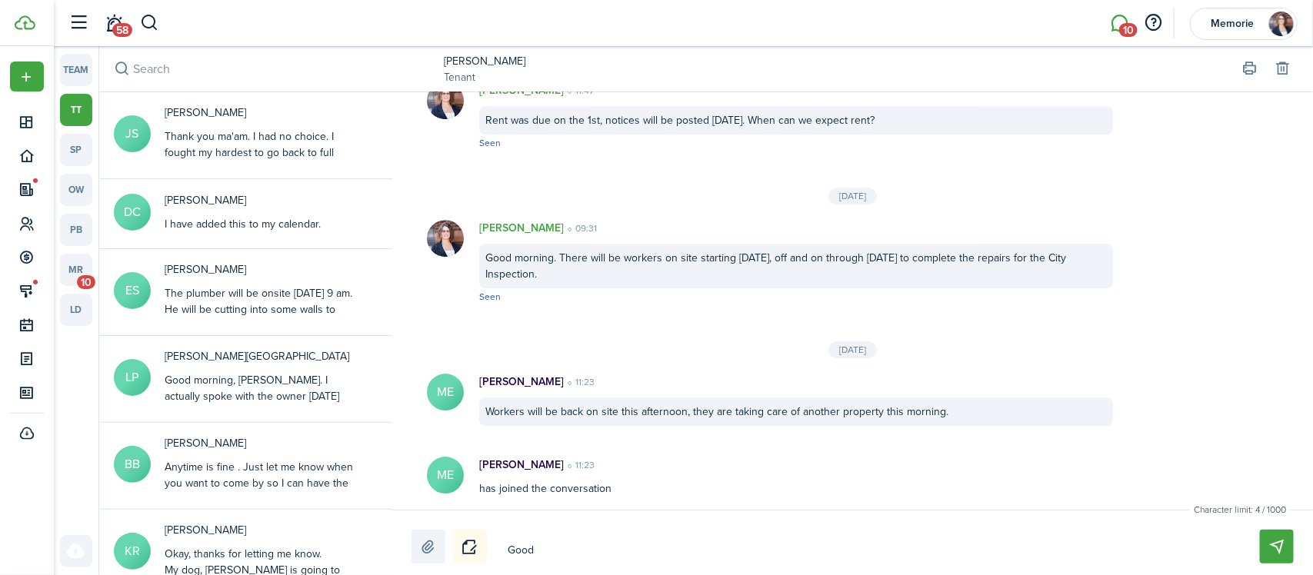
type textarea "Good"
type textarea "Good a"
type textarea "Good af"
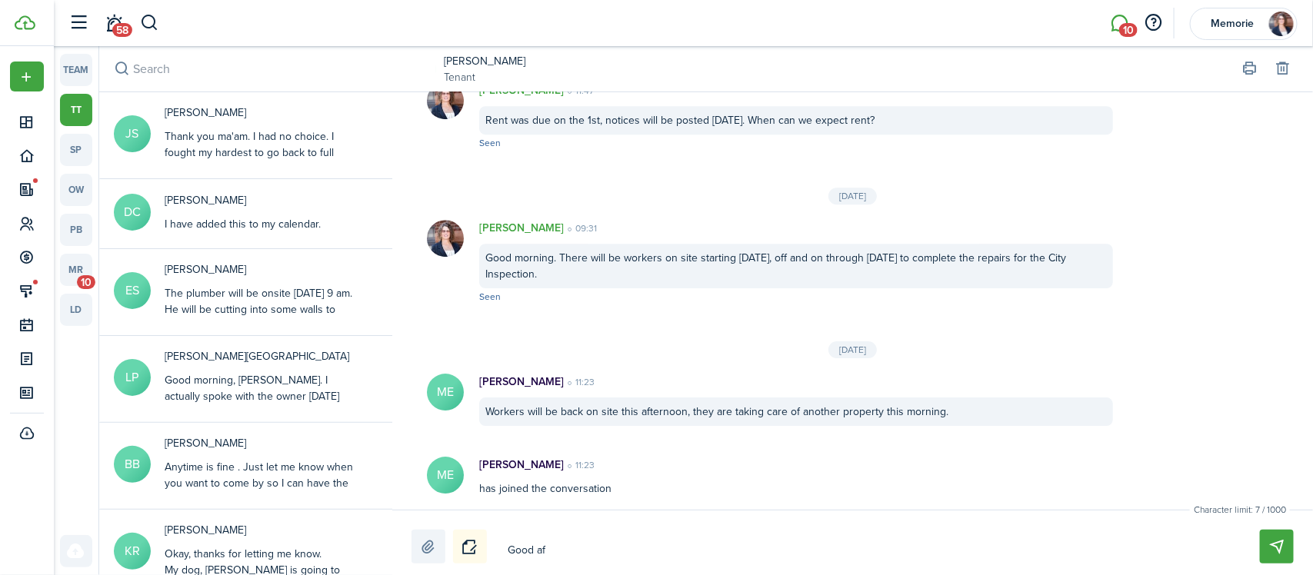
type textarea "Good aft"
type textarea "Good afte"
type textarea "Good after"
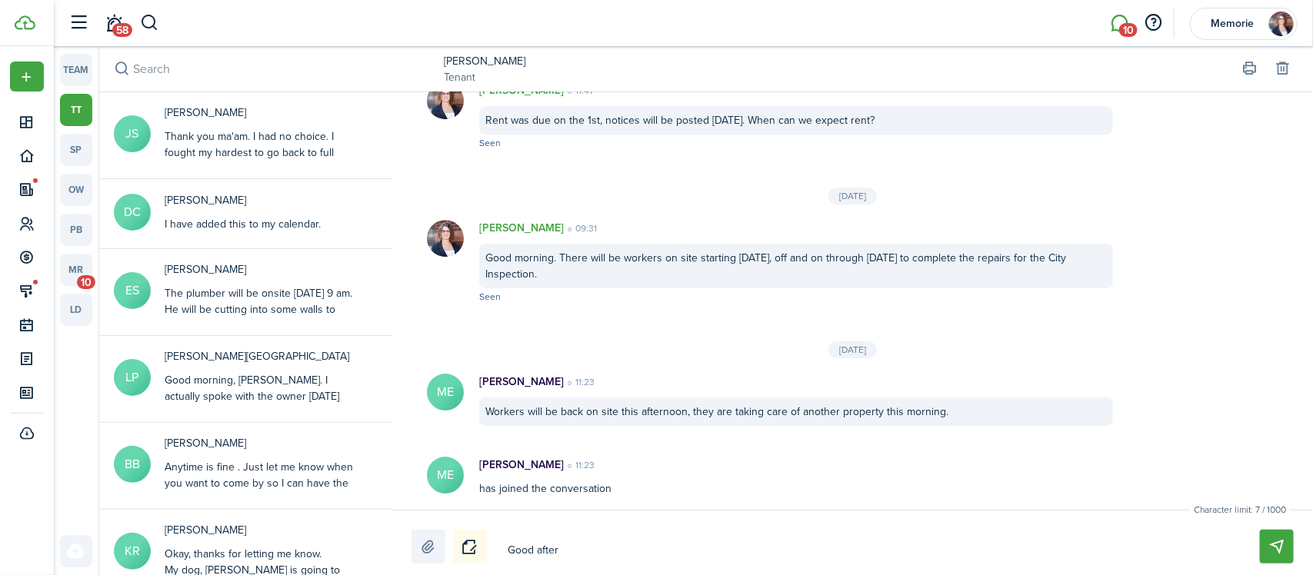
type textarea "Good after"
type textarea "Good aftern"
type textarea "Good afterno"
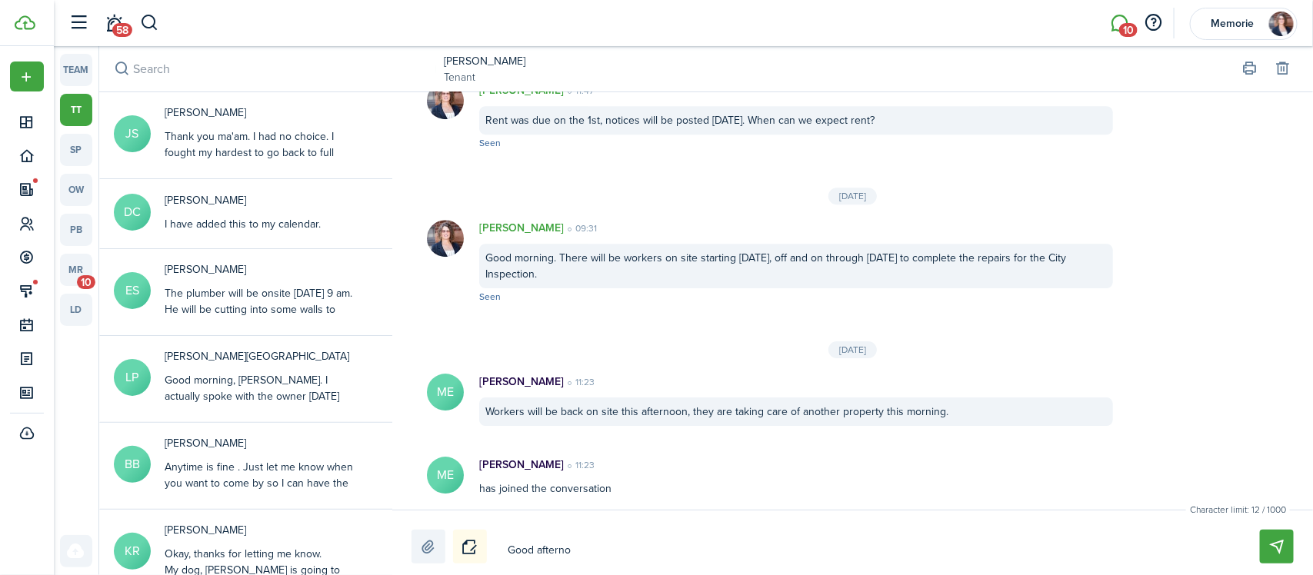
type textarea "Good afternoo"
type textarea "Good afternoon"
type textarea "Good afternoon."
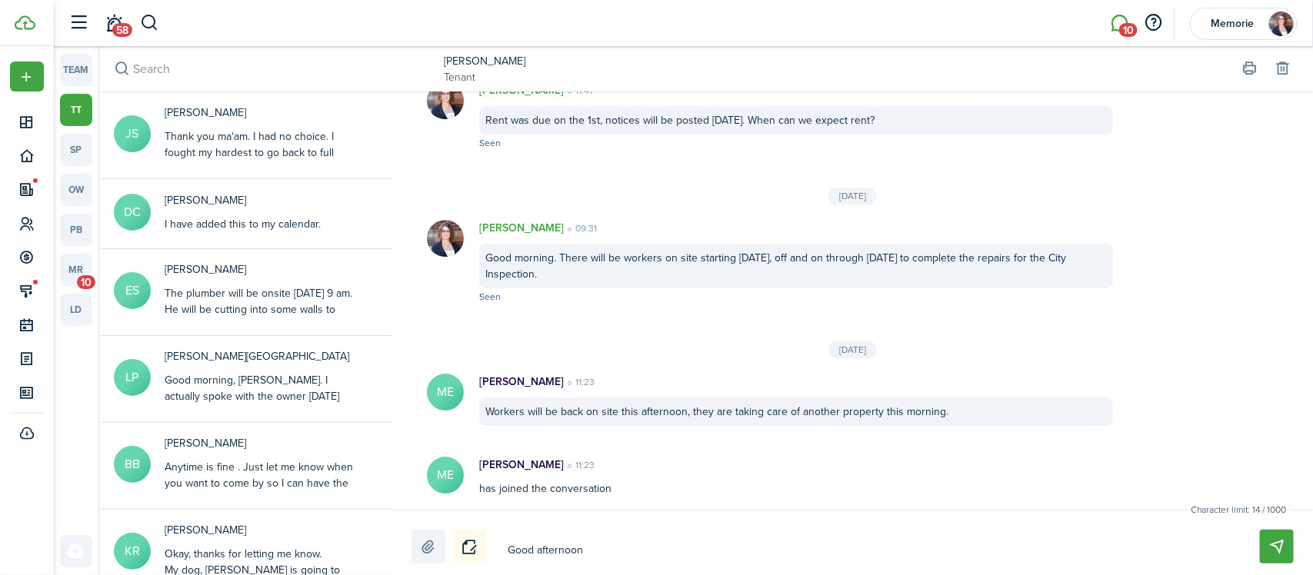
type textarea "Good afternoon."
type textarea "Good afternoon. W"
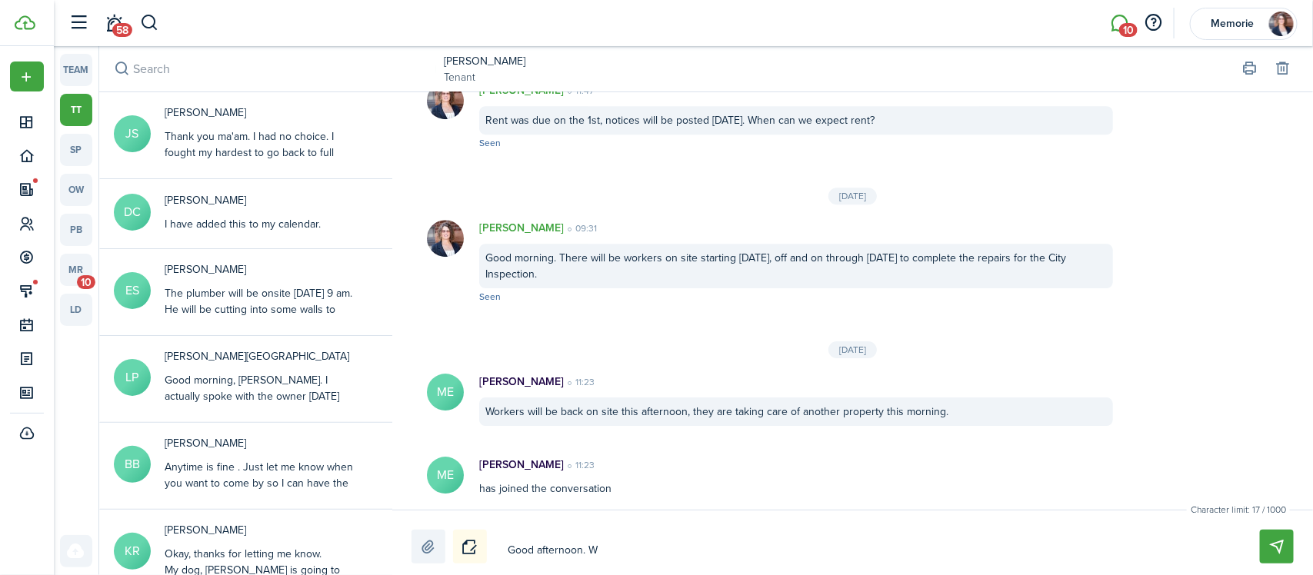
type textarea "Good afternoon. Wo"
type textarea "Good afternoon. Wou"
type textarea "Good afternoon. Woul"
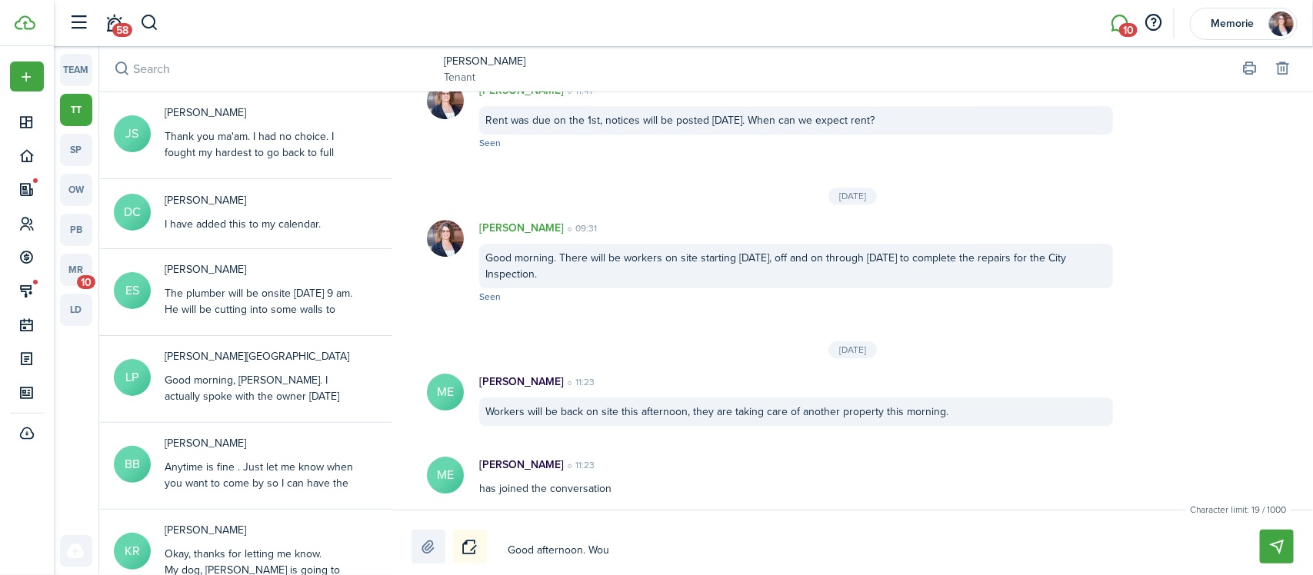
type textarea "Good afternoon. Woul"
type textarea "Good afternoon. Would"
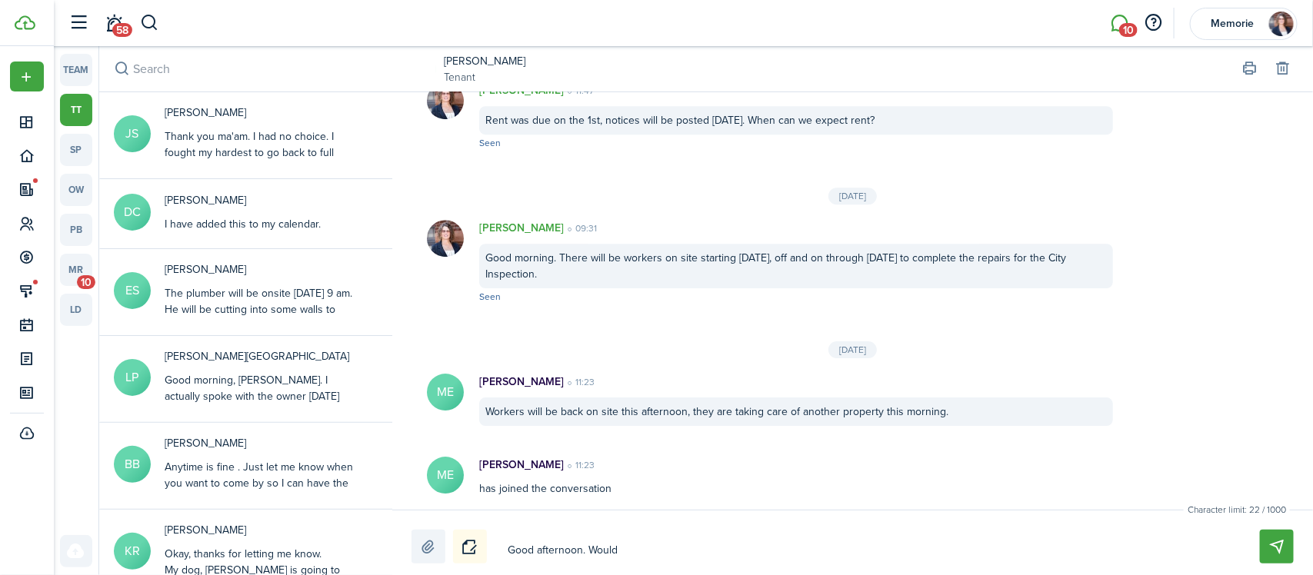
type textarea "Good afternoon. Would i"
type textarea "Good afternoon. Would it"
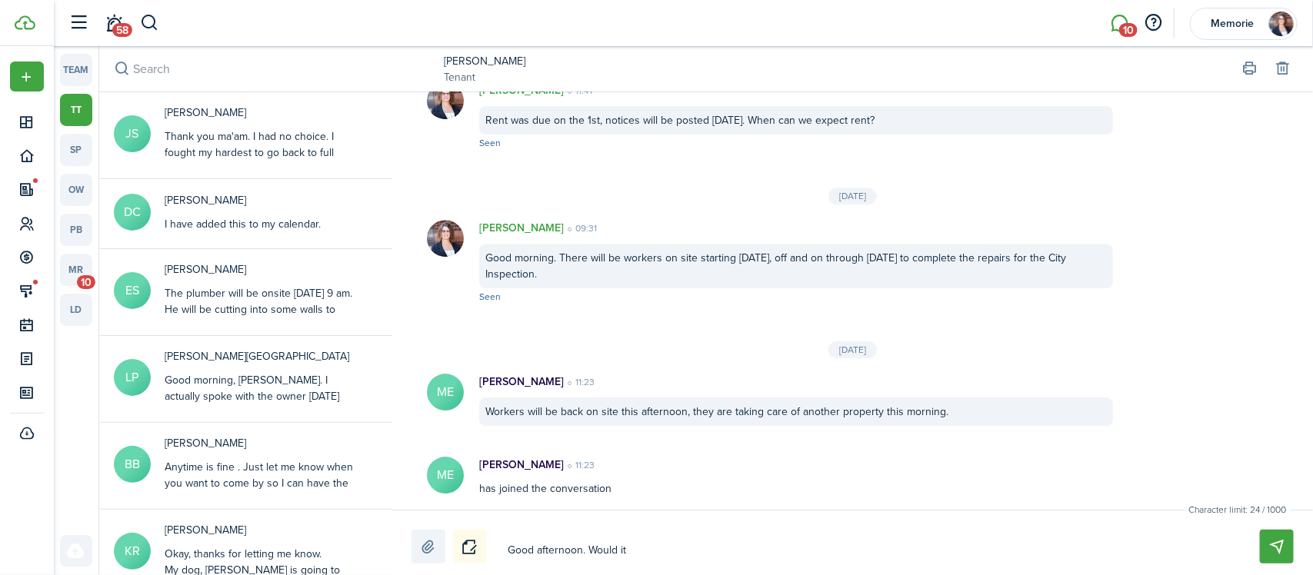
type textarea "Good afternoon. Would it"
type textarea "Good afternoon. Would it b"
type textarea "Good afternoon. Would it be"
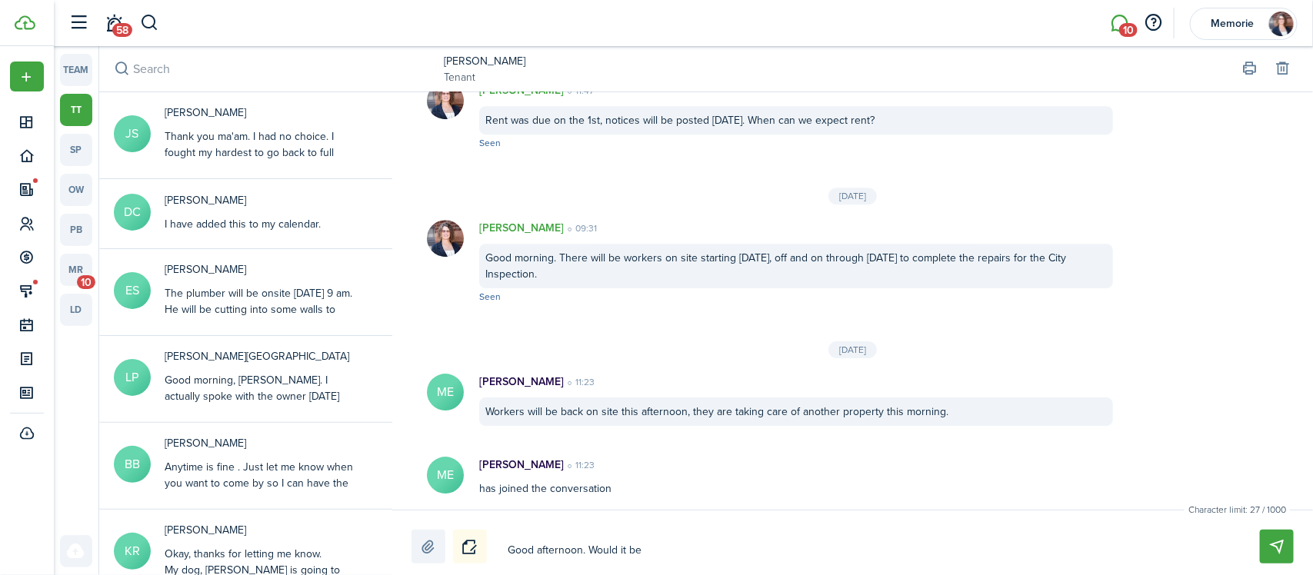
type textarea "Good afternoon. Would it b"
type textarea "Good afternoon. Would it"
type textarea "Good afternoon. Would it b"
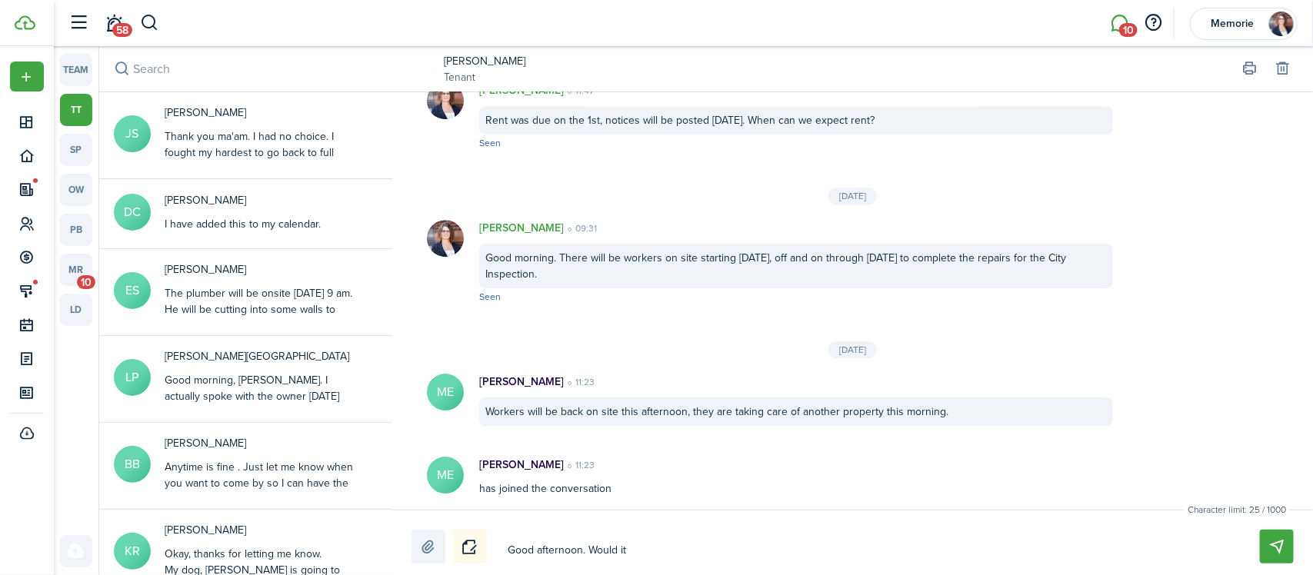
type textarea "Good afternoon. Would it b"
type textarea "Good afternoon. Would it be"
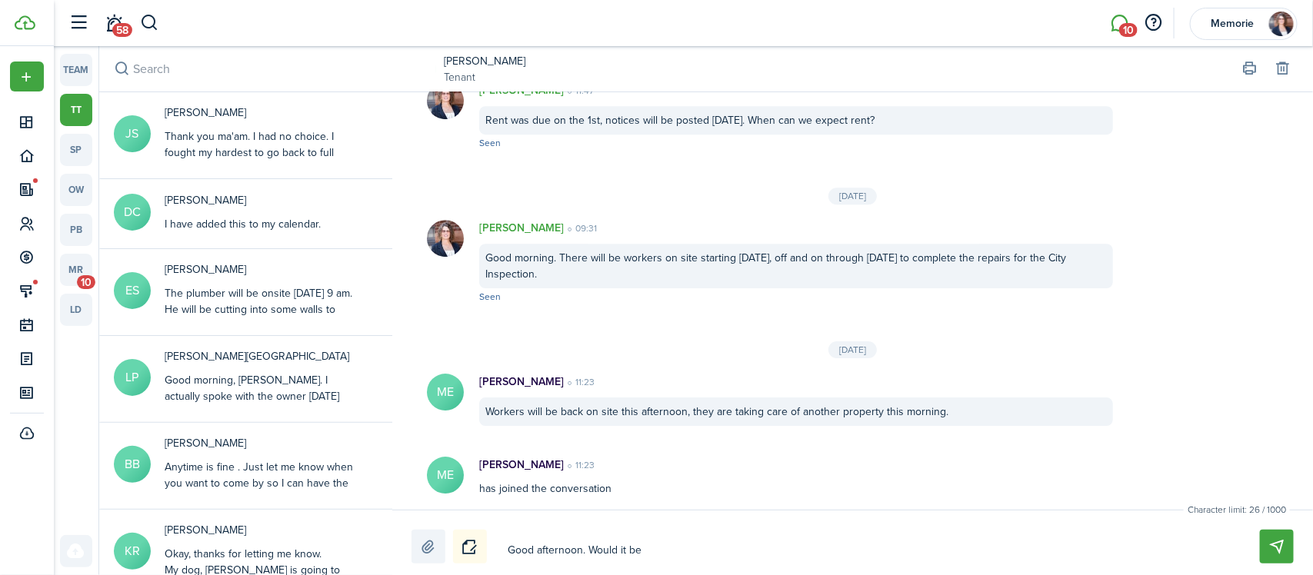
type textarea "Good afternoon. Would it be o"
type textarea "Good afternoon. Would it be ok"
type textarea "Good afternoon. Would it be oka"
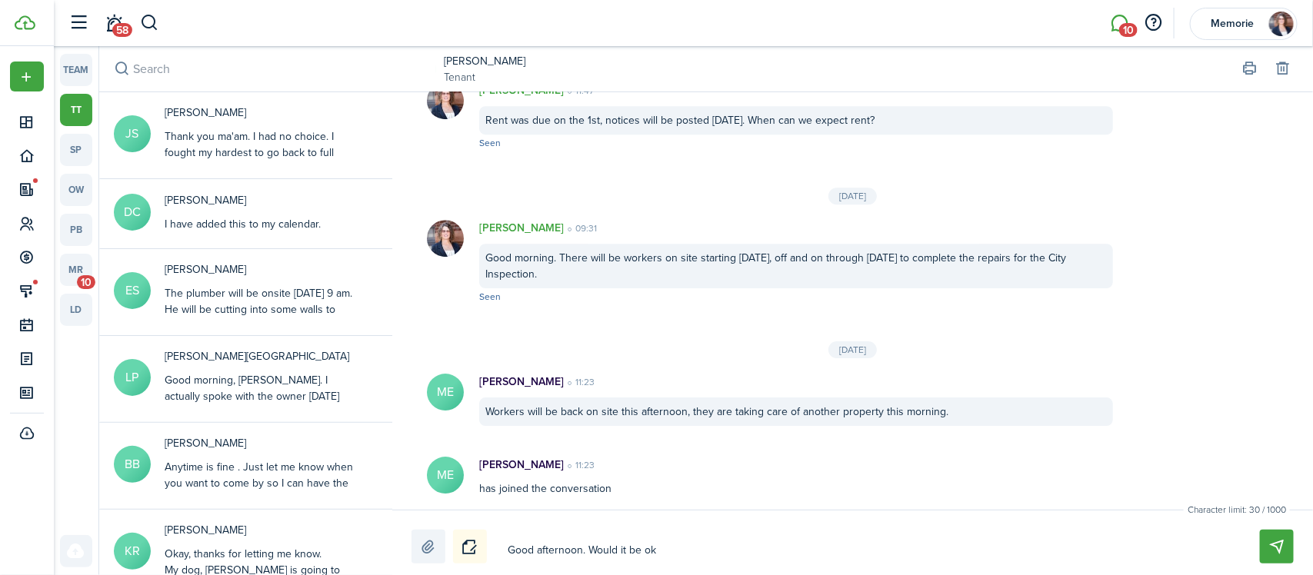
type textarea "Good afternoon. Would it be oka"
type textarea "Good afternoon. Would it be okay"
type textarea "Good afternoon. Would it be oka"
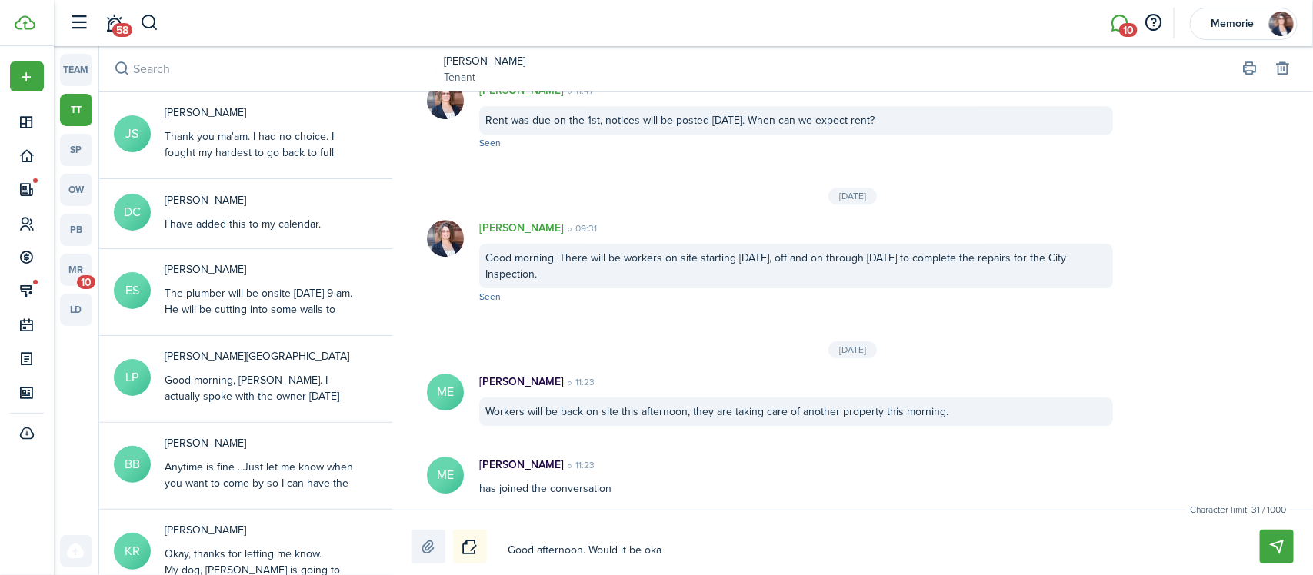
type textarea "Good afternoon. Would it be ok"
type textarea "Good afternoon. Would it be o"
type textarea "Good afternoon. Would it be ok"
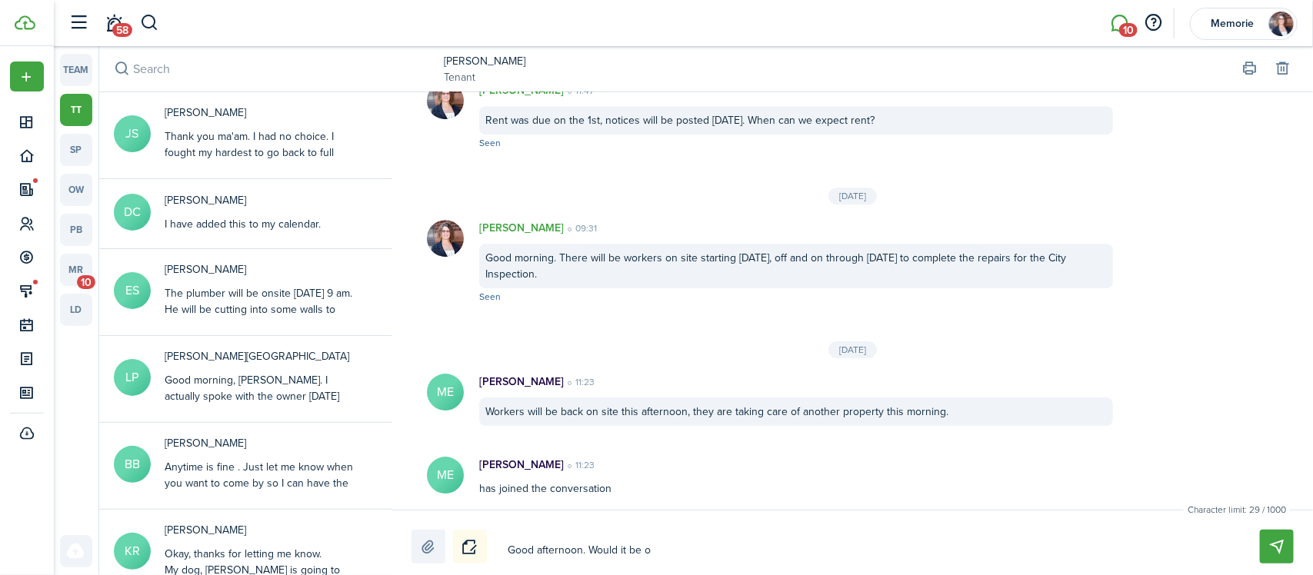
type textarea "Good afternoon. Would it be ok"
type textarea "Good afternoon. Would it be oka"
type textarea "Good afternoon. Would it be okay"
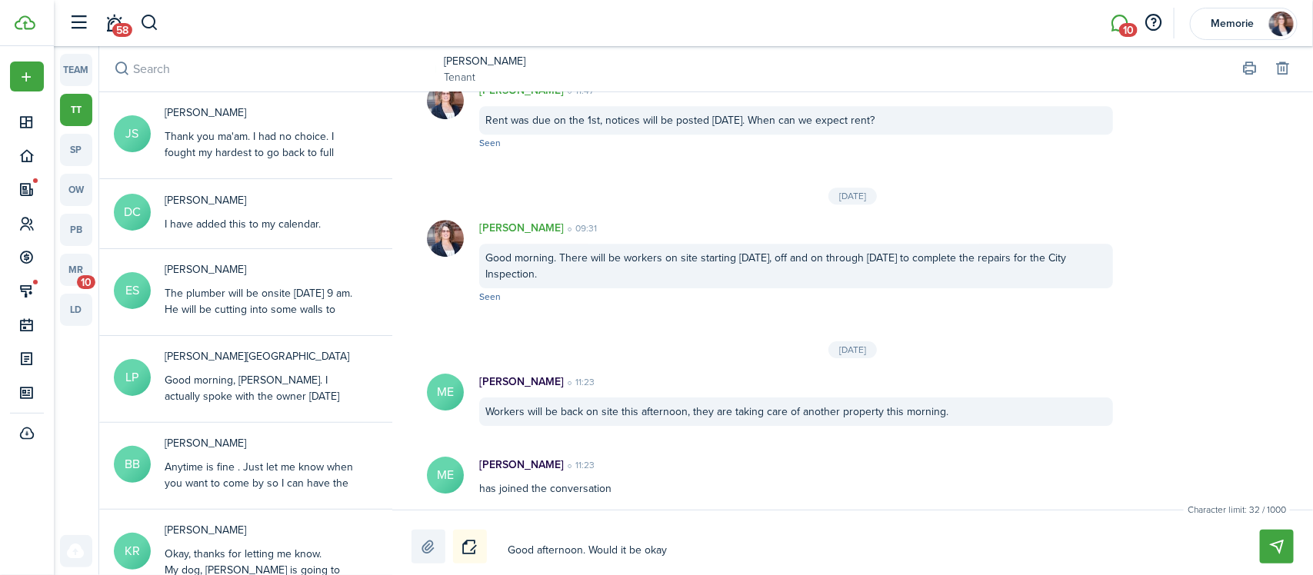
type textarea "Good afternoon. Would it be okay"
type textarea "Good afternoon. Would it be okay f"
type textarea "Good afternoon. Would it be okay fo"
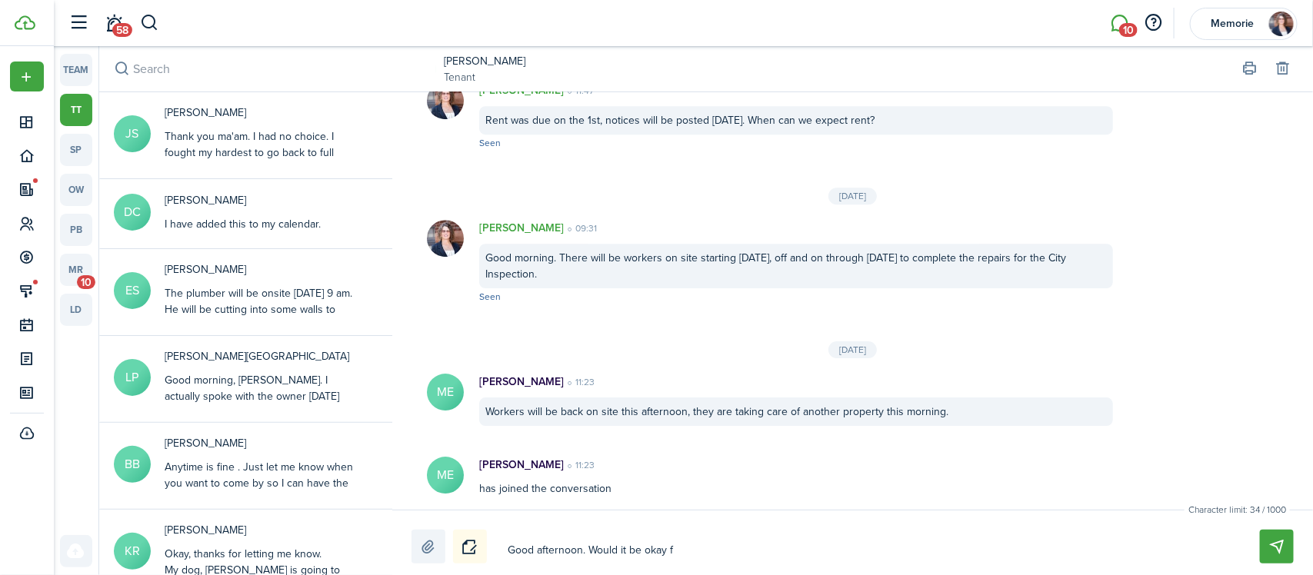
type textarea "Good afternoon. Would it be okay fo"
type textarea "Good afternoon. Would it be okay for"
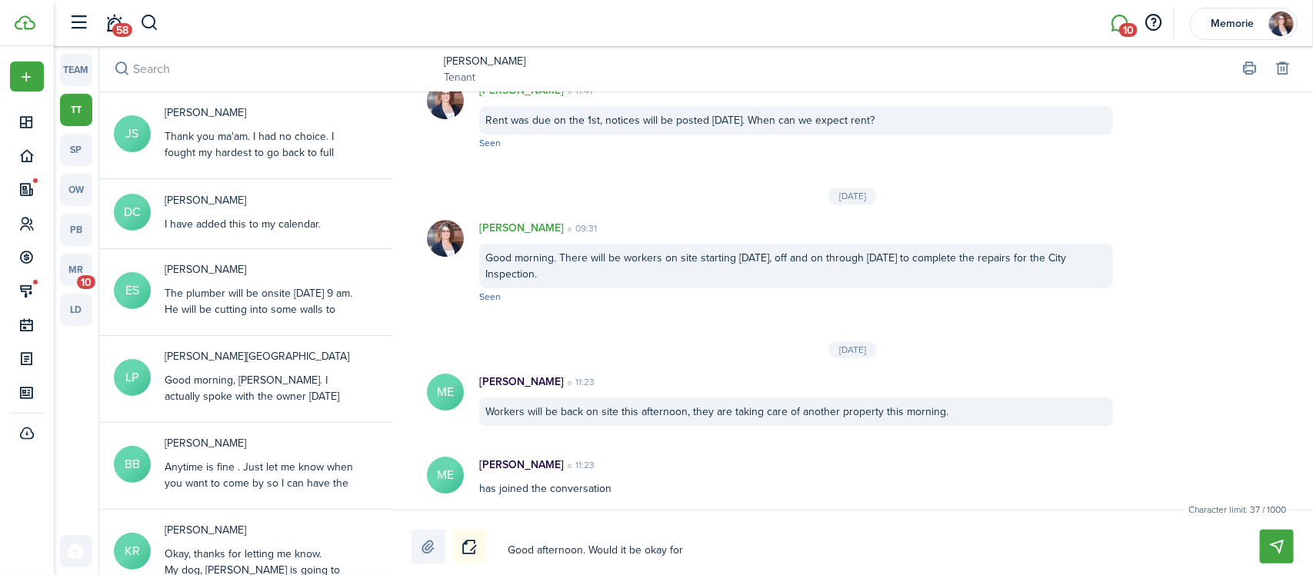
type textarea "Good afternoon. Would it be okay for a"
type textarea "Good afternoon. Would it be okay for a w"
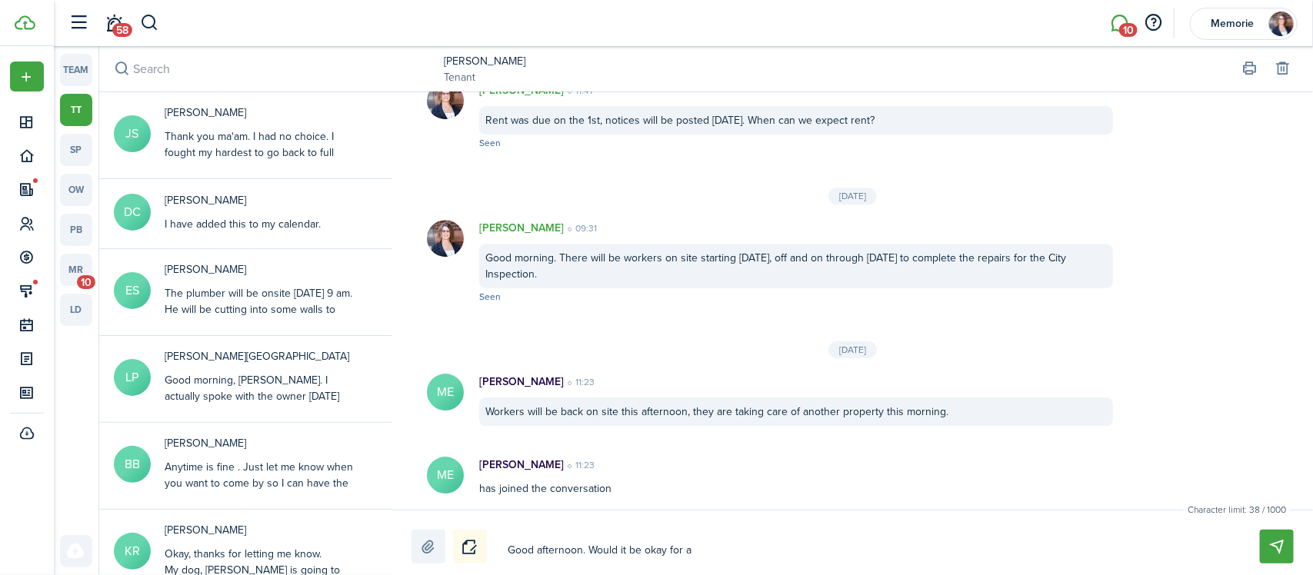
type textarea "Good afternoon. Would it be okay for a w"
type textarea "Good afternoon. Would it be okay for a wo"
type textarea "Good afternoon. Would it be okay for a wor"
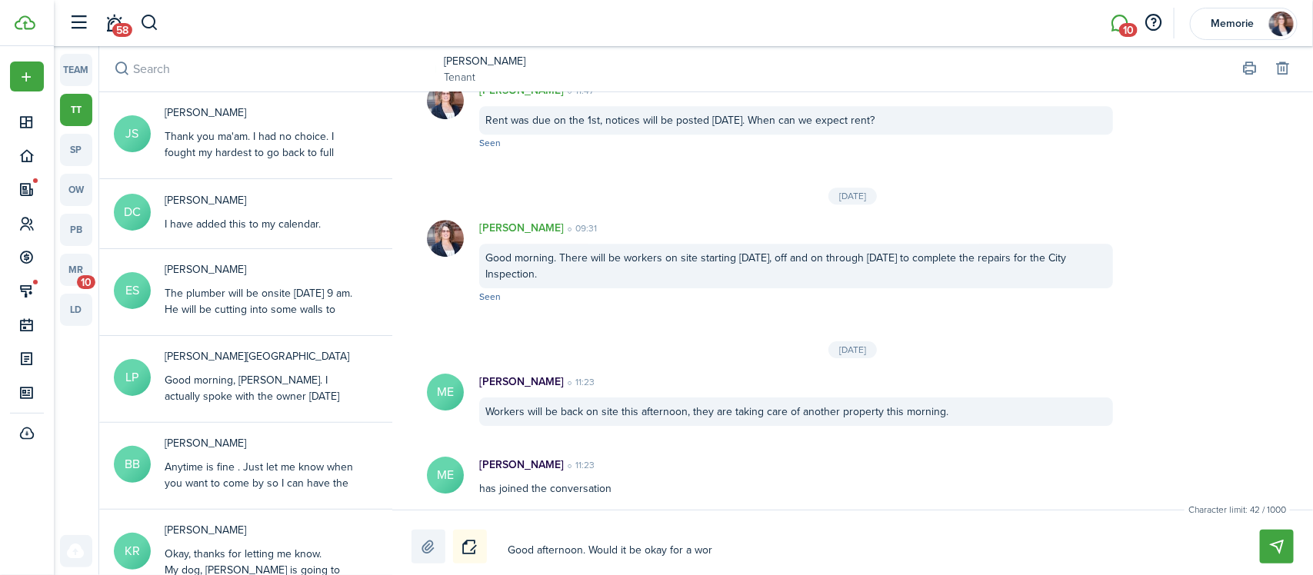
type textarea "Good afternoon. Would it be okay for a work"
type textarea "Good afternoon. Would it be okay for a worke"
type textarea "Good afternoon. Would it be okay for a worker"
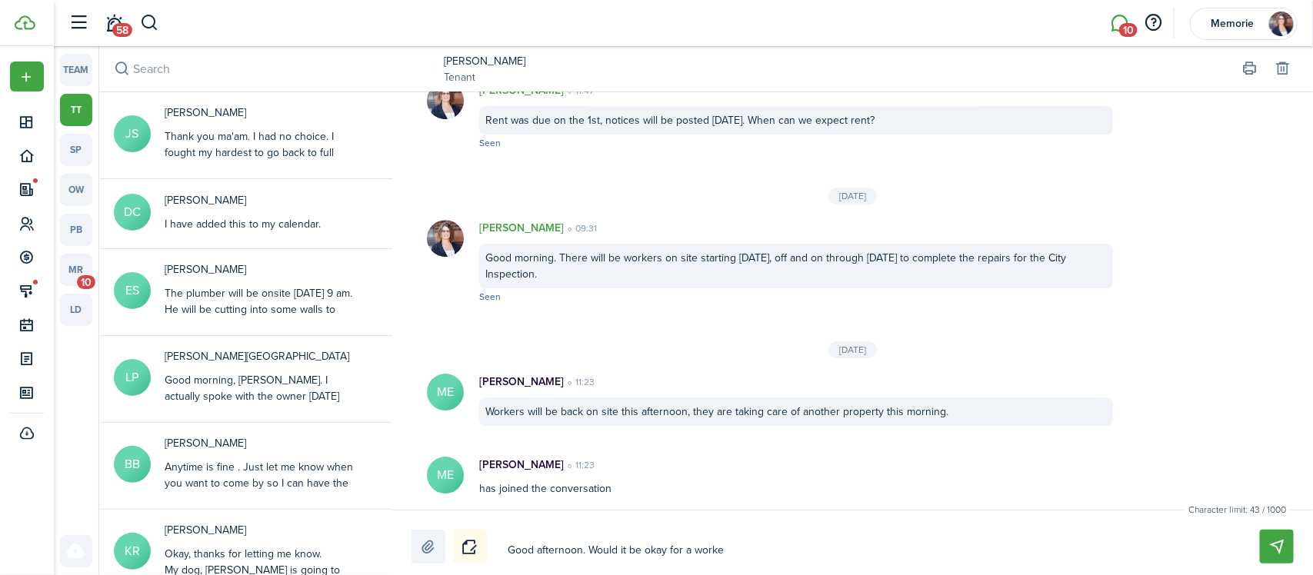
type textarea "Good afternoon. Would it be okay for a worker"
type textarea "Good afternoon. Would it be okay for a worker t"
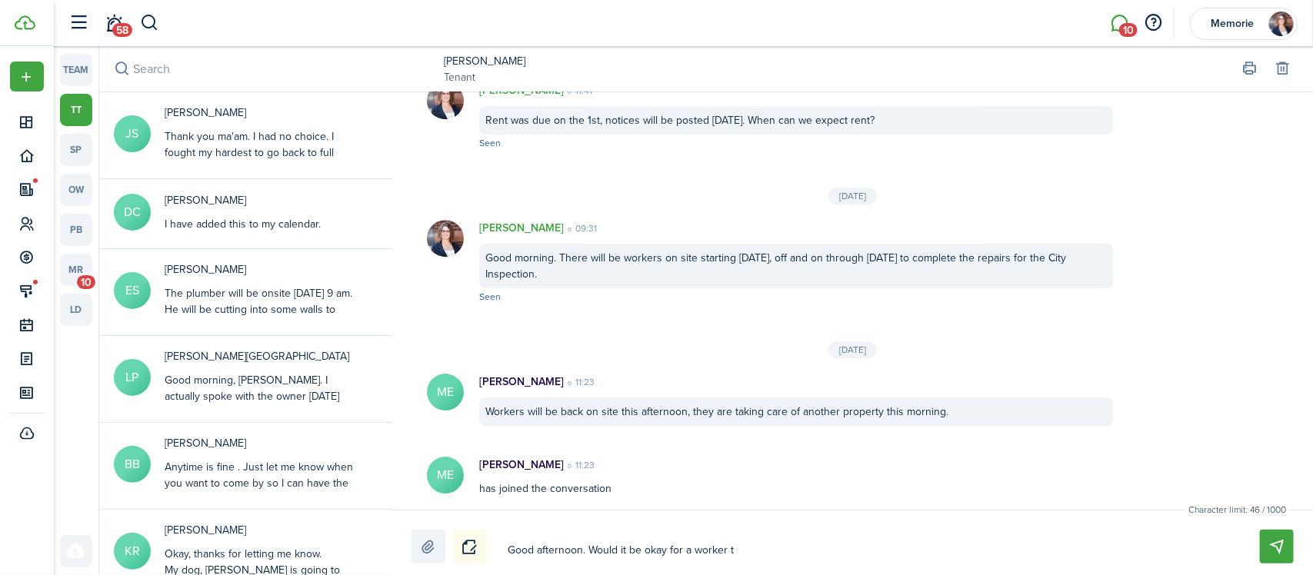
type textarea "Good afternoon. Would it be okay for a worker to"
type textarea "Good afternoon. Would it be okay for a worker to c"
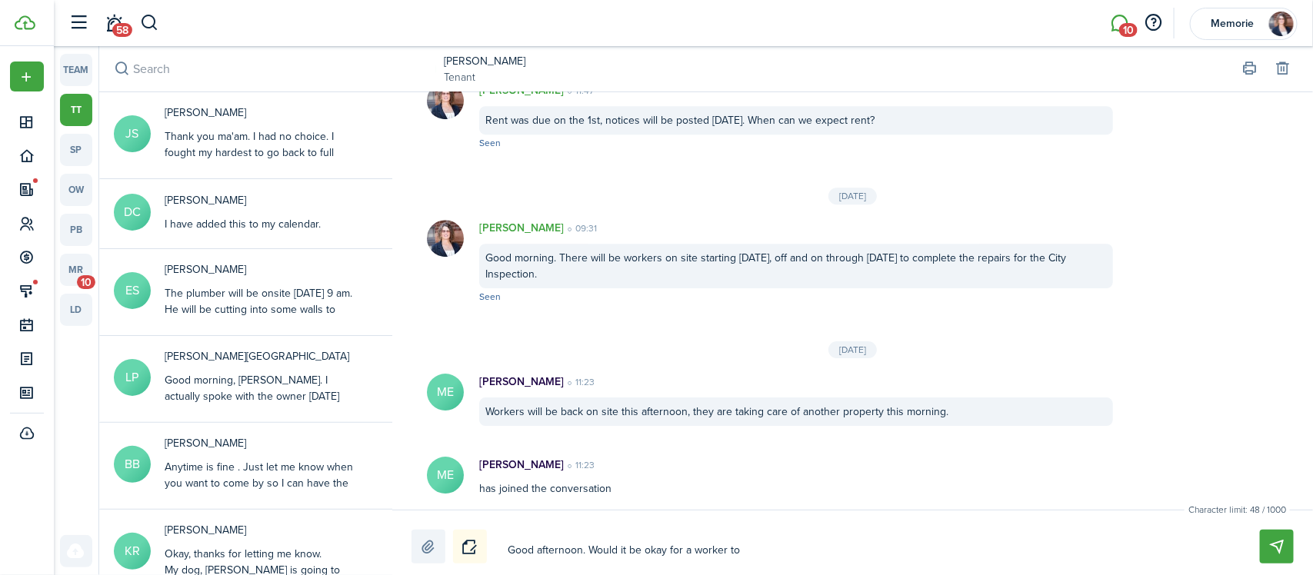
type textarea "Good afternoon. Would it be okay for a worker to c"
type textarea "Good afternoon. Would it be okay for a worker to co"
type textarea "Good afternoon. Would it be okay for a worker to com"
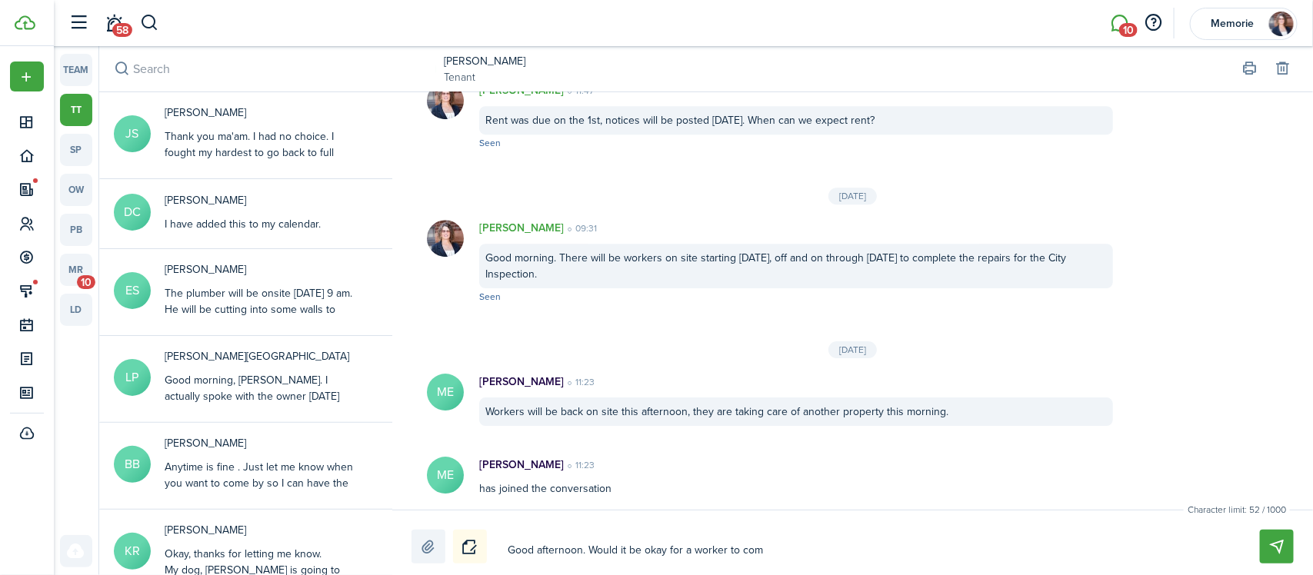
type textarea "Good afternoon. Would it be okay for a worker to come"
type textarea "Good afternoon. Would it be okay for a worker to come t"
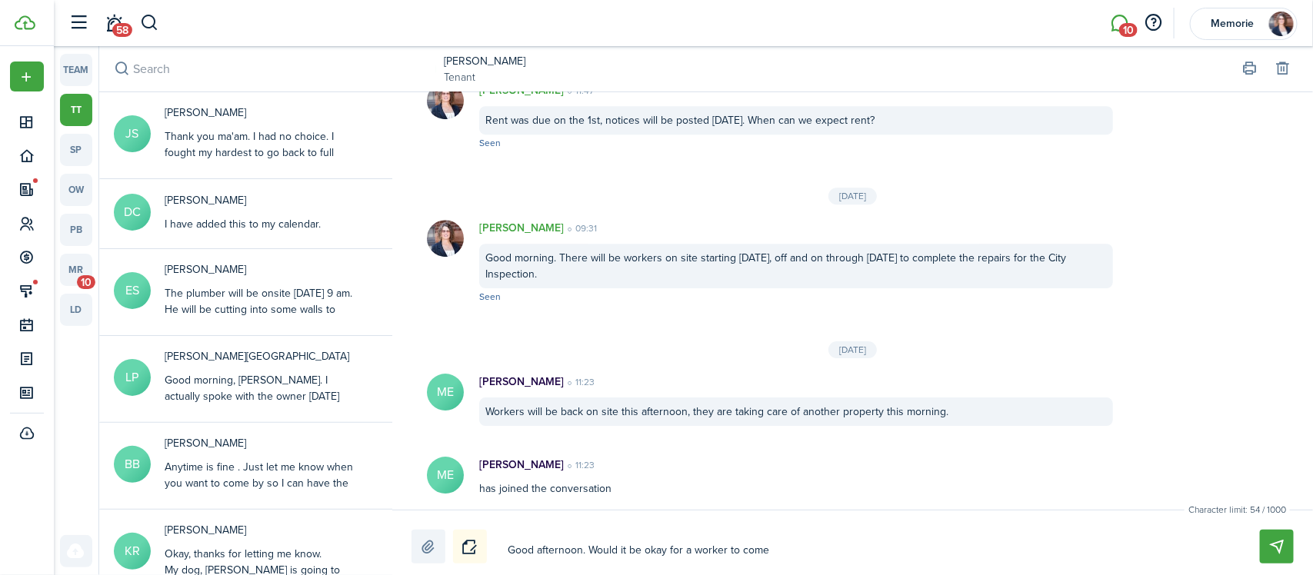
type textarea "Good afternoon. Would it be okay for a worker to come t"
type textarea "Good afternoon. Would it be okay for a worker to come to"
type textarea "Good afternoon. Would it be okay for a worker to come [PERSON_NAME]"
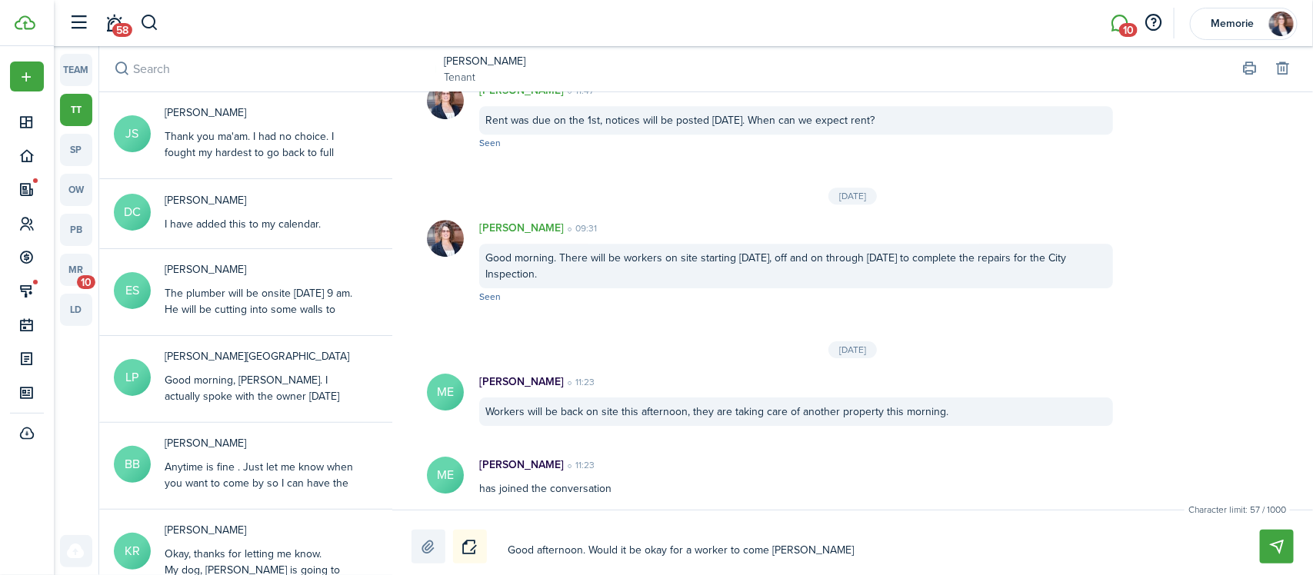
type textarea "Good afternoon. Would it be okay for a worker to come tomo"
type textarea "Good afternoon. Would it be okay for a worker to come tomor"
type textarea "Good afternoon. Would it be okay for a worker to come tomorr"
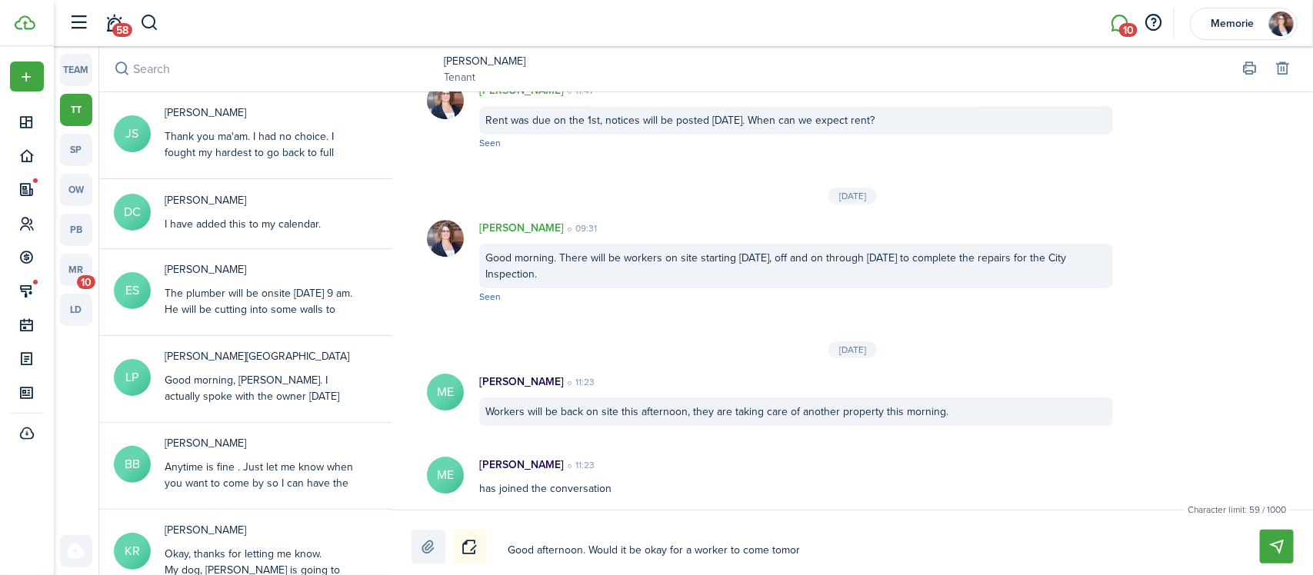
type textarea "Good afternoon. Would it be okay for a worker to come tomorr"
type textarea "Good afternoon. Would it be okay for a worker to come [PERSON_NAME]"
type textarea "Good afternoon. Would it be okay for a worker to come [DATE]"
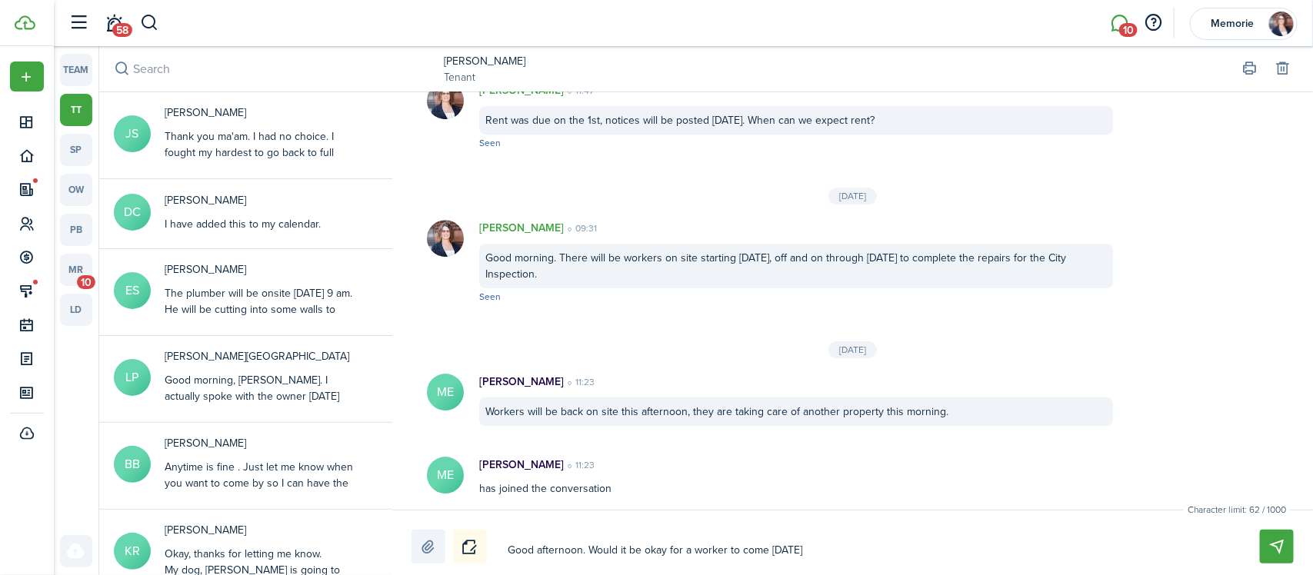
type textarea "Good afternoon. Would it be okay for a worker to come [DATE]"
type textarea "Good afternoon. Would it be okay for a worker to come [DATE] ("
type textarea "Good afternoon. Would it be okay for a worker to come [DATE] (S"
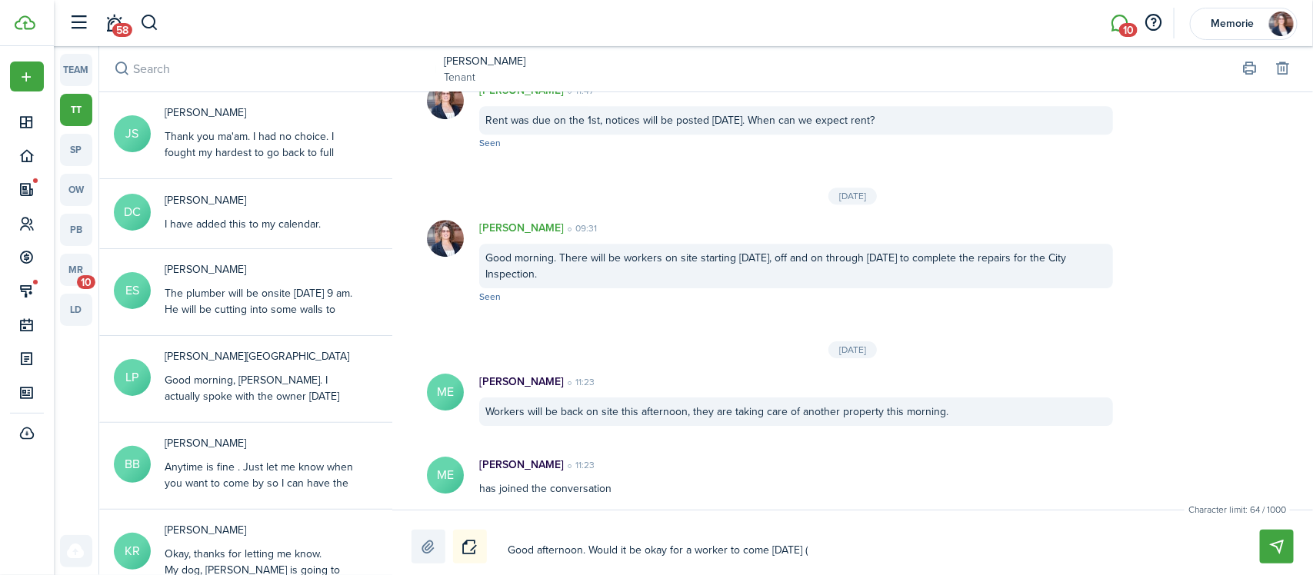
type textarea "Good afternoon. Would it be okay for a worker to come [DATE] (S"
type textarea "Good afternoon. Would it be okay for a worker to come [DATE] (Sa"
type textarea "Good afternoon. Would it be okay for a worker to come [DATE] (Sat"
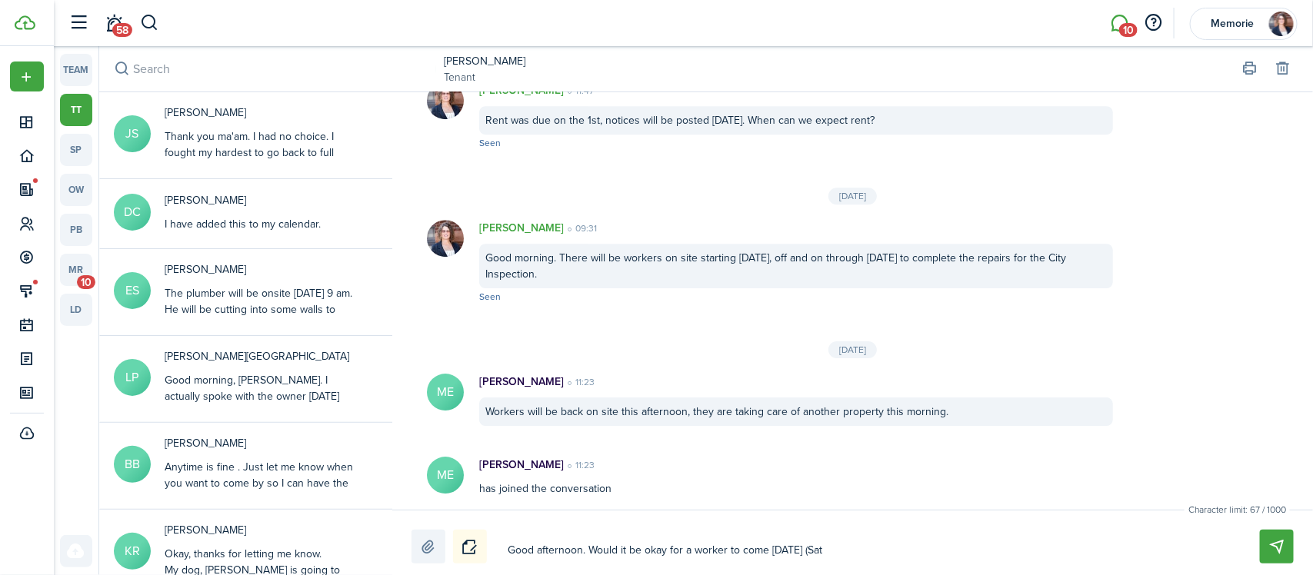
type textarea "Good afternoon. Would it be okay for a worker to come [DATE] (Satu"
type textarea "Good afternoon. Would it be okay for a worker to come [DATE] (Satur"
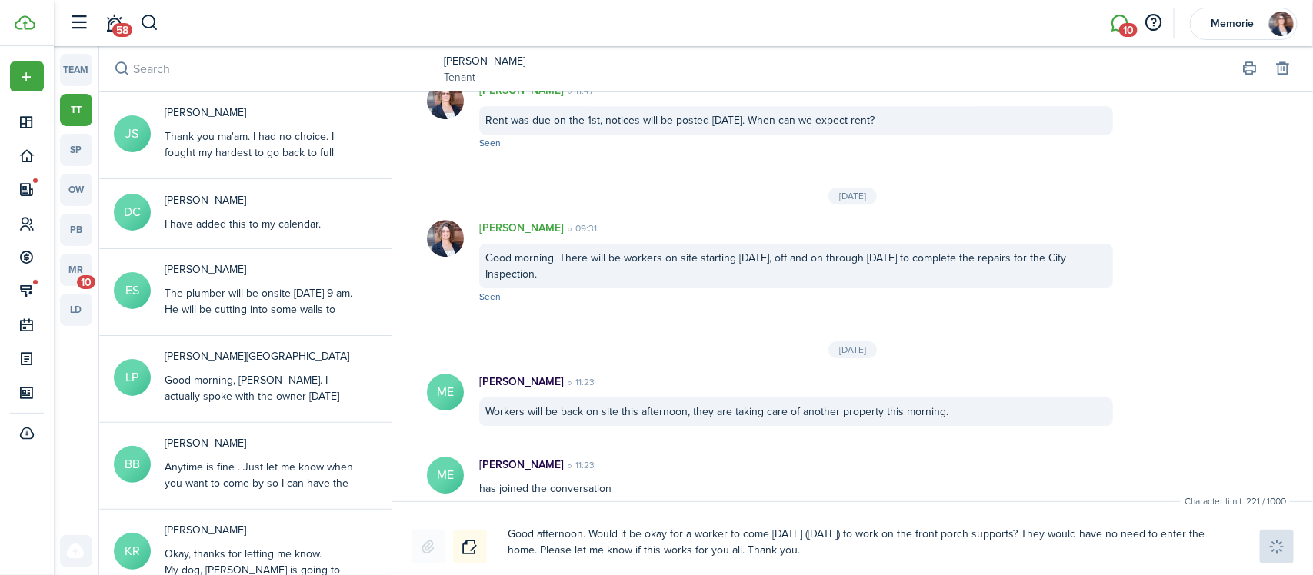
drag, startPoint x: 860, startPoint y: 552, endPoint x: 524, endPoint y: 529, distance: 337.0
click at [525, 531] on messenger-sender-message "Good afternoon. Would it be okay for a worker to come [DATE] ([DATE]) to work o…" at bounding box center [865, 543] width 727 height 42
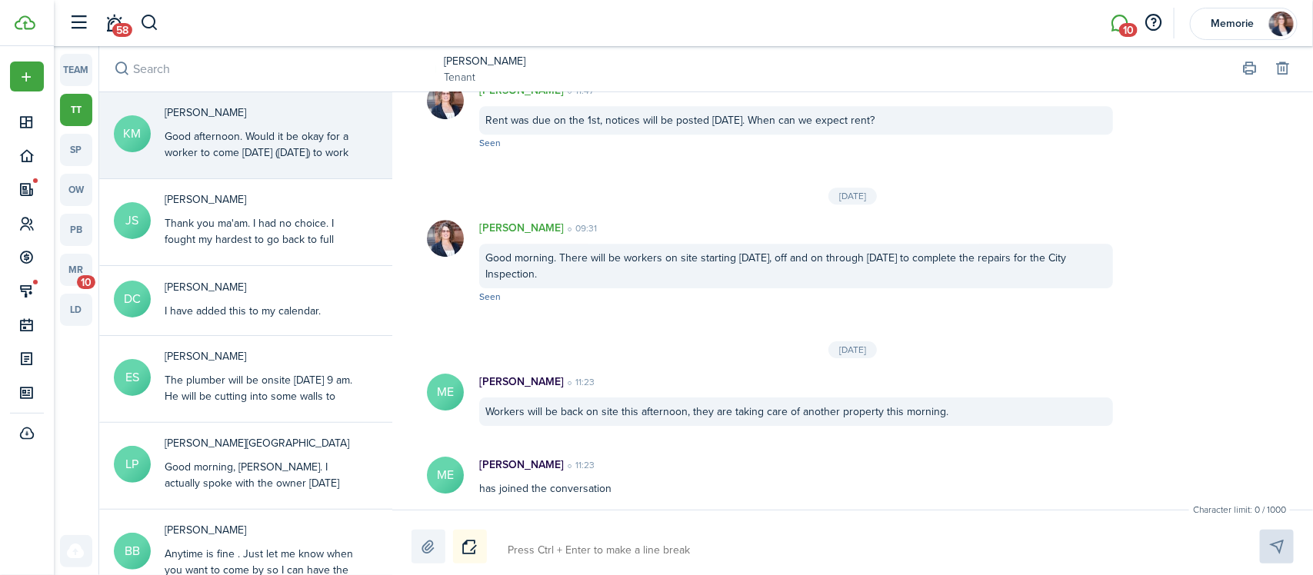
scroll to position [2278, 0]
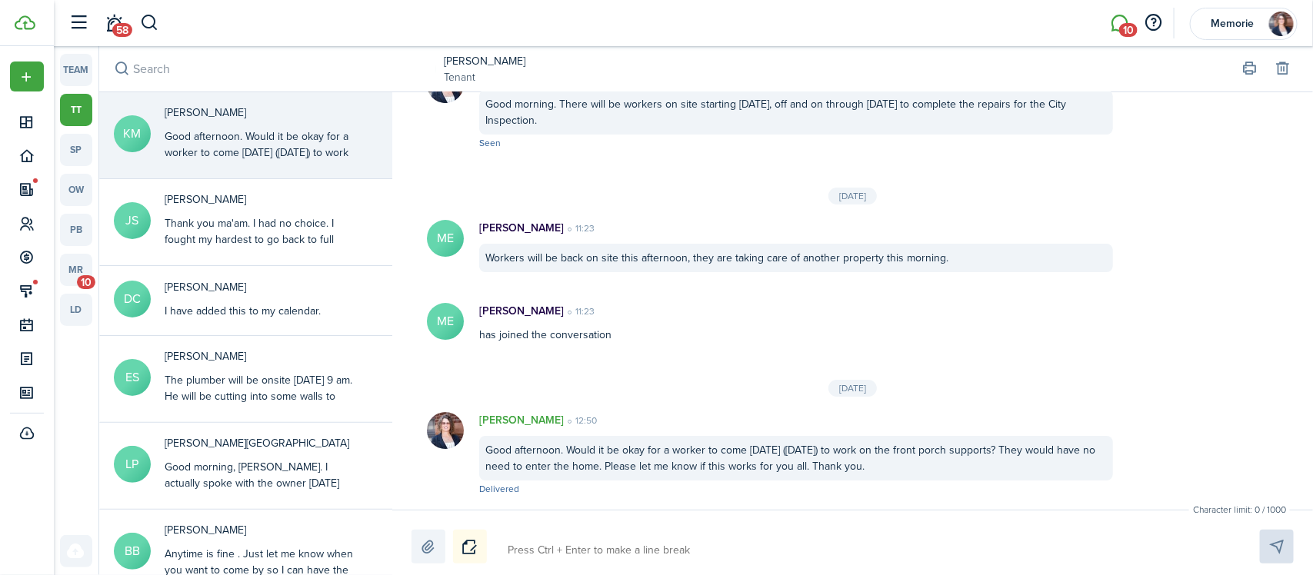
drag, startPoint x: 942, startPoint y: 463, endPoint x: 505, endPoint y: 445, distance: 438.1
click at [486, 452] on div "Good afternoon. Would it be okay for a worker to come [DATE] ([DATE]) to work o…" at bounding box center [796, 458] width 634 height 45
copy div "Good afternoon. Would it be okay for a worker to come [DATE] ([DATE]) to work o…"
click at [491, 62] on link "[PERSON_NAME]" at bounding box center [485, 61] width 82 height 16
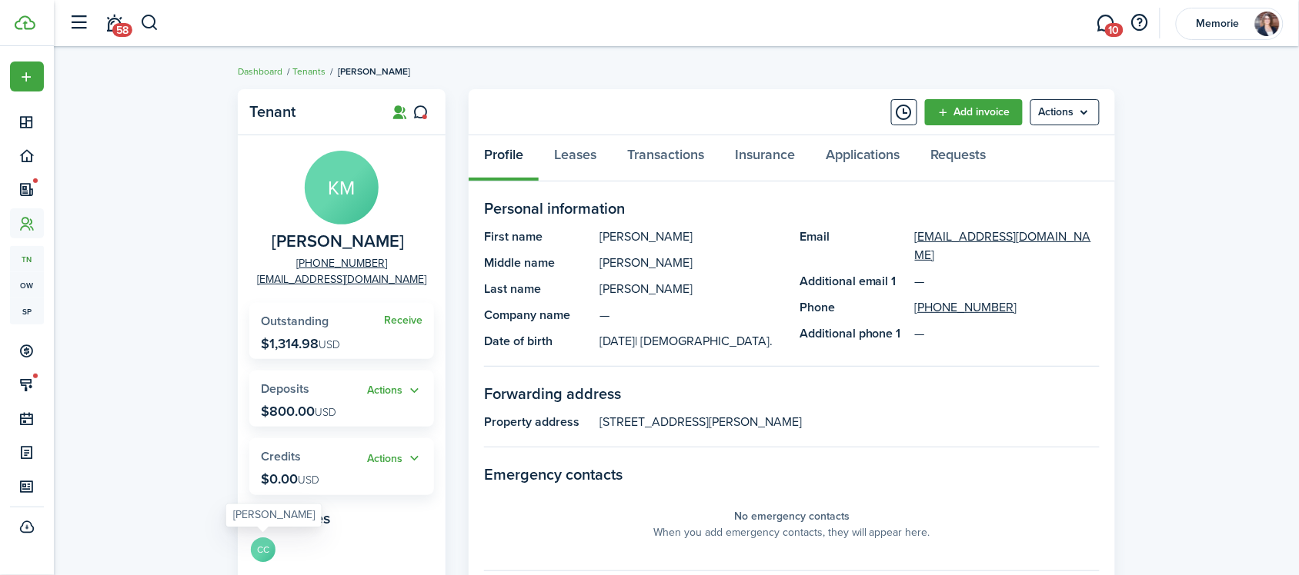
click at [262, 554] on avatar-text "CC" at bounding box center [263, 550] width 25 height 25
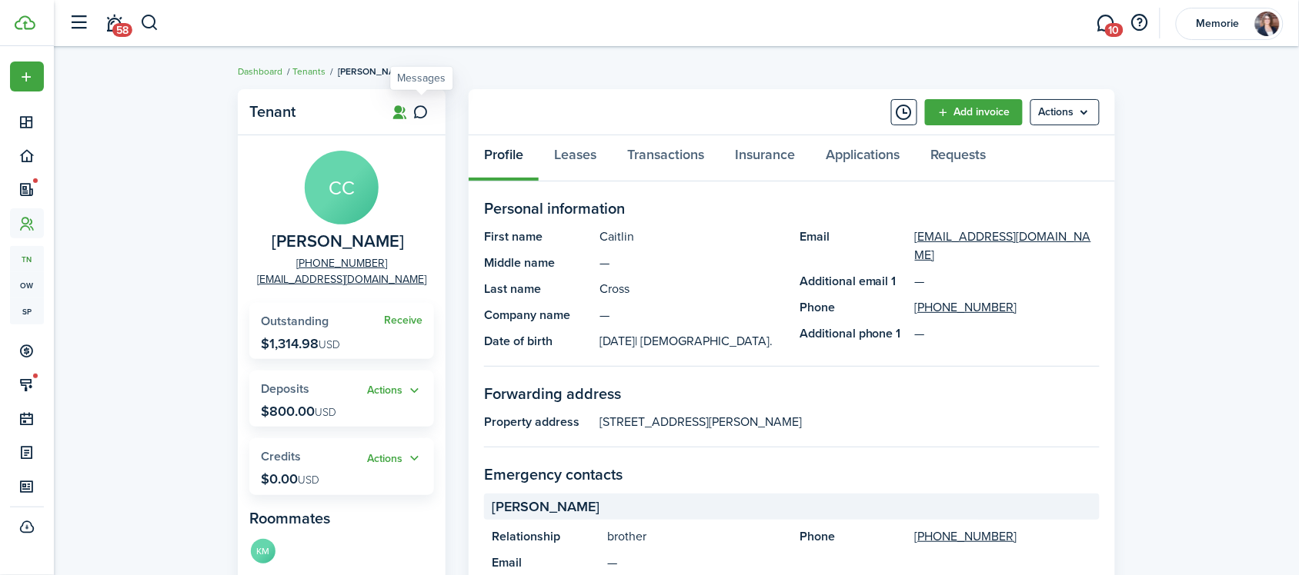
click at [418, 112] on icon at bounding box center [421, 112] width 16 height 15
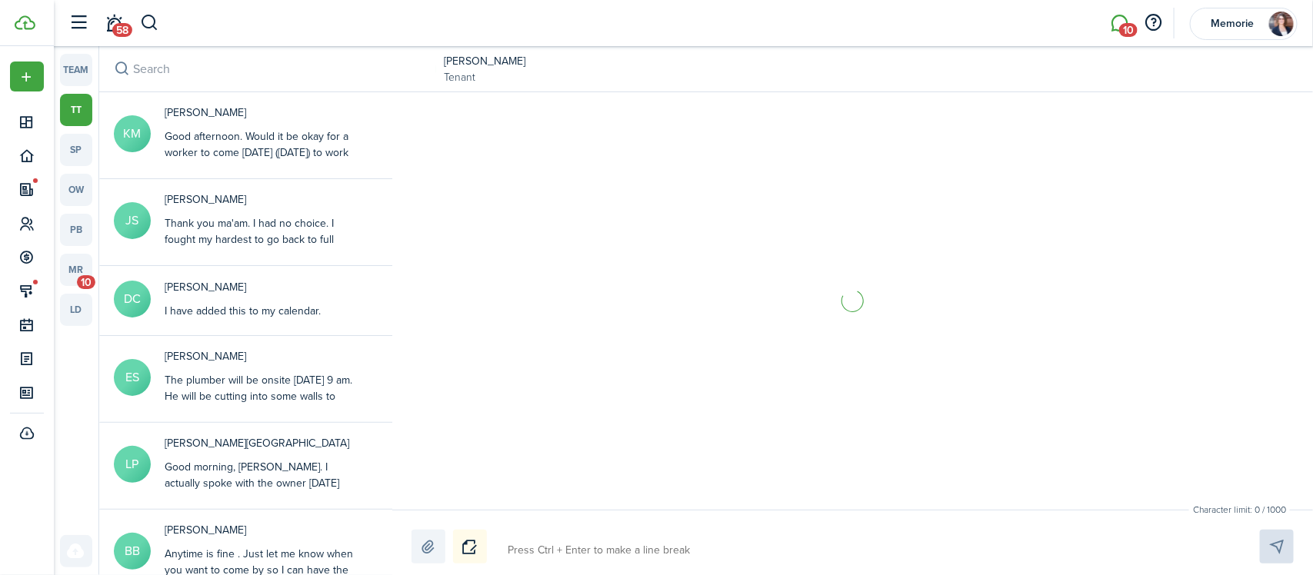
click at [593, 551] on textarea at bounding box center [865, 551] width 727 height 26
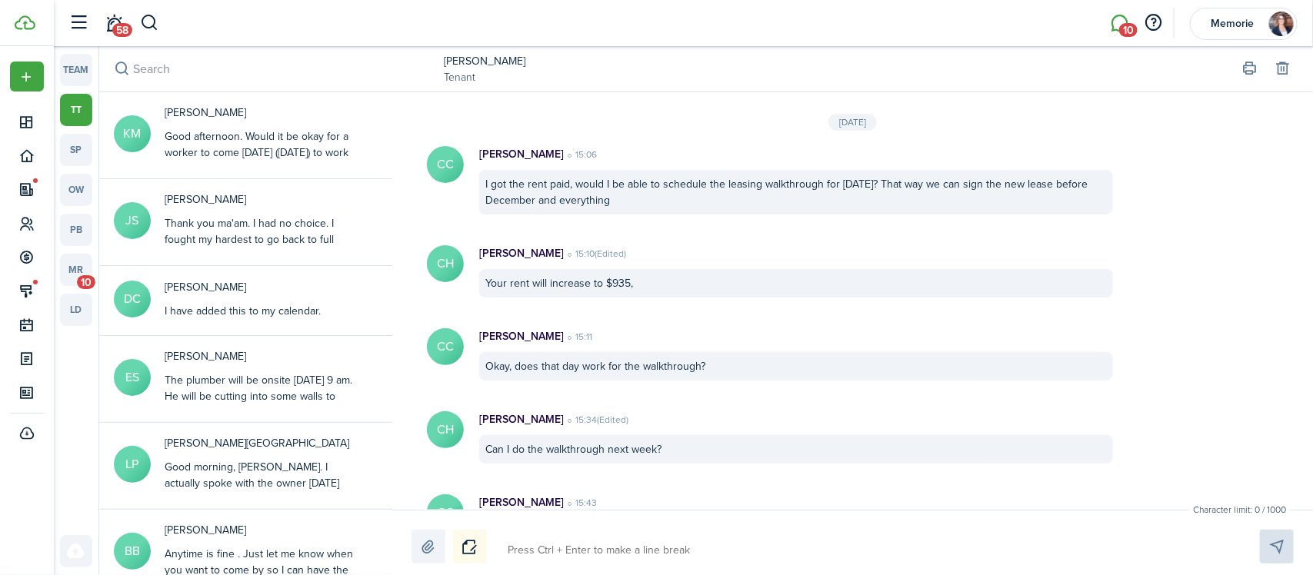
scroll to position [1699, 0]
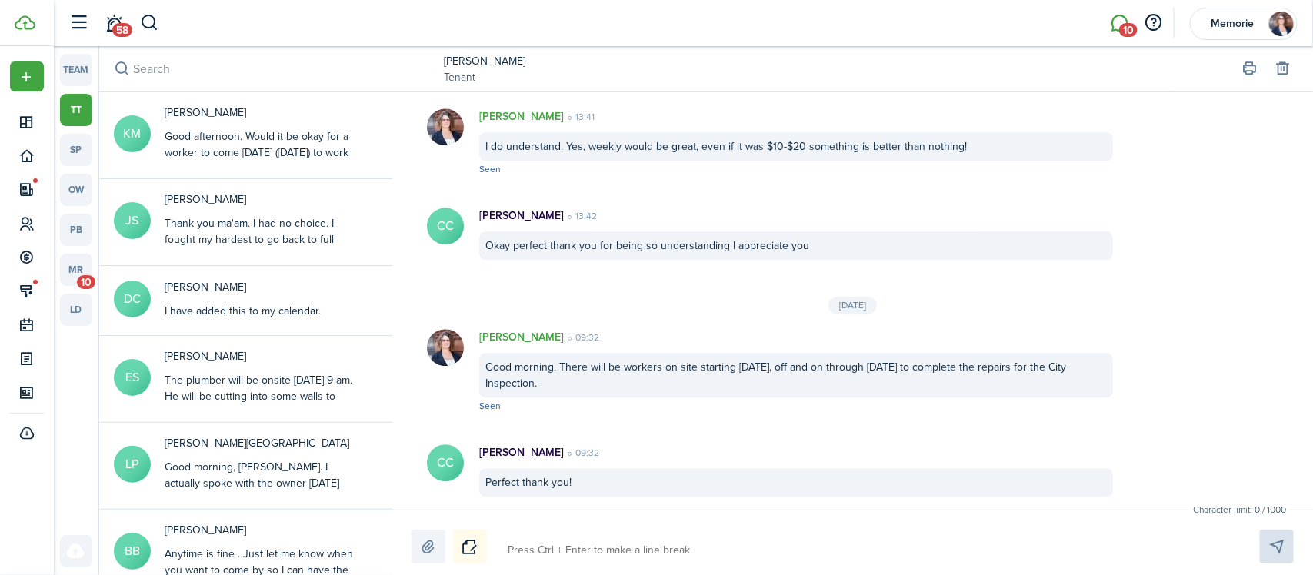
paste textarea "Good afternoon. Would it be okay for a worker to come [DATE] ([DATE]) to work o…"
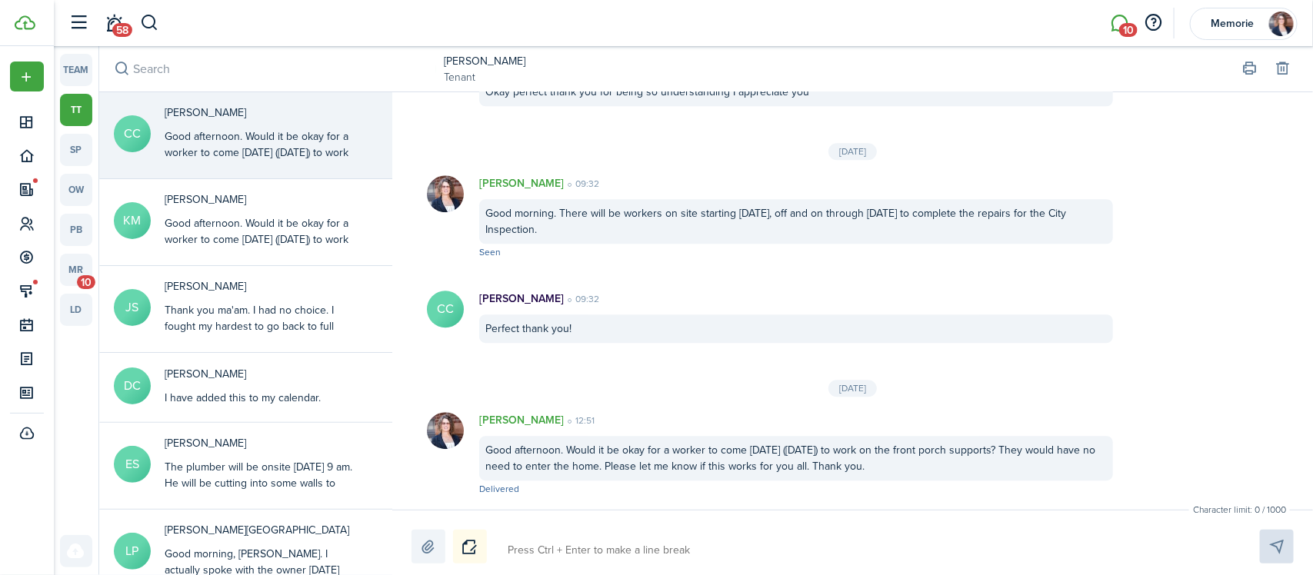
click at [671, 355] on messenger-list-item-base "CC [PERSON_NAME] 09:32 Perfect thank you!" at bounding box center [852, 316] width 921 height 83
click at [64, 273] on link "mr 10" at bounding box center [76, 270] width 32 height 32
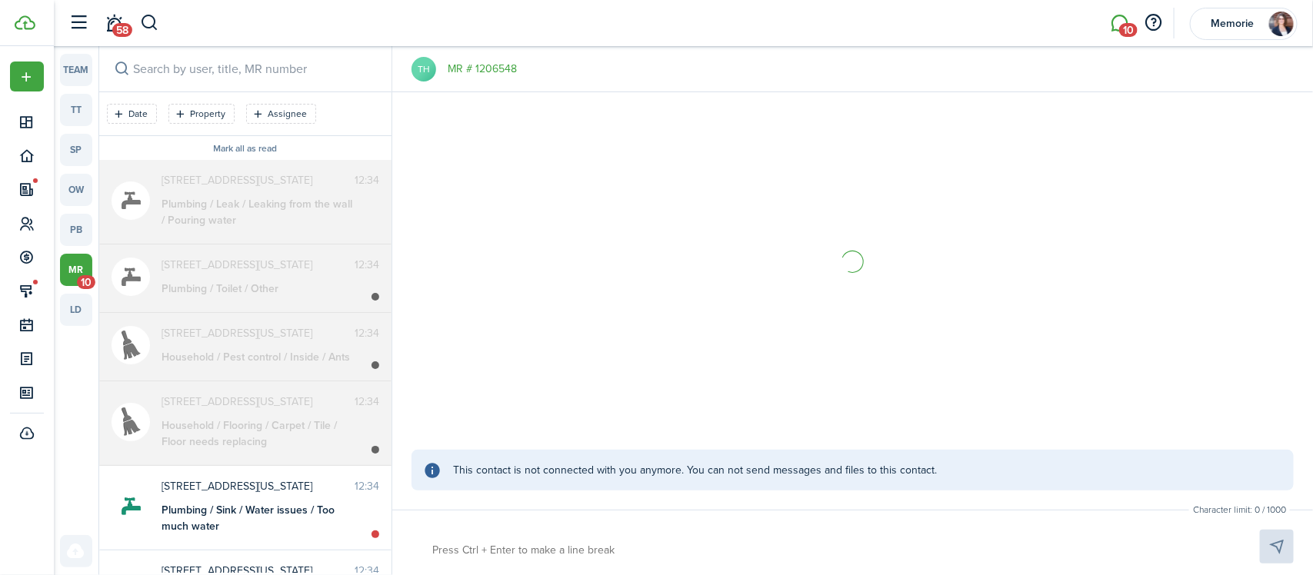
scroll to position [21, 0]
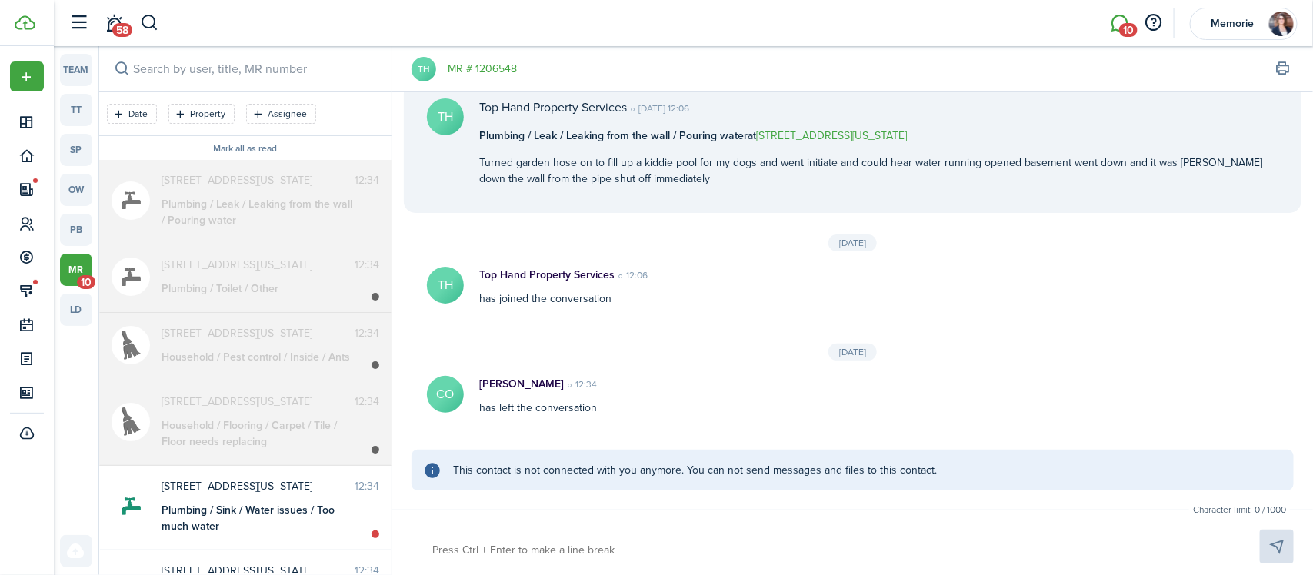
drag, startPoint x: 263, startPoint y: 212, endPoint x: 262, endPoint y: 265, distance: 53.9
click at [262, 212] on div "Plumbing / Leak / Leaking from the wall / Pouring water" at bounding box center [258, 212] width 192 height 32
click at [263, 305] on messenger-maintenance-thread-item "[STREET_ADDRESS][US_STATE] 12:34 Plumbing / Toilet / Other" at bounding box center [245, 279] width 292 height 68
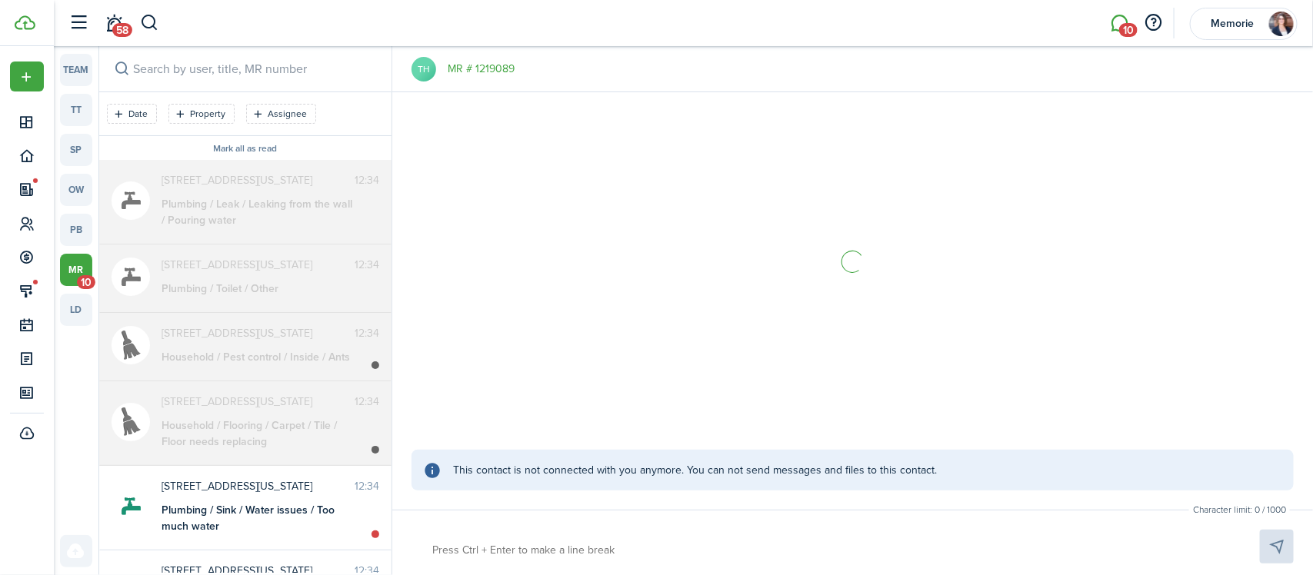
click at [252, 358] on div "Household / Pest control / Inside / Ants" at bounding box center [258, 357] width 192 height 16
click at [244, 423] on div "Household / Flooring / Carpet / Tile / Floor needs replacing" at bounding box center [258, 434] width 192 height 32
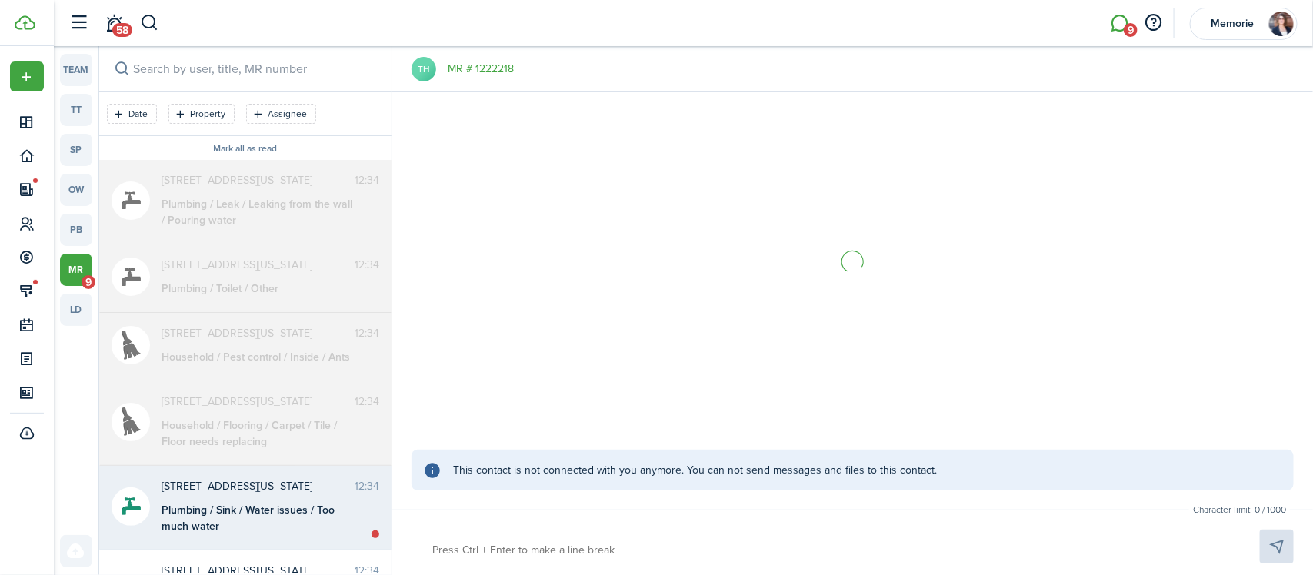
click at [241, 519] on div "Plumbing / Sink / Water issues / Too much water" at bounding box center [258, 518] width 192 height 32
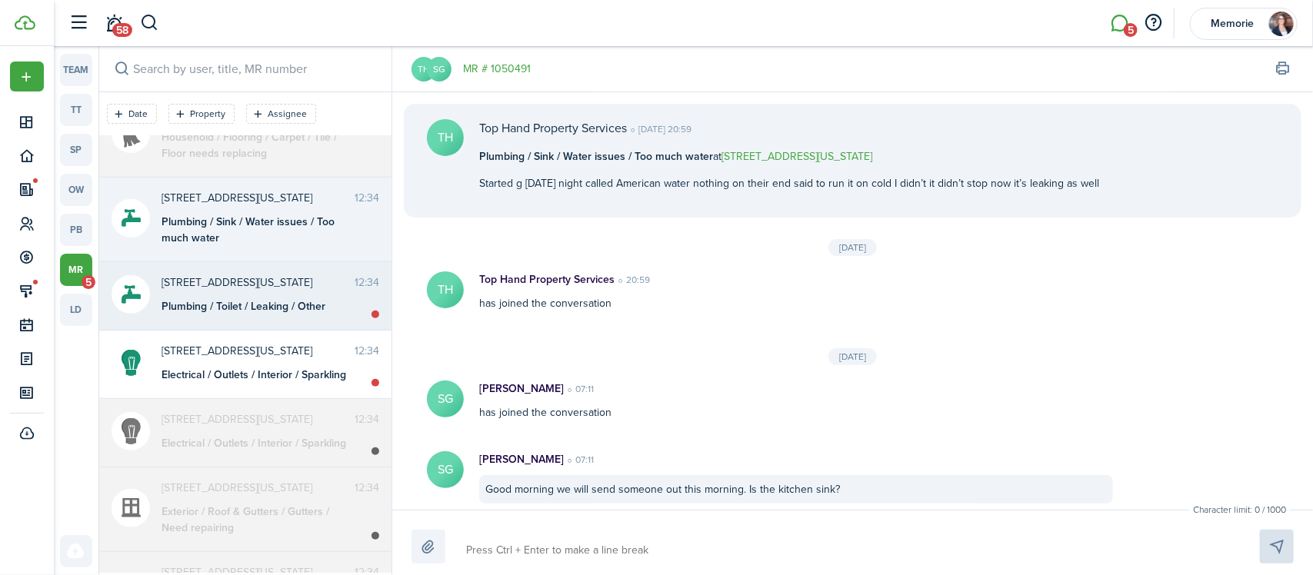
scroll to position [532, 0]
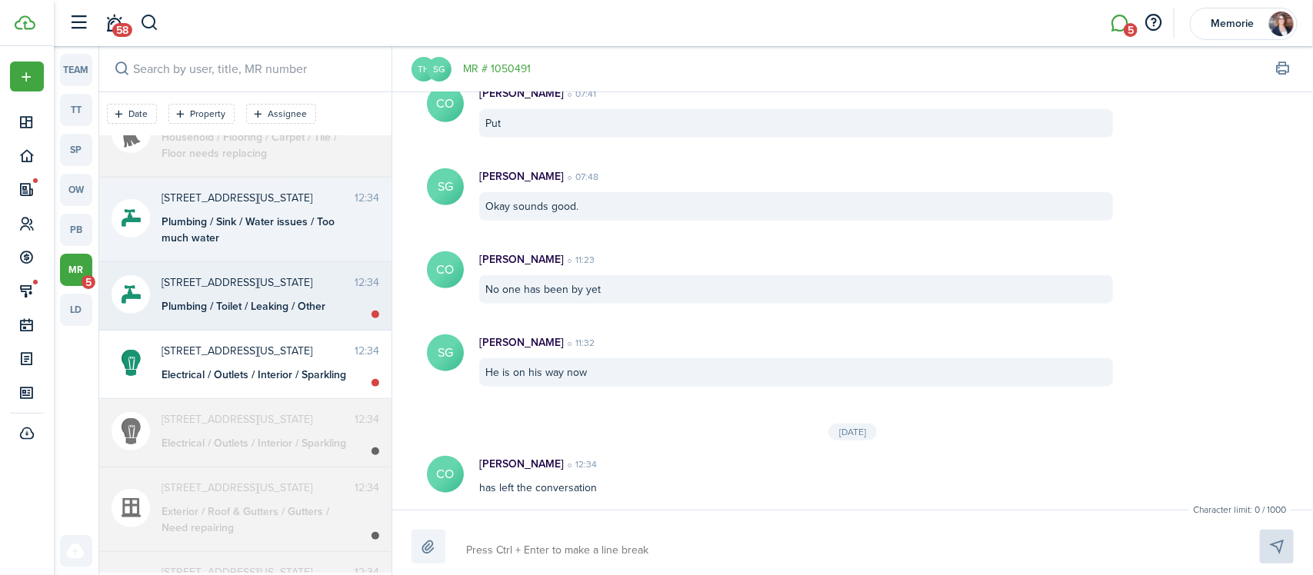
click at [250, 305] on div "Plumbing / Toilet / Leaking / Other" at bounding box center [258, 306] width 192 height 16
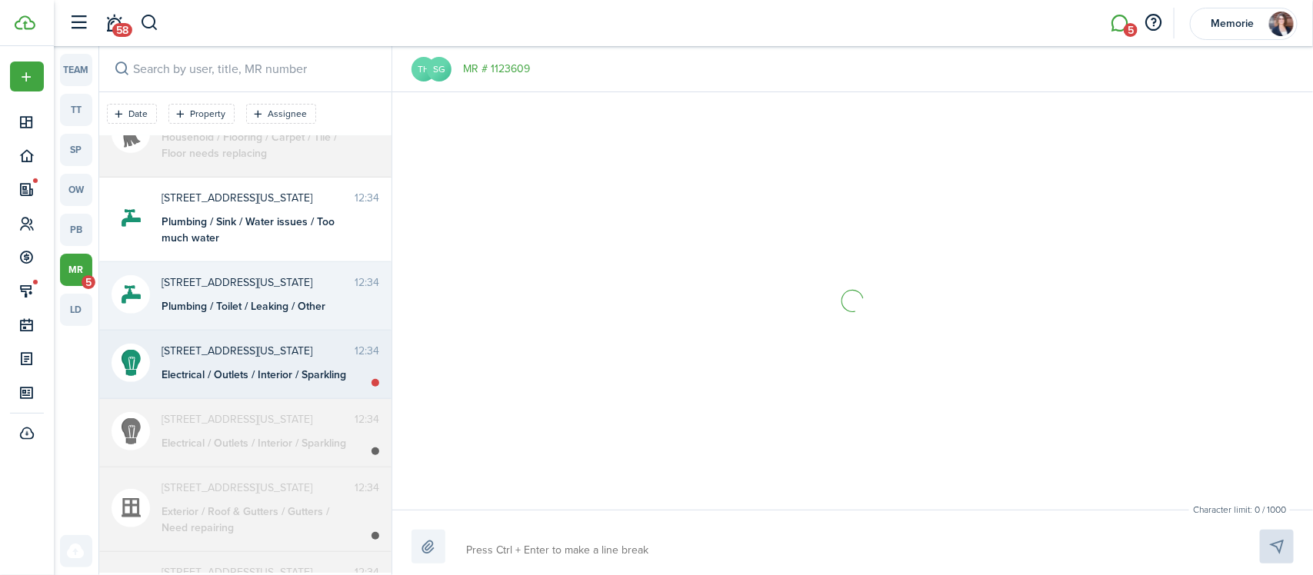
click at [254, 336] on messenger-maintenance-thread-item "[STREET_ADDRESS][US_STATE] 12:34 Electrical / Outlets / Interior / Sparkling" at bounding box center [245, 365] width 292 height 68
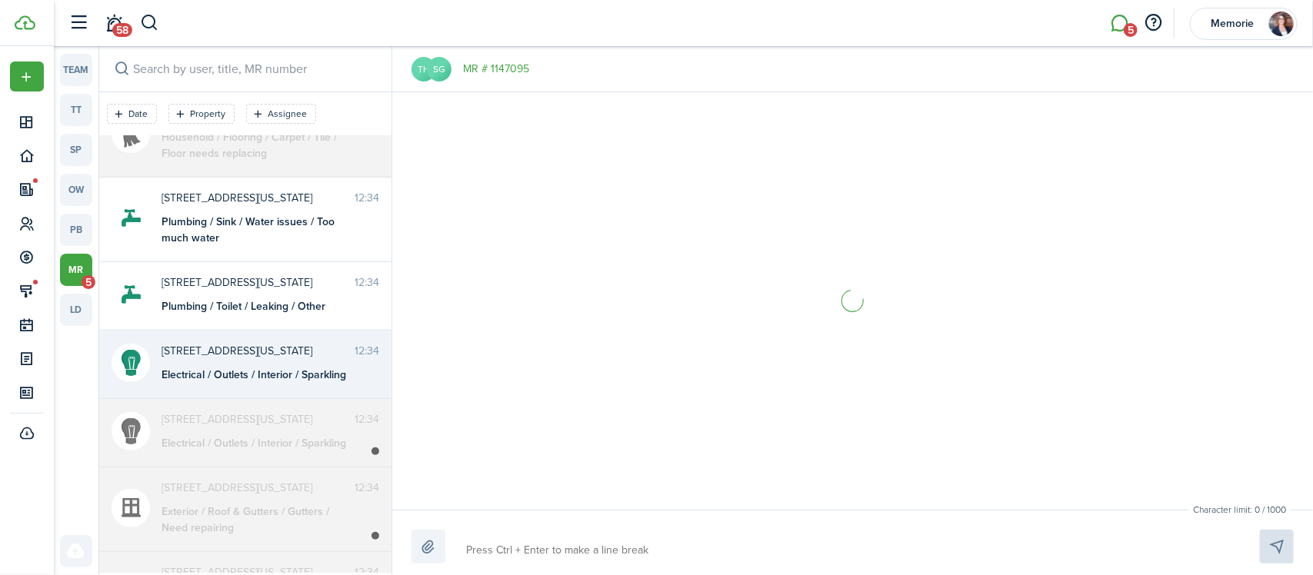
click at [252, 439] on div "Electrical / Outlets / Interior / Sparkling" at bounding box center [258, 443] width 192 height 16
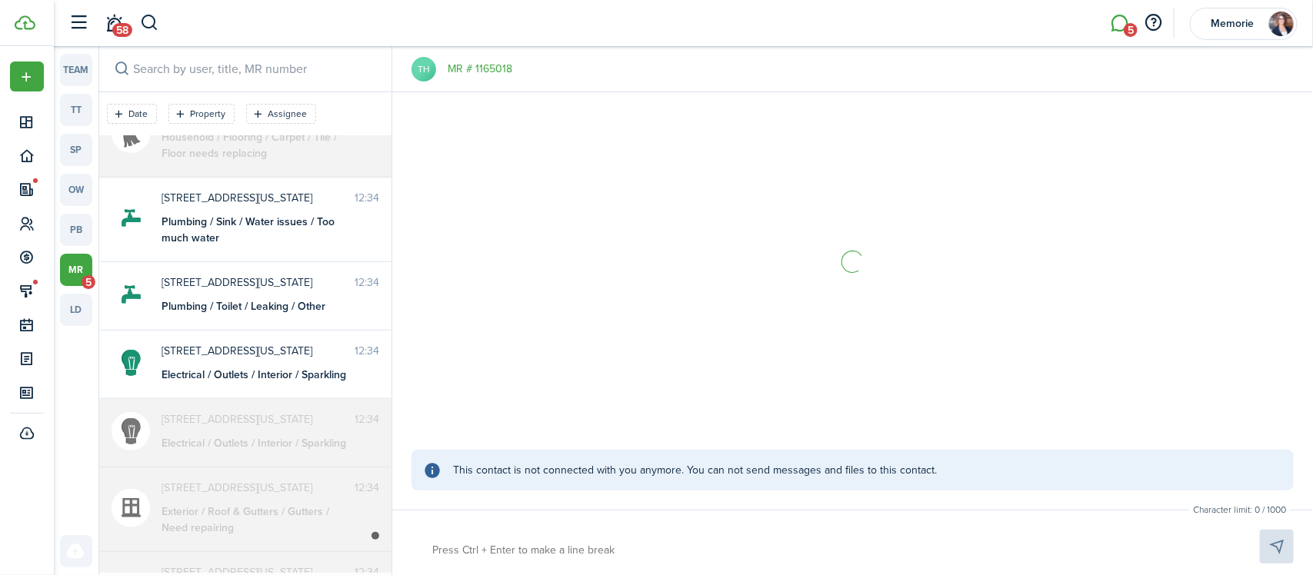
click at [262, 521] on div "Exterior / Roof & Gutters / Gutters / Need repairing" at bounding box center [258, 520] width 192 height 32
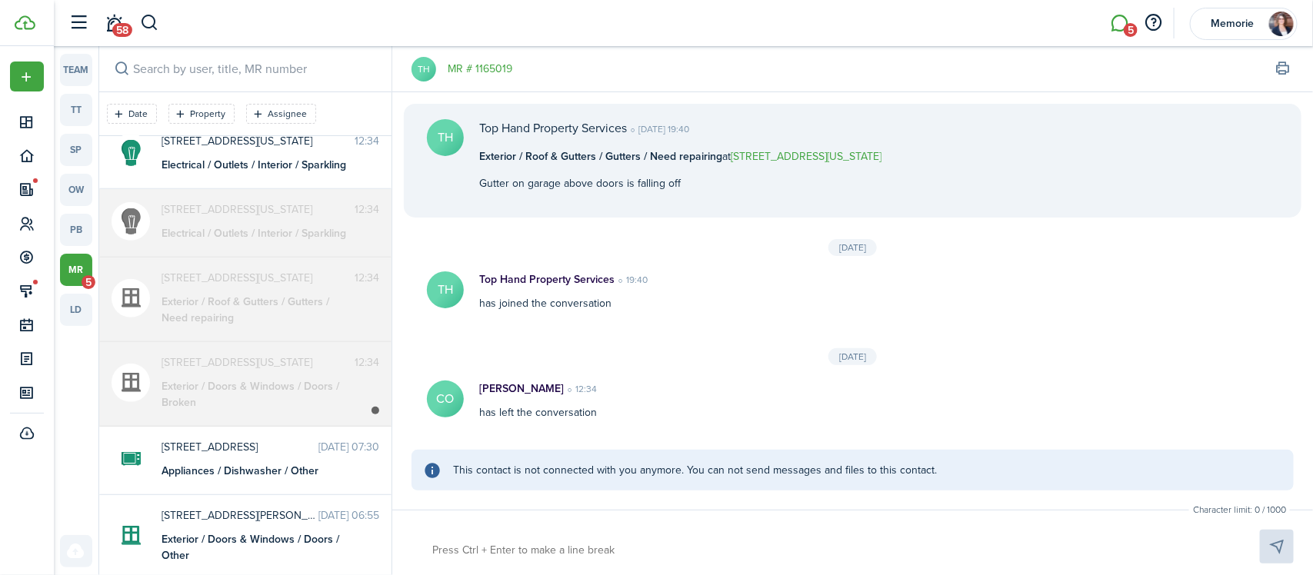
scroll to position [577, 0]
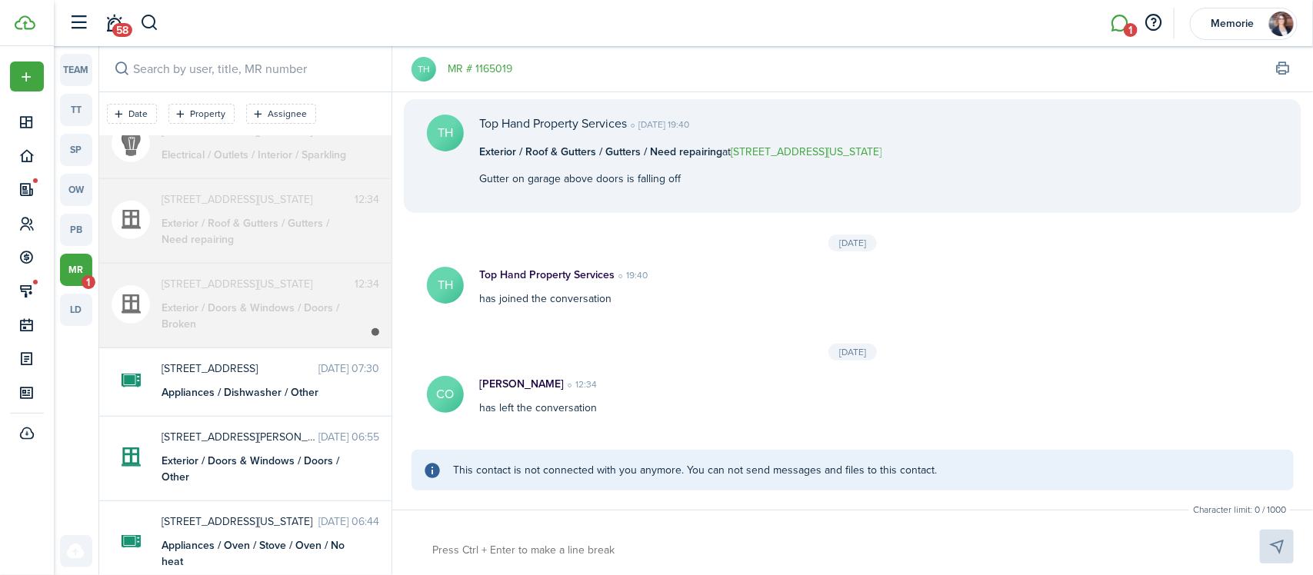
click at [250, 324] on div "Exterior / Doors & Windows / Doors / Broken" at bounding box center [258, 316] width 192 height 32
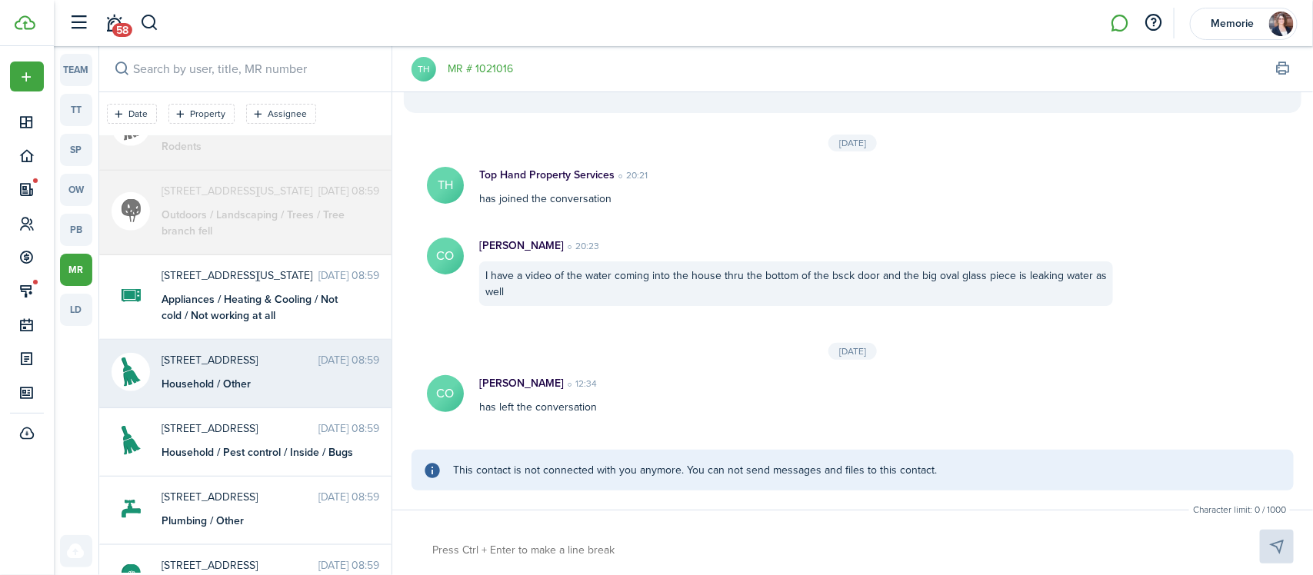
scroll to position [3419, 0]
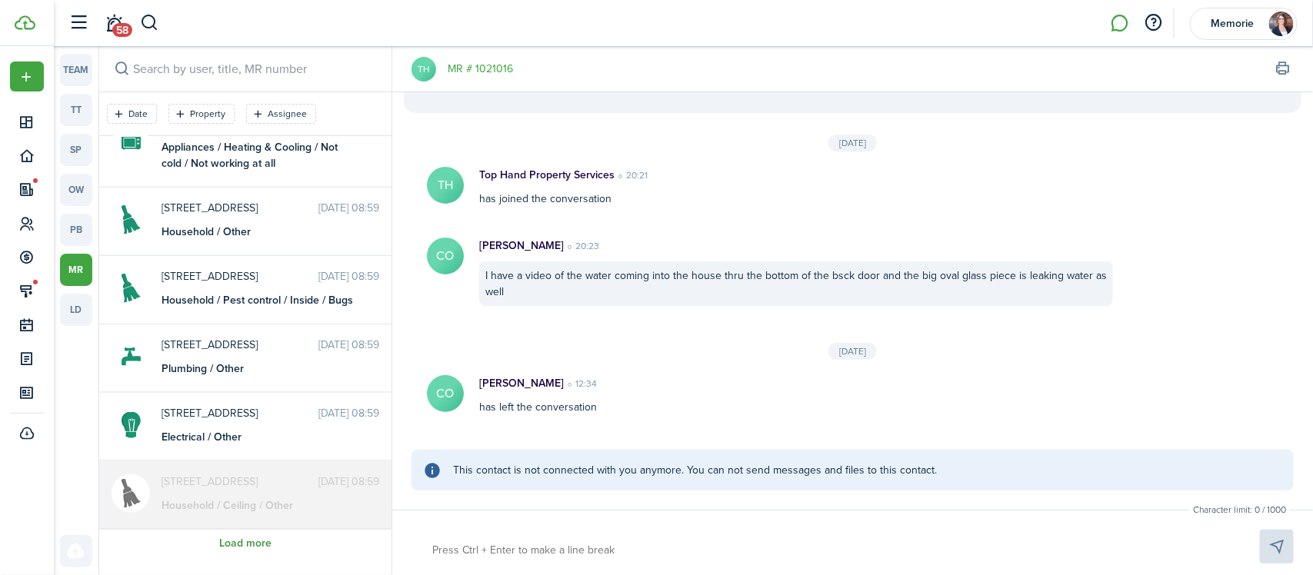
click at [254, 548] on button "Load more" at bounding box center [245, 544] width 52 height 12
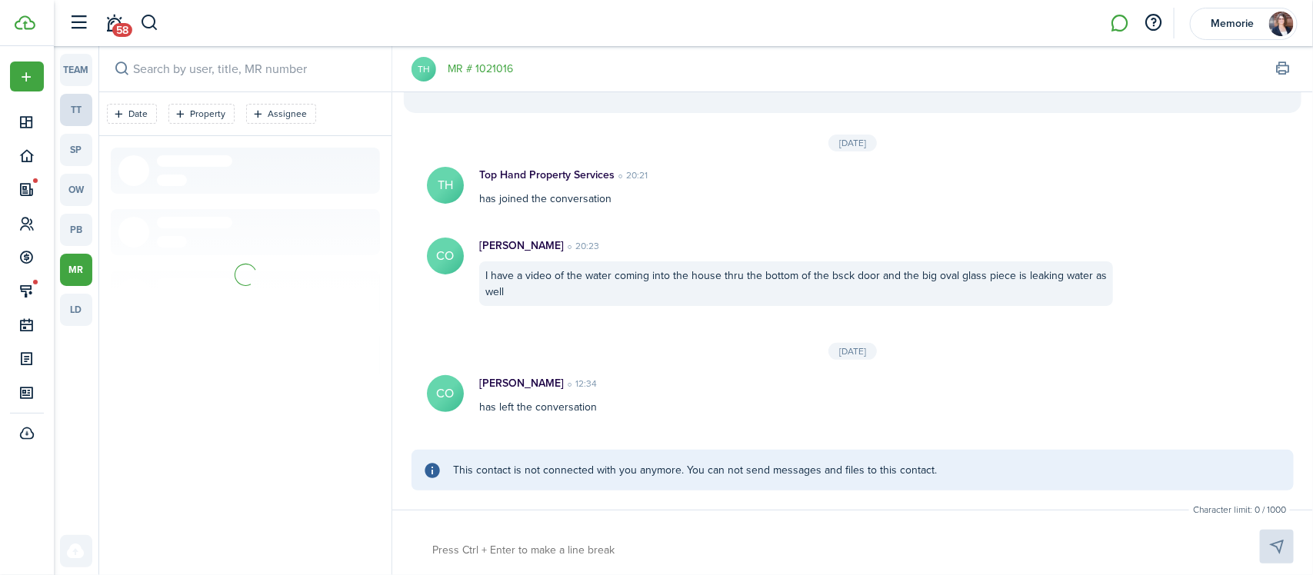
click at [75, 113] on link "tt" at bounding box center [76, 110] width 32 height 32
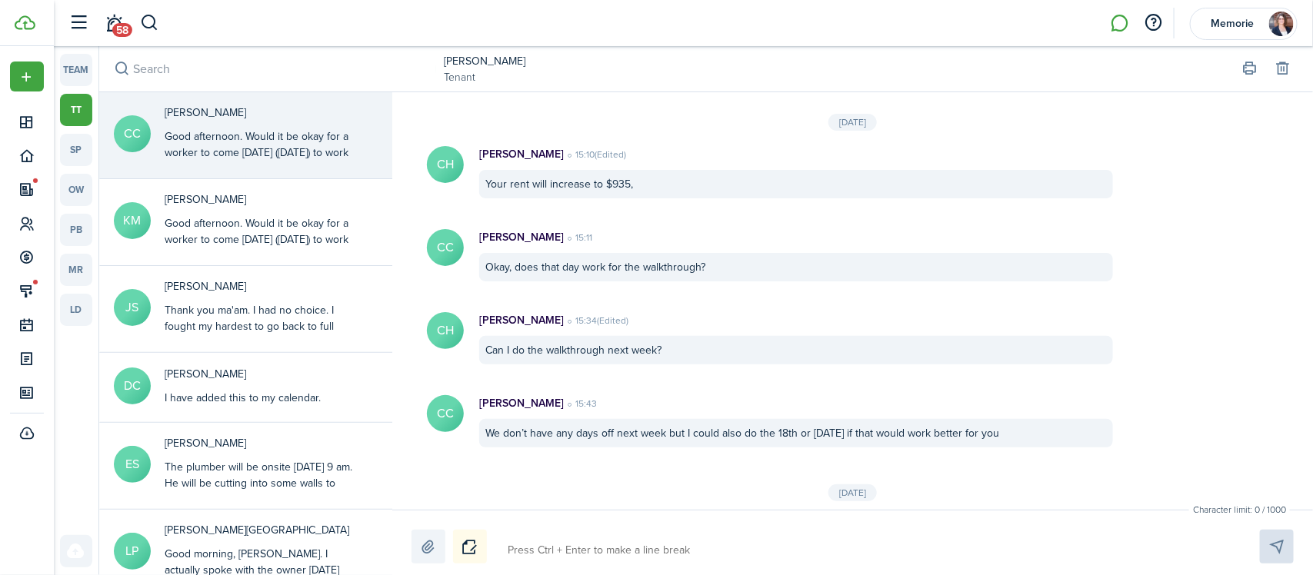
scroll to position [1754, 0]
